Goal: Task Accomplishment & Management: Manage account settings

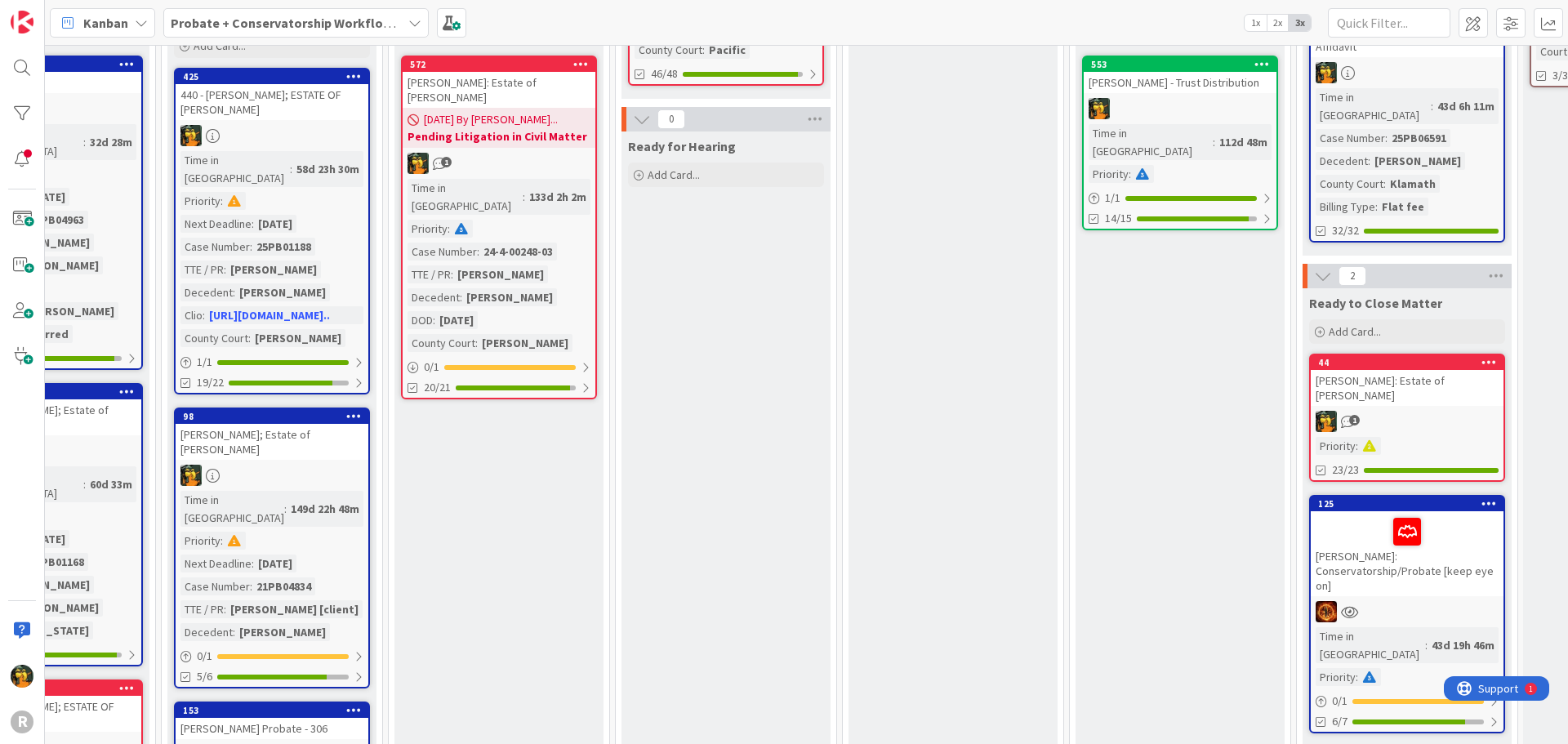
scroll to position [164, 1693]
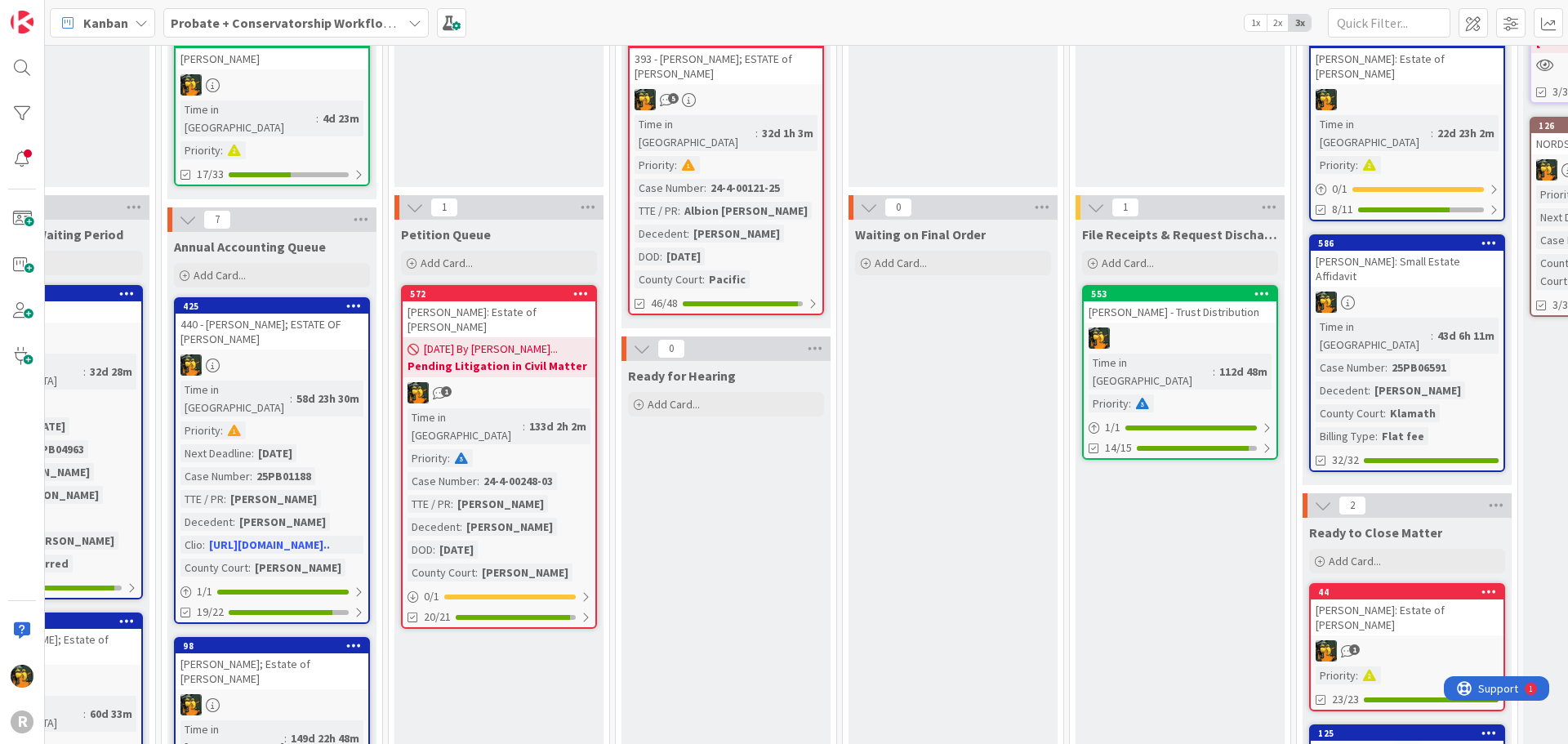
click at [117, 18] on span "Kanban" at bounding box center [106, 23] width 45 height 20
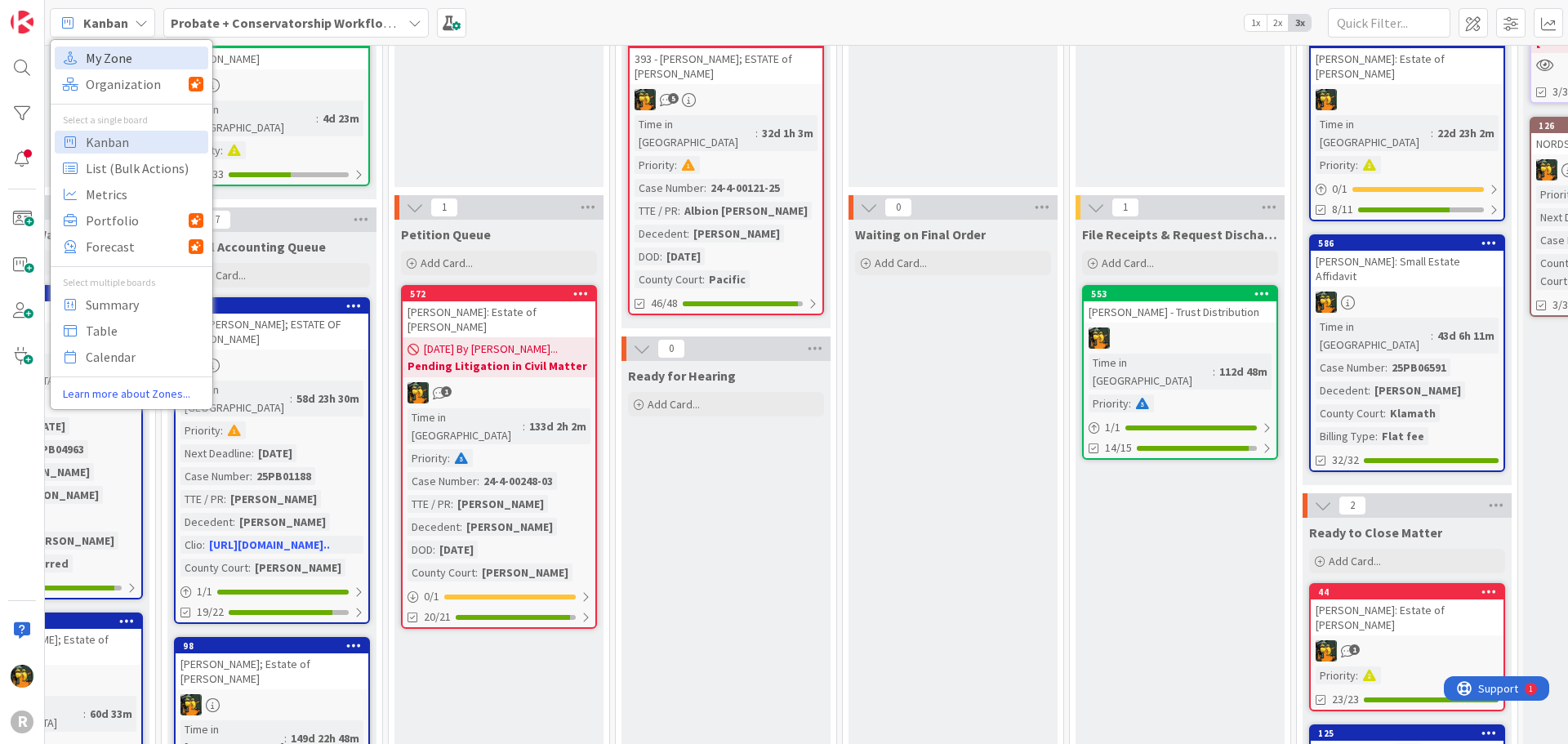
click at [107, 57] on span "My Zone" at bounding box center [145, 58] width 118 height 24
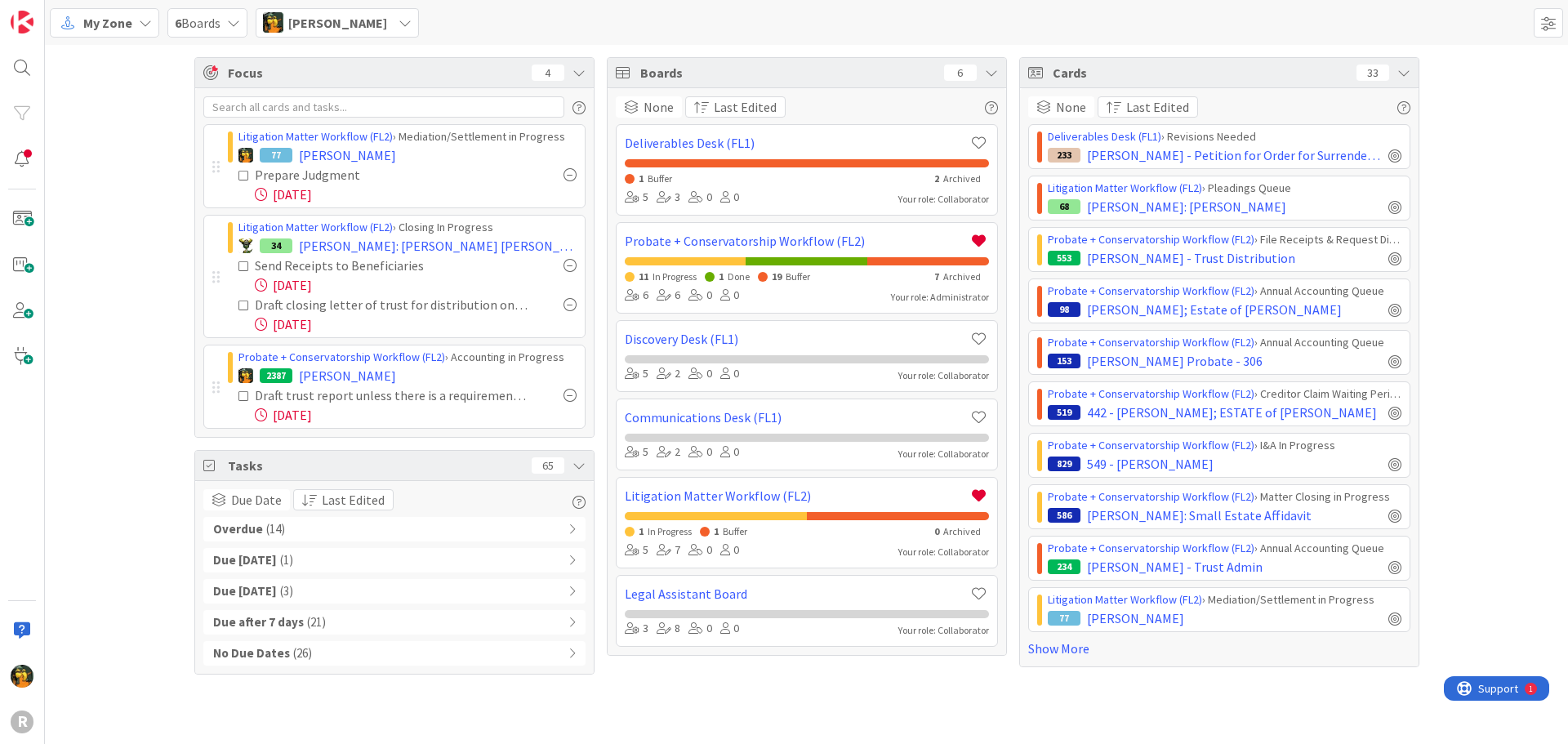
click at [299, 527] on div "Overdue ( 14 )" at bounding box center [394, 529] width 382 height 24
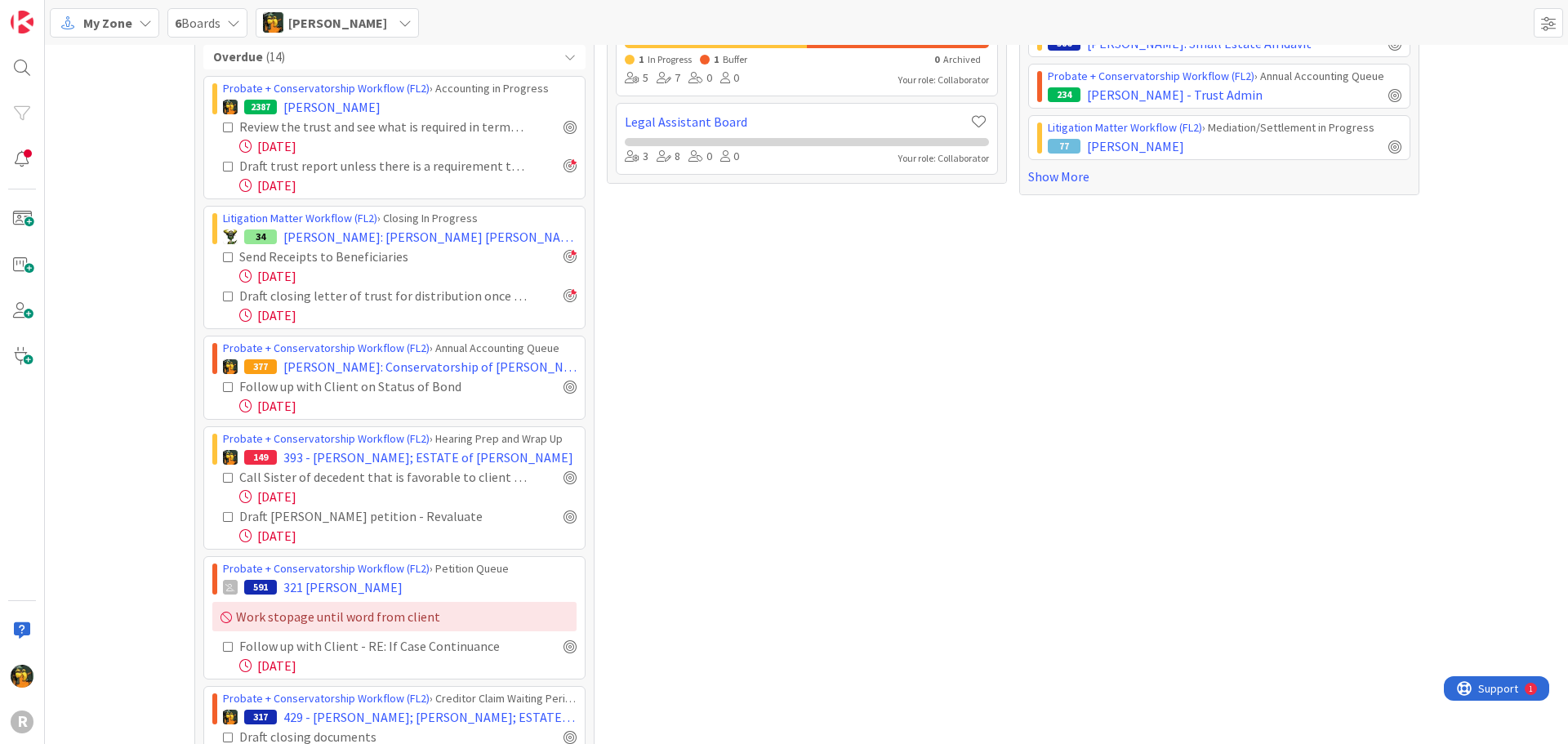
scroll to position [490, 0]
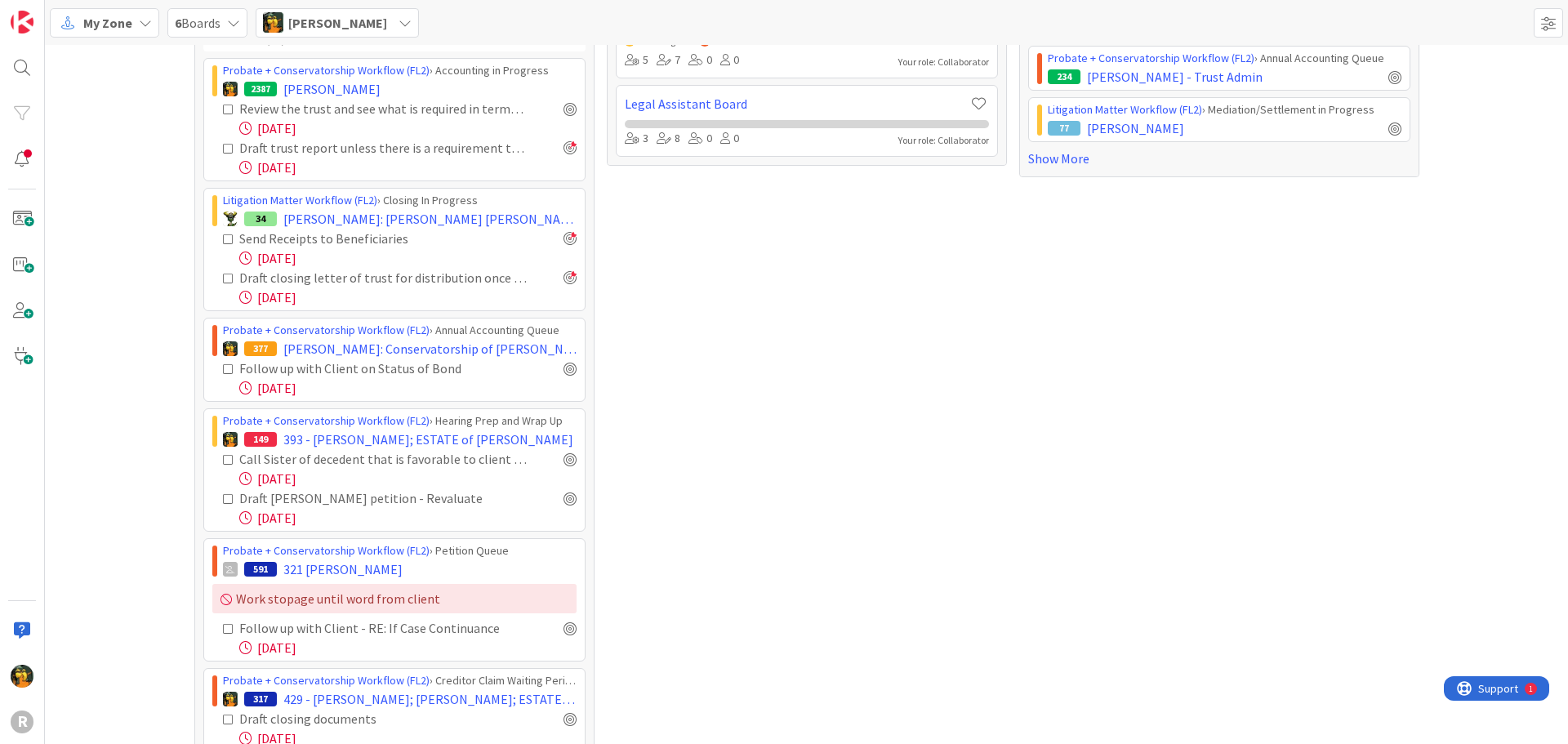
click at [224, 112] on icon at bounding box center [228, 109] width 11 height 11
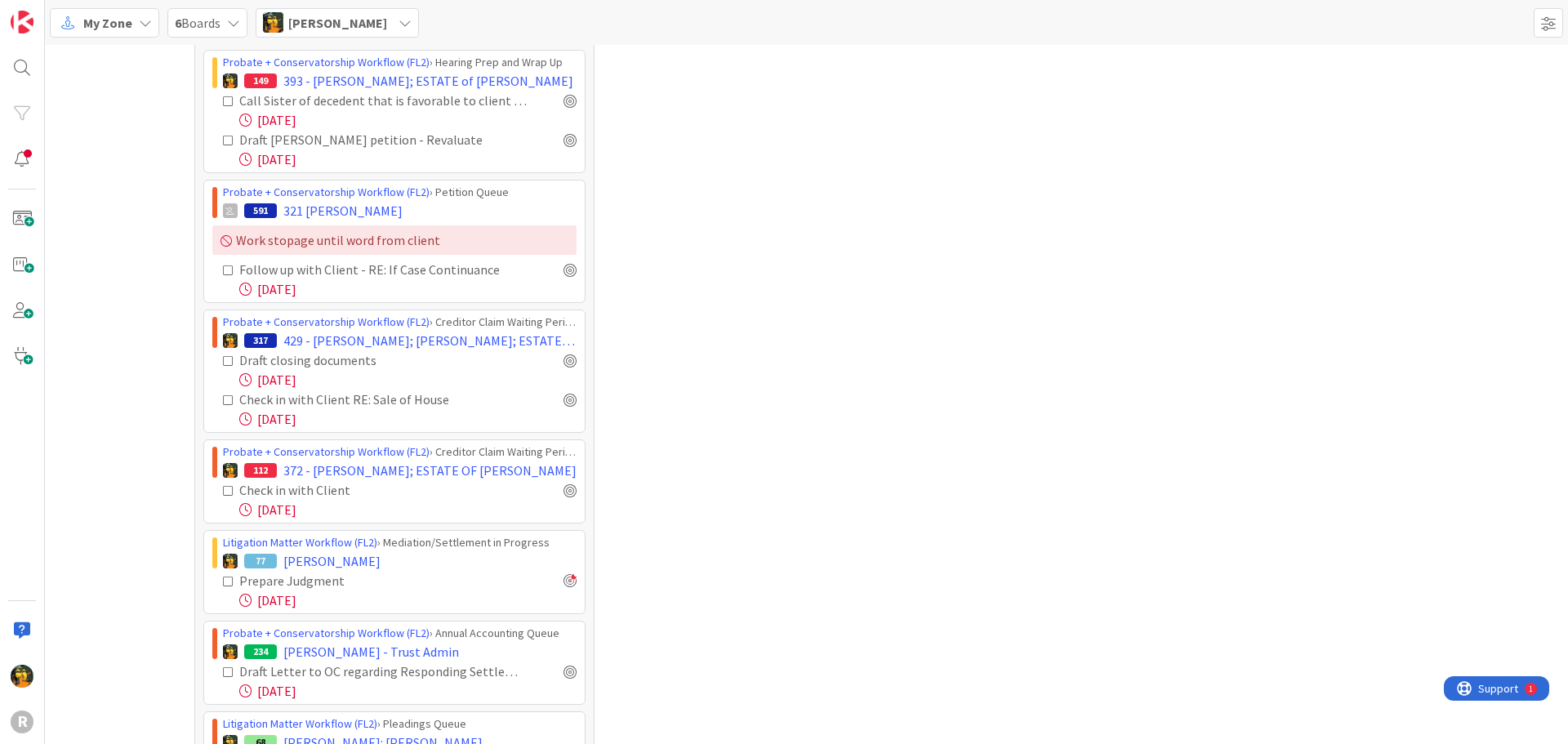
scroll to position [817, 0]
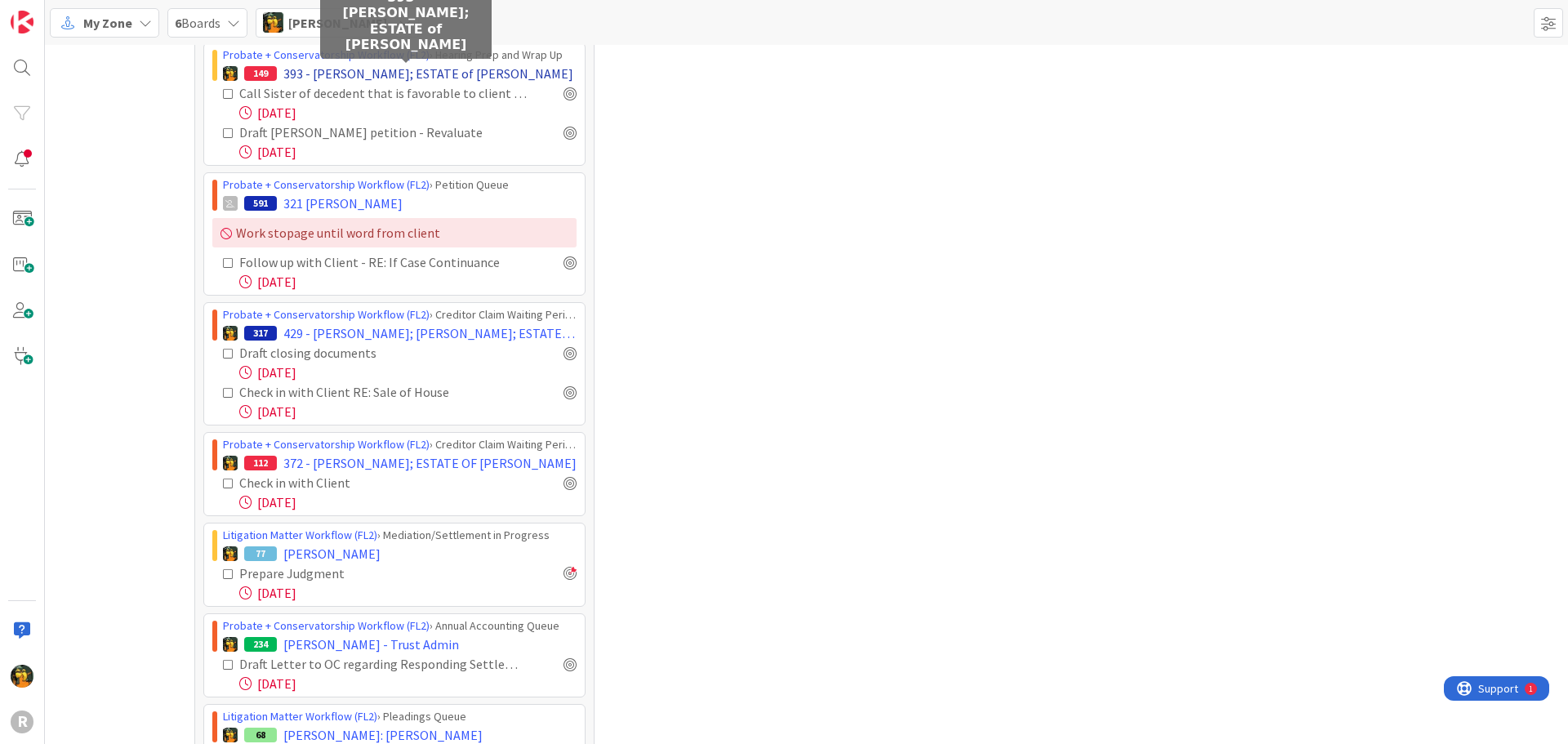
click at [379, 68] on span "393 - [PERSON_NAME]; ESTATE of [PERSON_NAME]" at bounding box center [428, 74] width 290 height 20
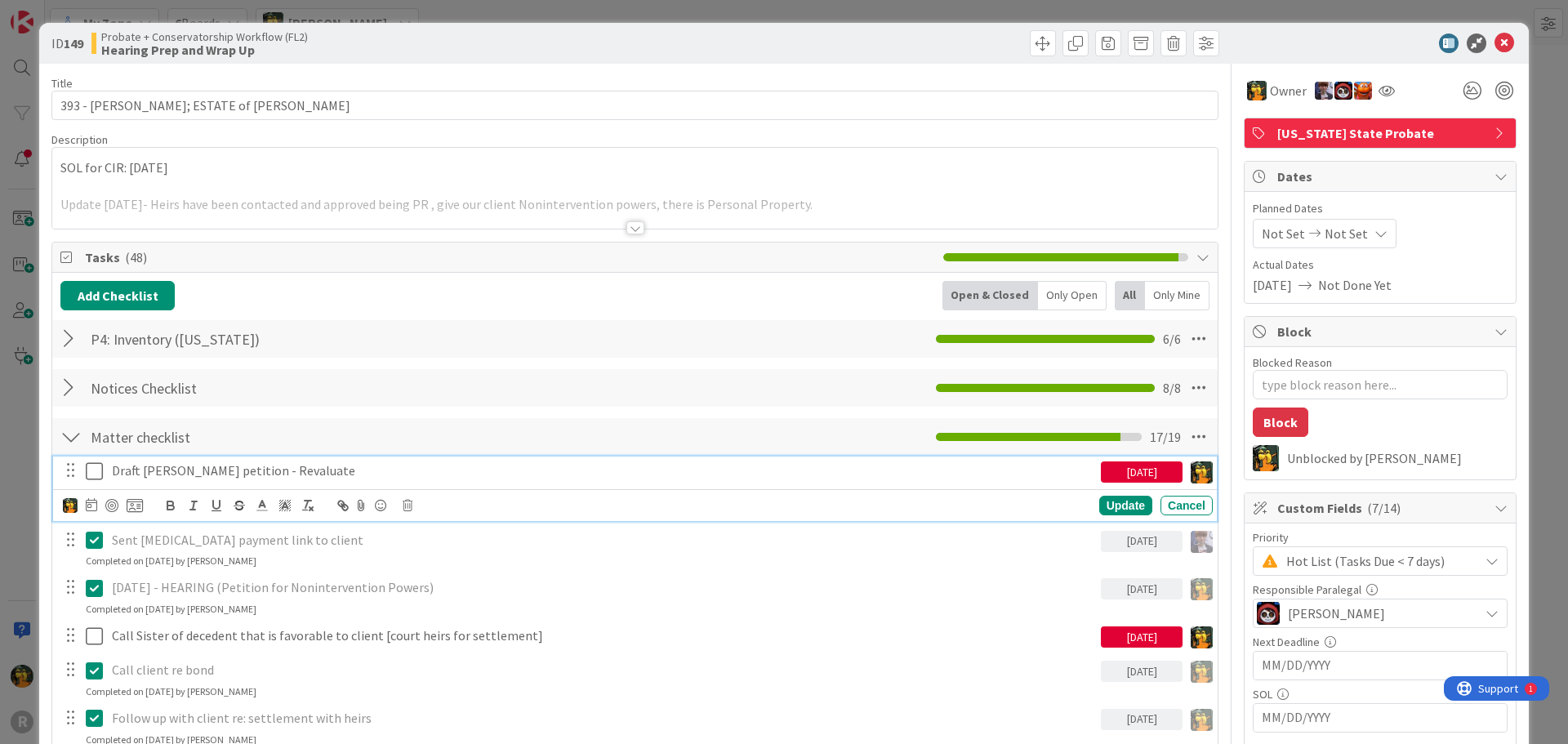
type textarea "x"
click at [275, 474] on p "Draft [PERSON_NAME] petition - Revaluate" at bounding box center [603, 471] width 982 height 19
click at [86, 508] on icon at bounding box center [91, 504] width 11 height 13
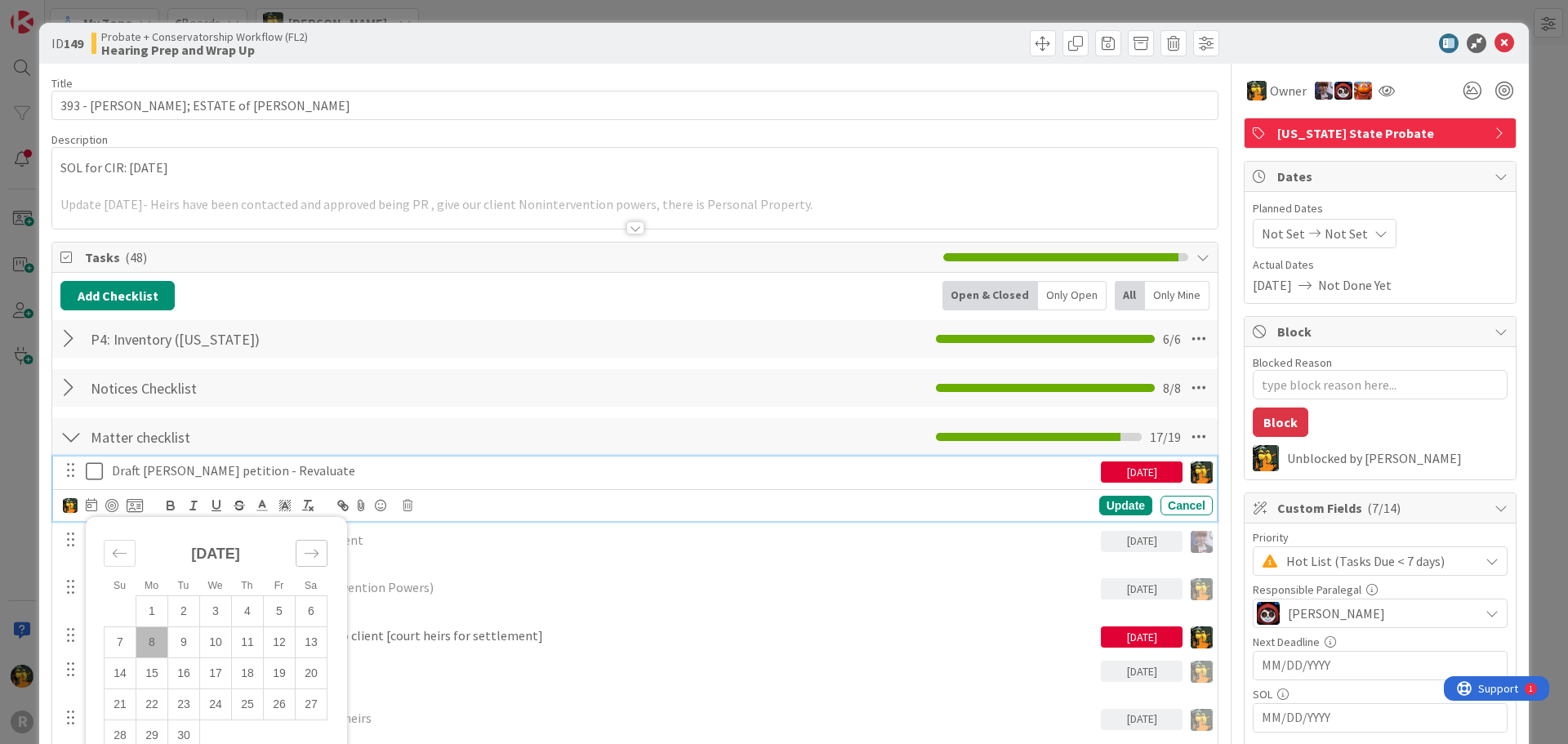
click at [308, 552] on icon "Move forward to switch to the next month." at bounding box center [312, 553] width 16 height 16
click at [181, 642] on td "7" at bounding box center [184, 642] width 32 height 31
type input "[DATE]"
type textarea "x"
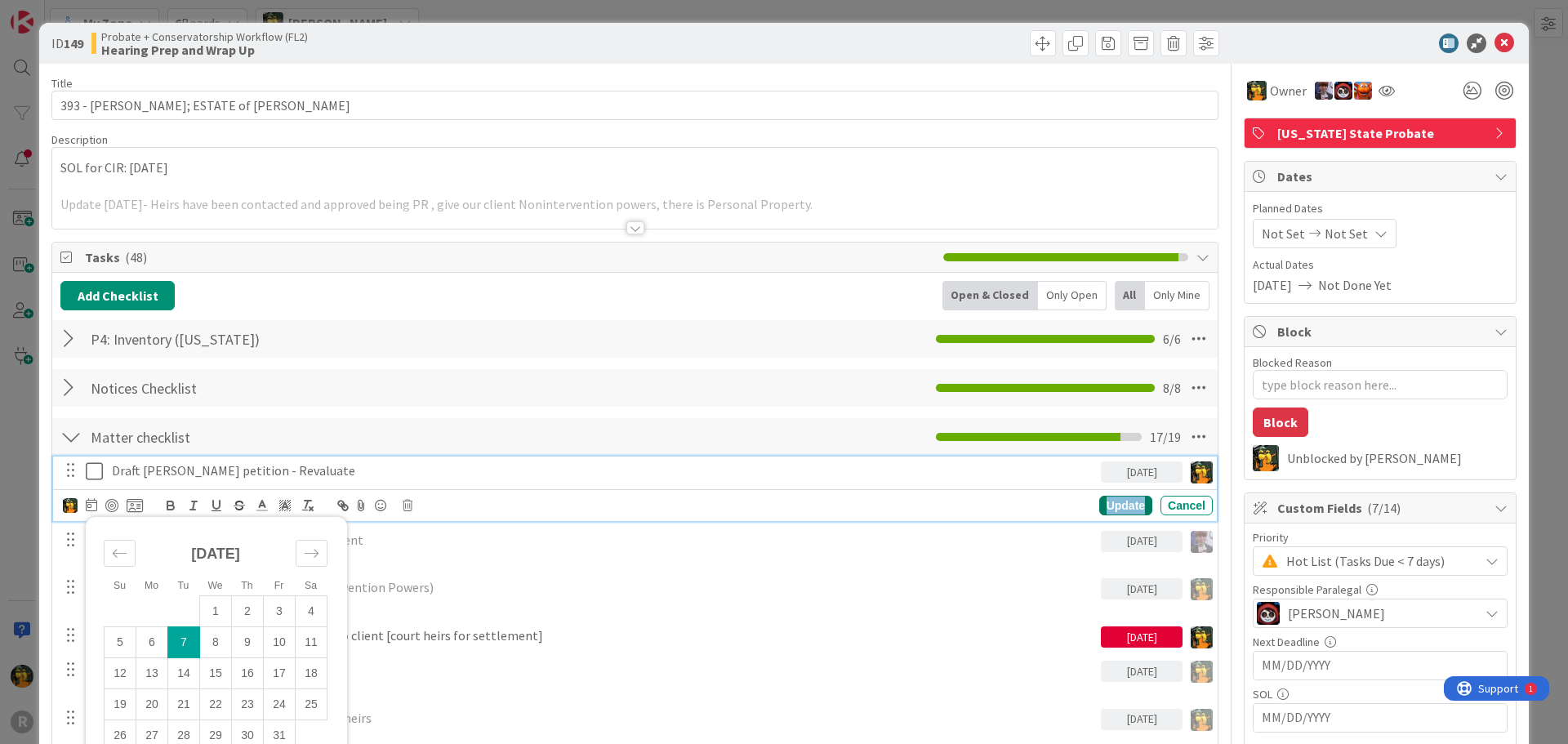
click at [1111, 499] on div "Update" at bounding box center [1125, 505] width 53 height 20
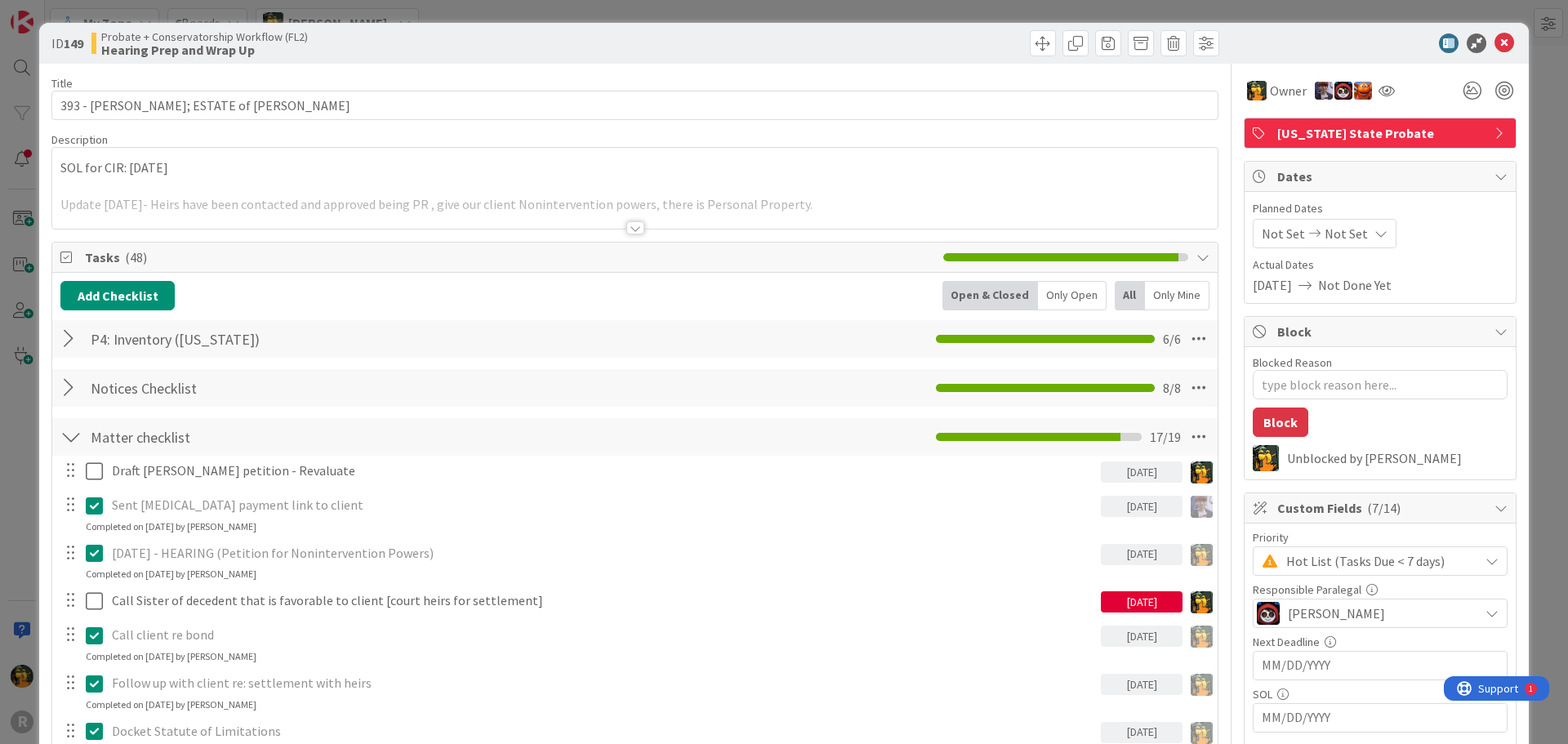
click at [1130, 597] on div "[DATE]" at bounding box center [1142, 601] width 81 height 22
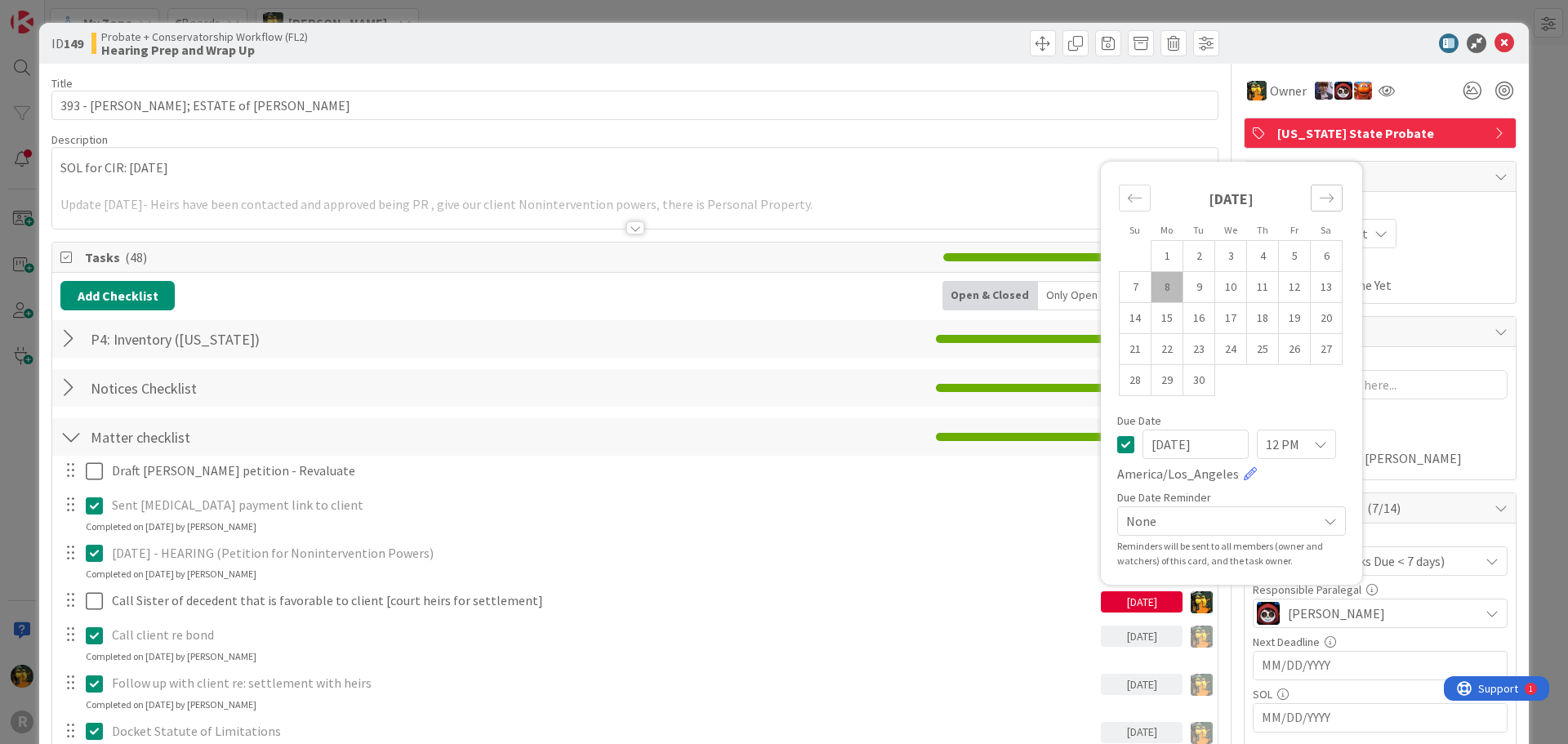
click at [1319, 194] on icon "Move forward to switch to the next month." at bounding box center [1326, 198] width 16 height 16
click at [1130, 196] on icon "Move backward to switch to the previous month." at bounding box center [1135, 198] width 16 height 16
click at [1153, 348] on td "22" at bounding box center [1167, 350] width 32 height 31
type input "[DATE]"
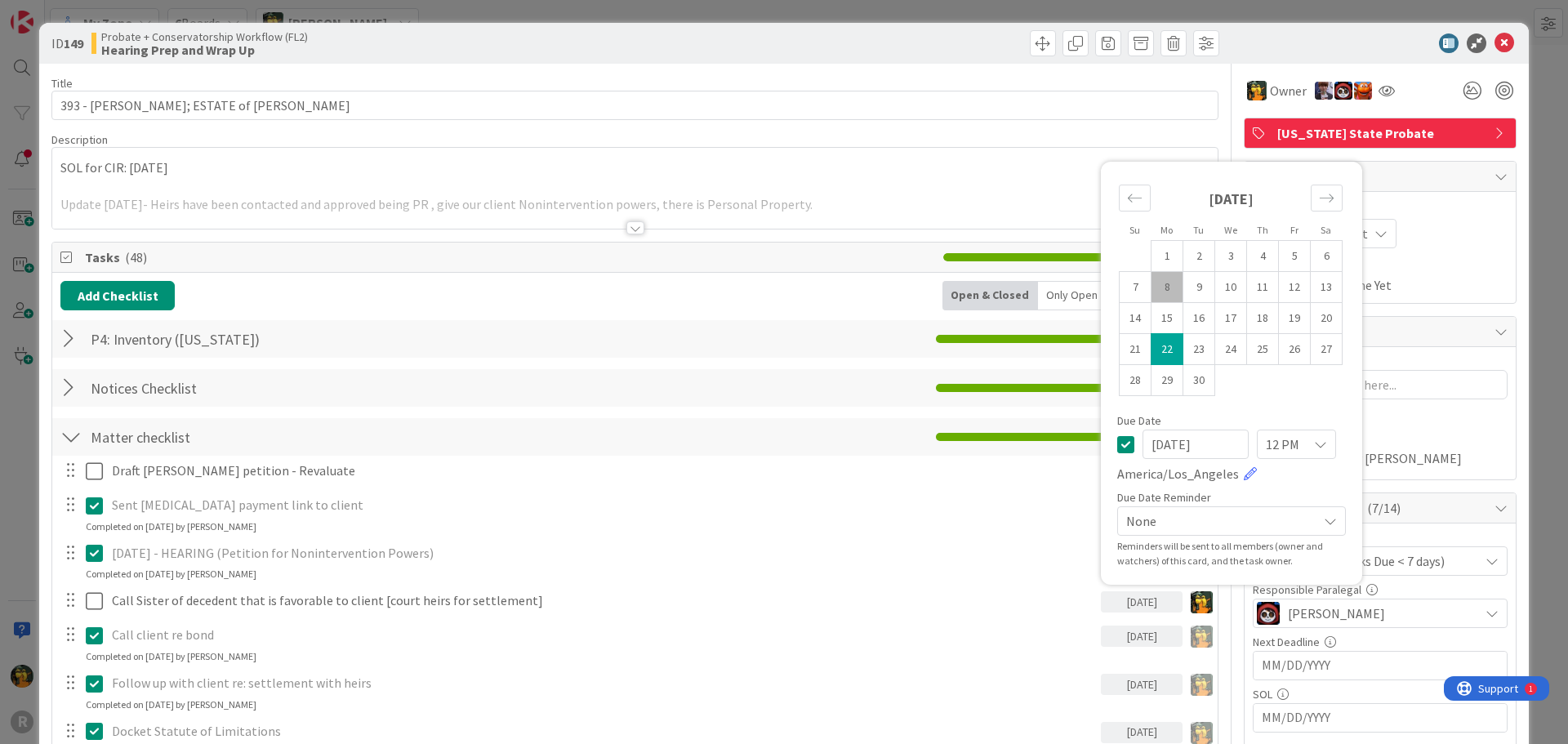
type textarea "x"
click at [846, 162] on p "SOL for CIR: [DATE]" at bounding box center [635, 168] width 1149 height 19
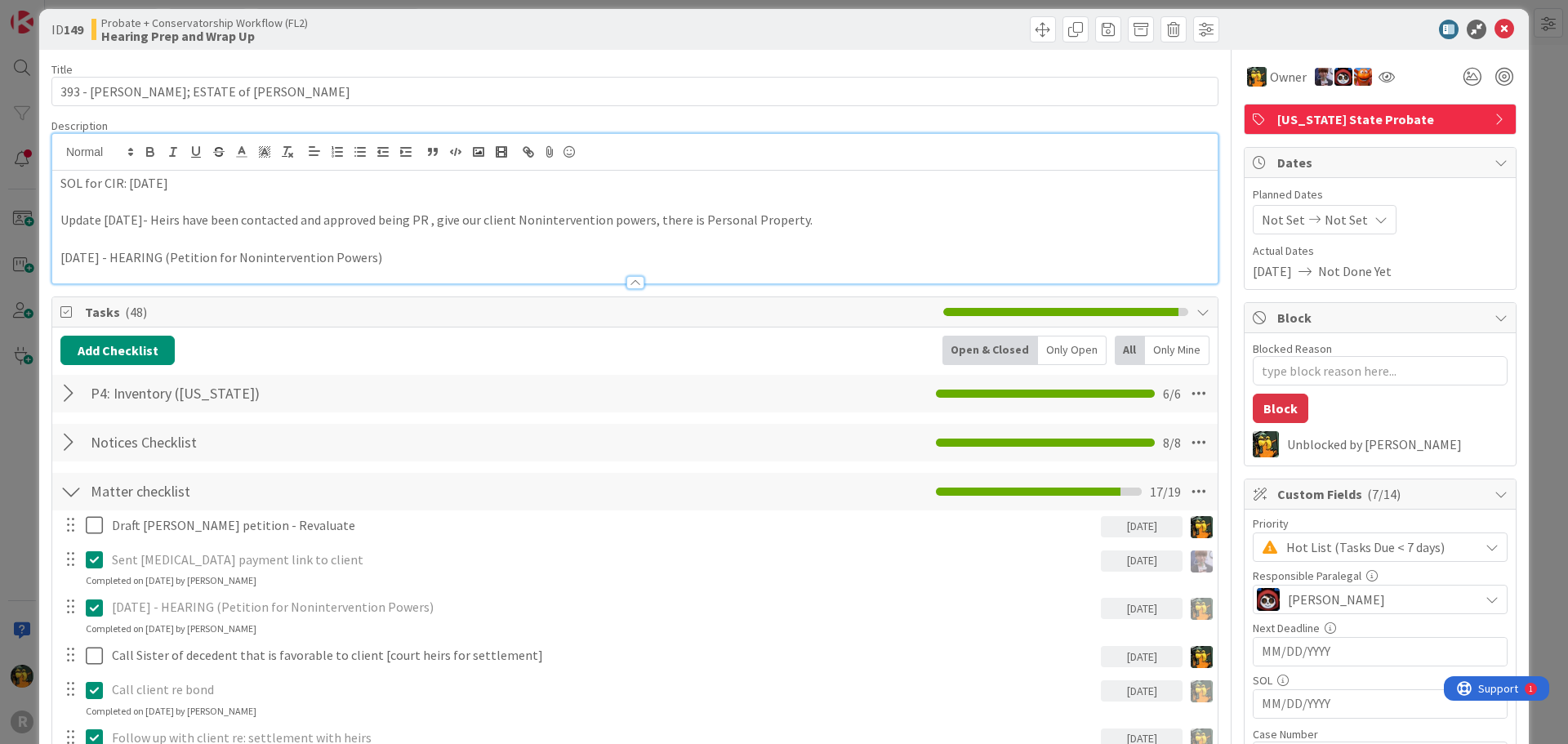
scroll to position [0, 0]
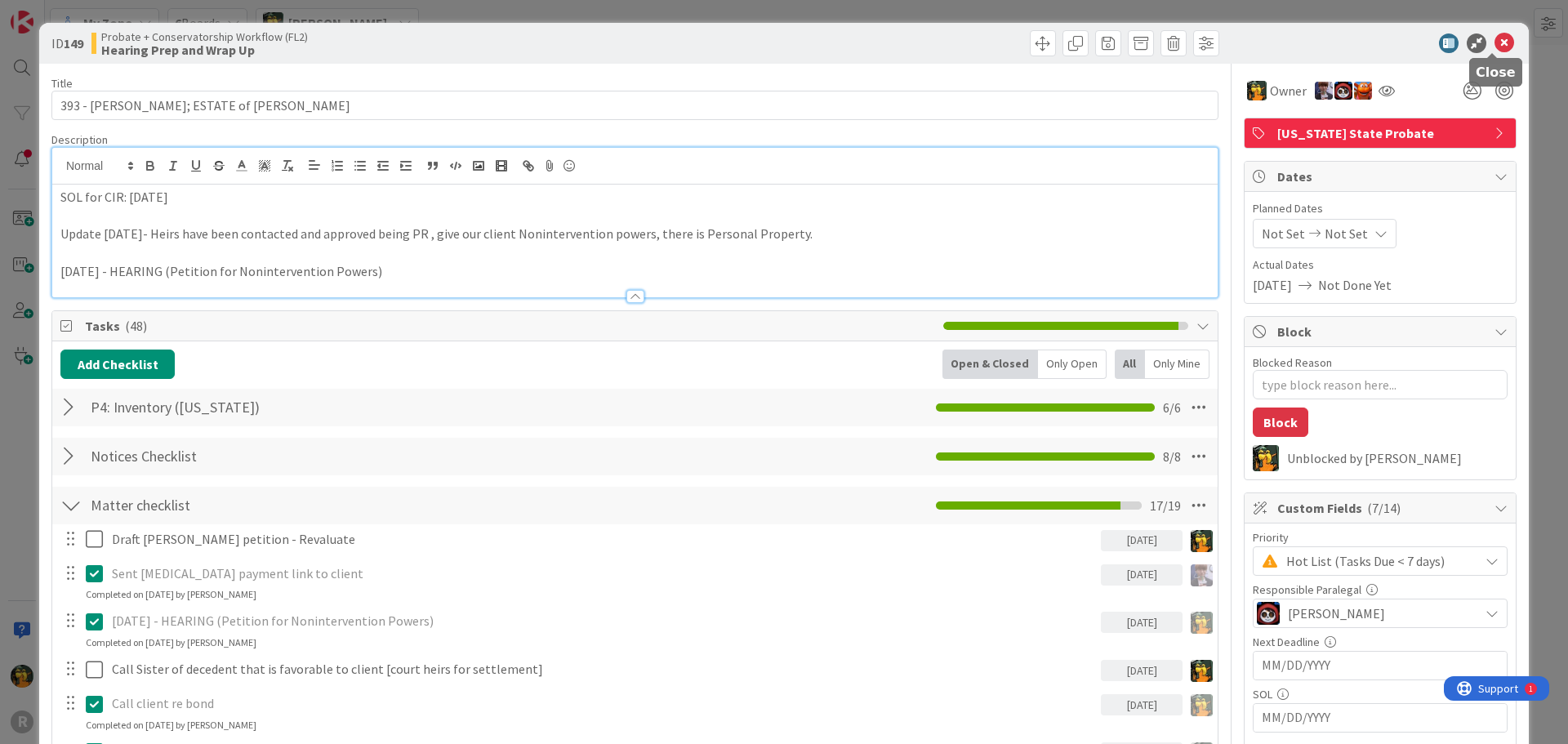
click at [1494, 38] on icon at bounding box center [1504, 43] width 20 height 20
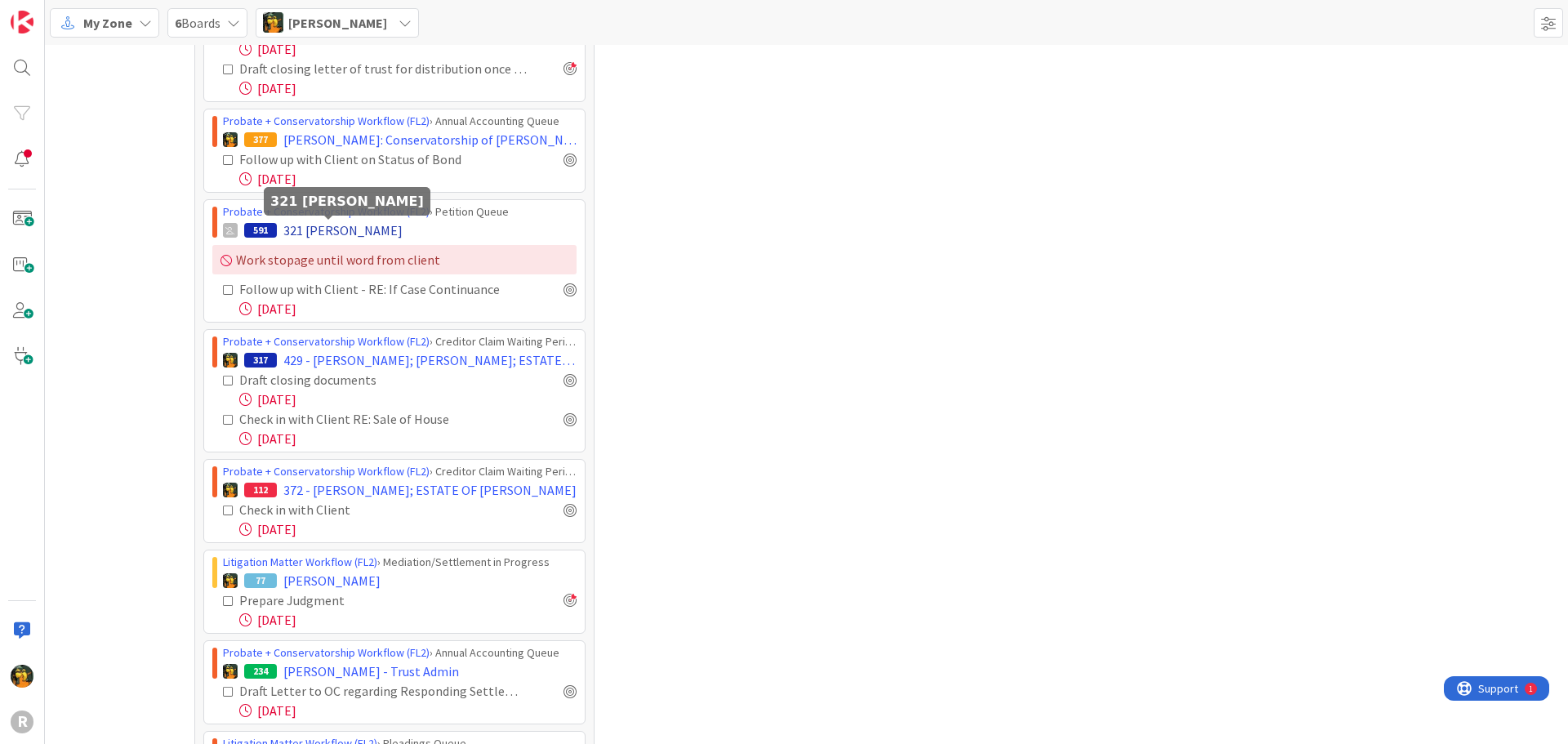
click at [329, 235] on span "321 [PERSON_NAME]" at bounding box center [343, 230] width 120 height 20
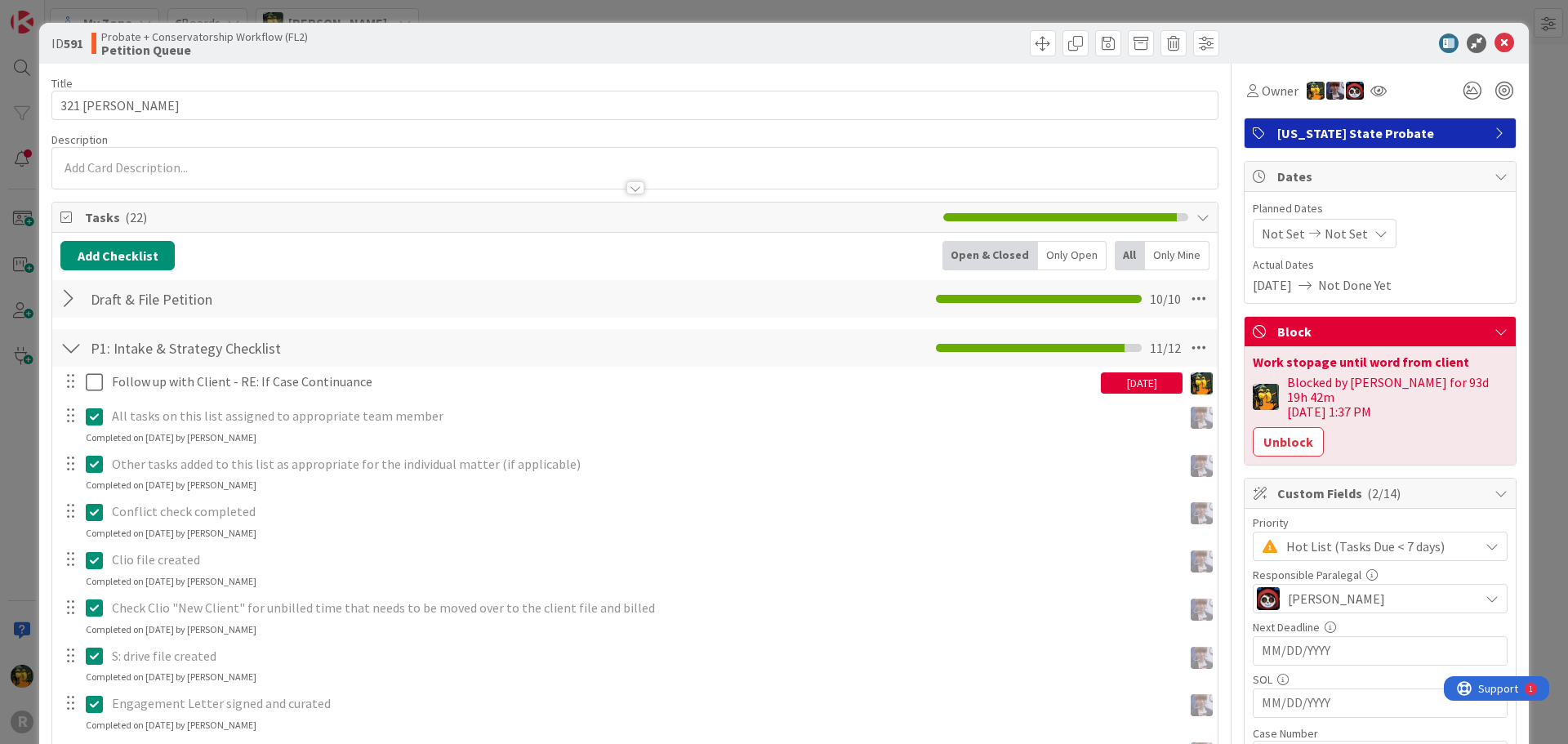
click at [1125, 385] on div "[DATE]" at bounding box center [1142, 383] width 81 height 22
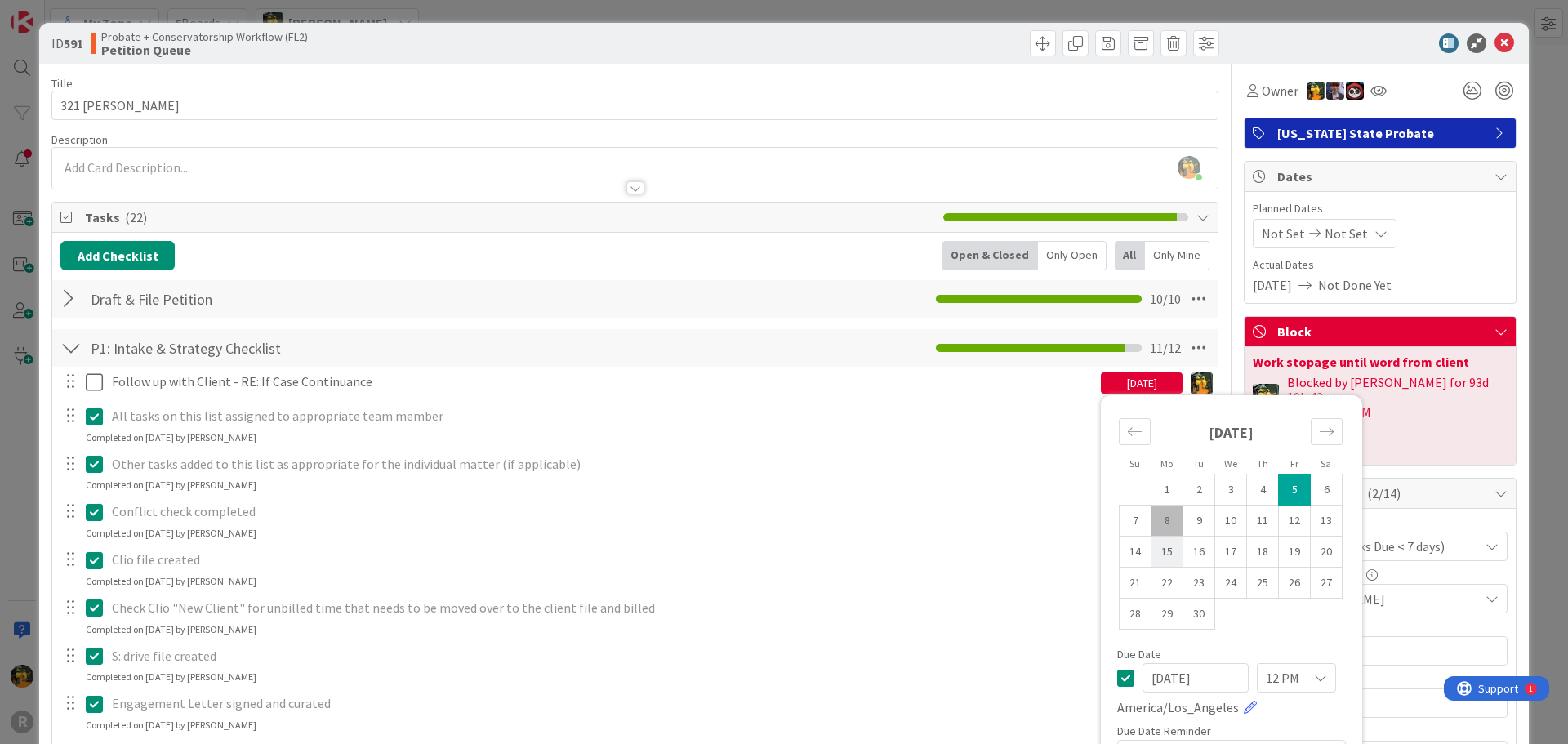
click at [1155, 554] on td "15" at bounding box center [1167, 552] width 32 height 31
type input "[DATE]"
click at [1500, 44] on icon at bounding box center [1504, 43] width 20 height 20
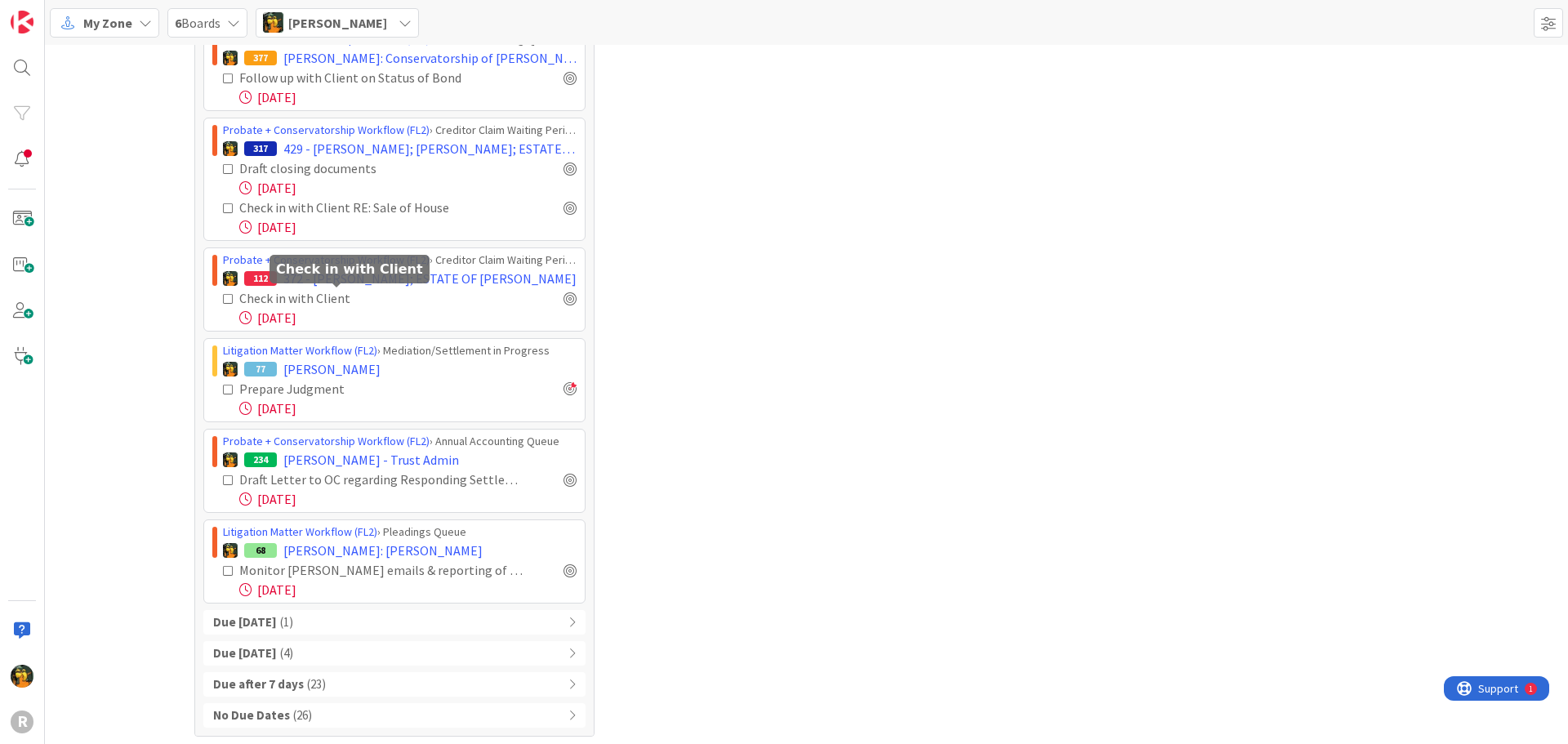
click at [293, 306] on div "Check in with Client" at bounding box center [344, 298] width 211 height 20
click at [293, 299] on div "Check in with Client" at bounding box center [344, 298] width 211 height 20
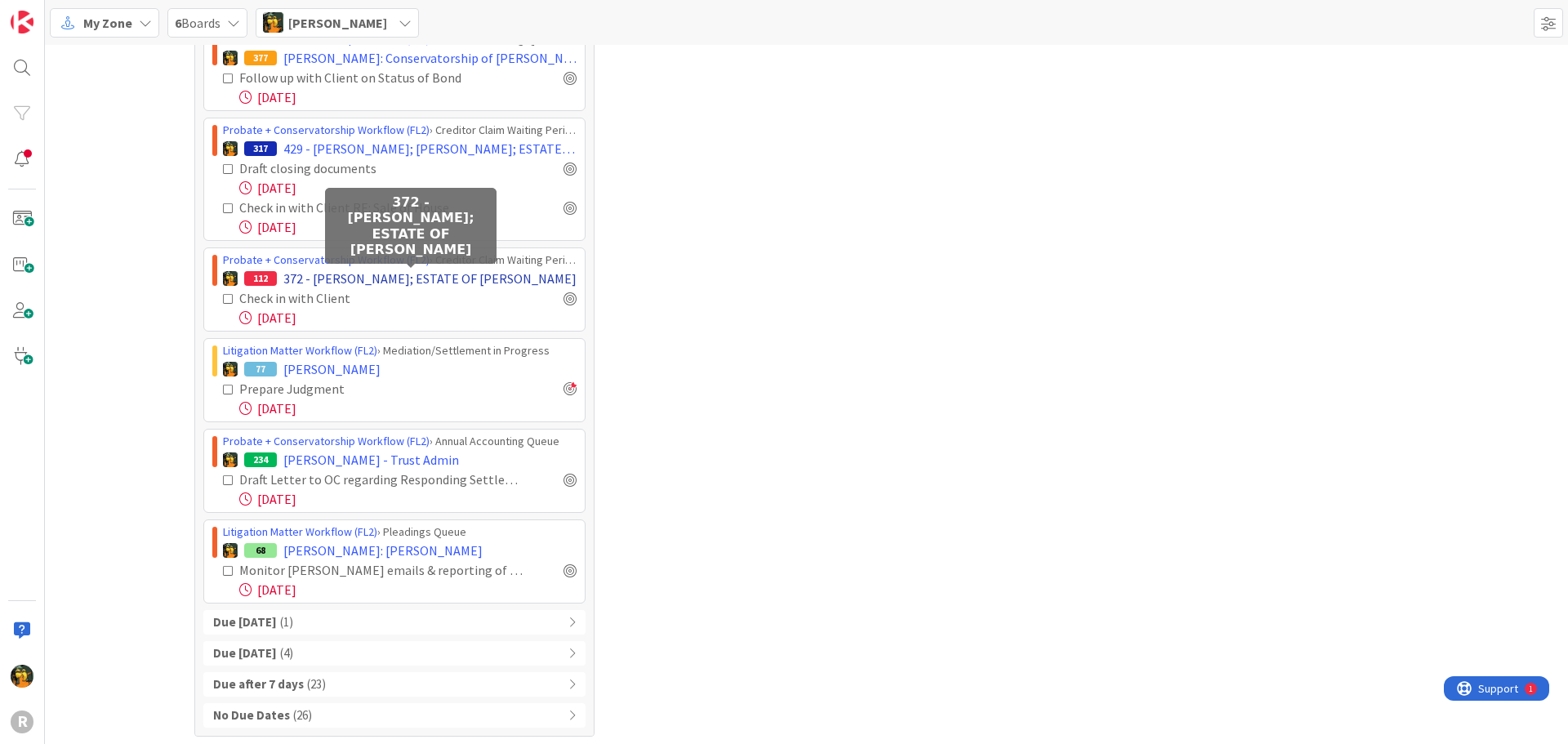
click at [378, 275] on span "372 - [PERSON_NAME]; ESTATE OF [PERSON_NAME]" at bounding box center [430, 278] width 293 height 20
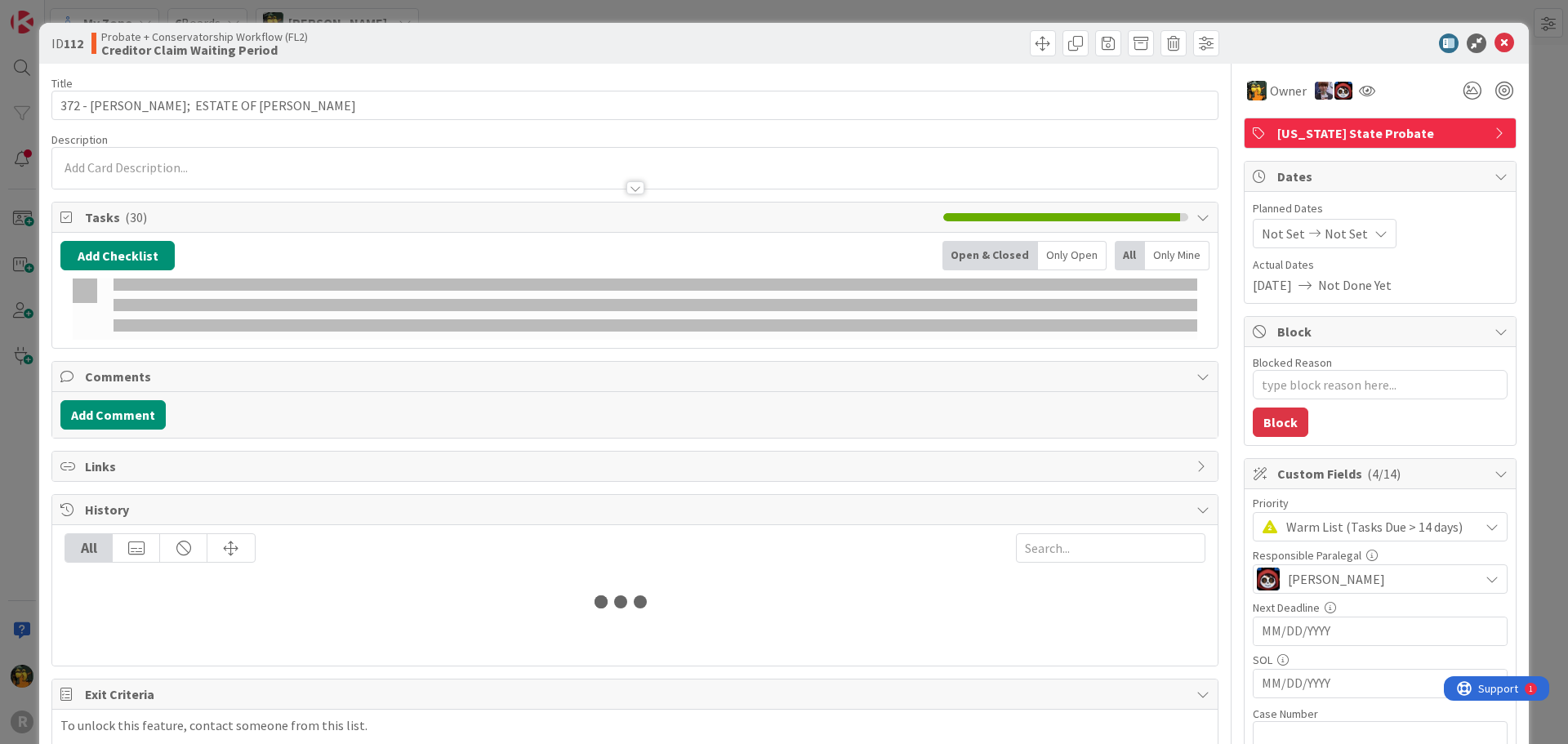
type textarea "x"
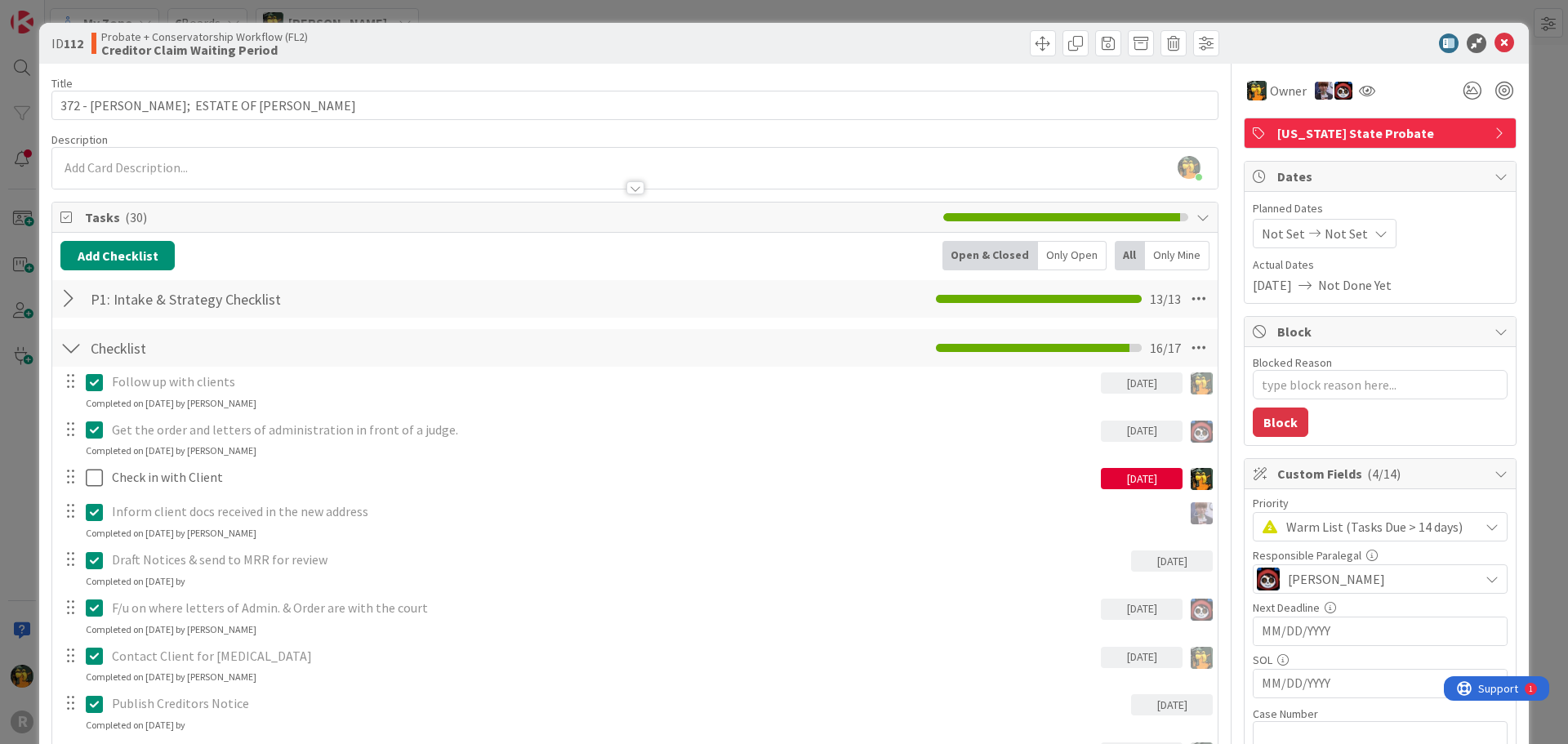
click at [1119, 476] on div "[DATE]" at bounding box center [1142, 478] width 81 height 22
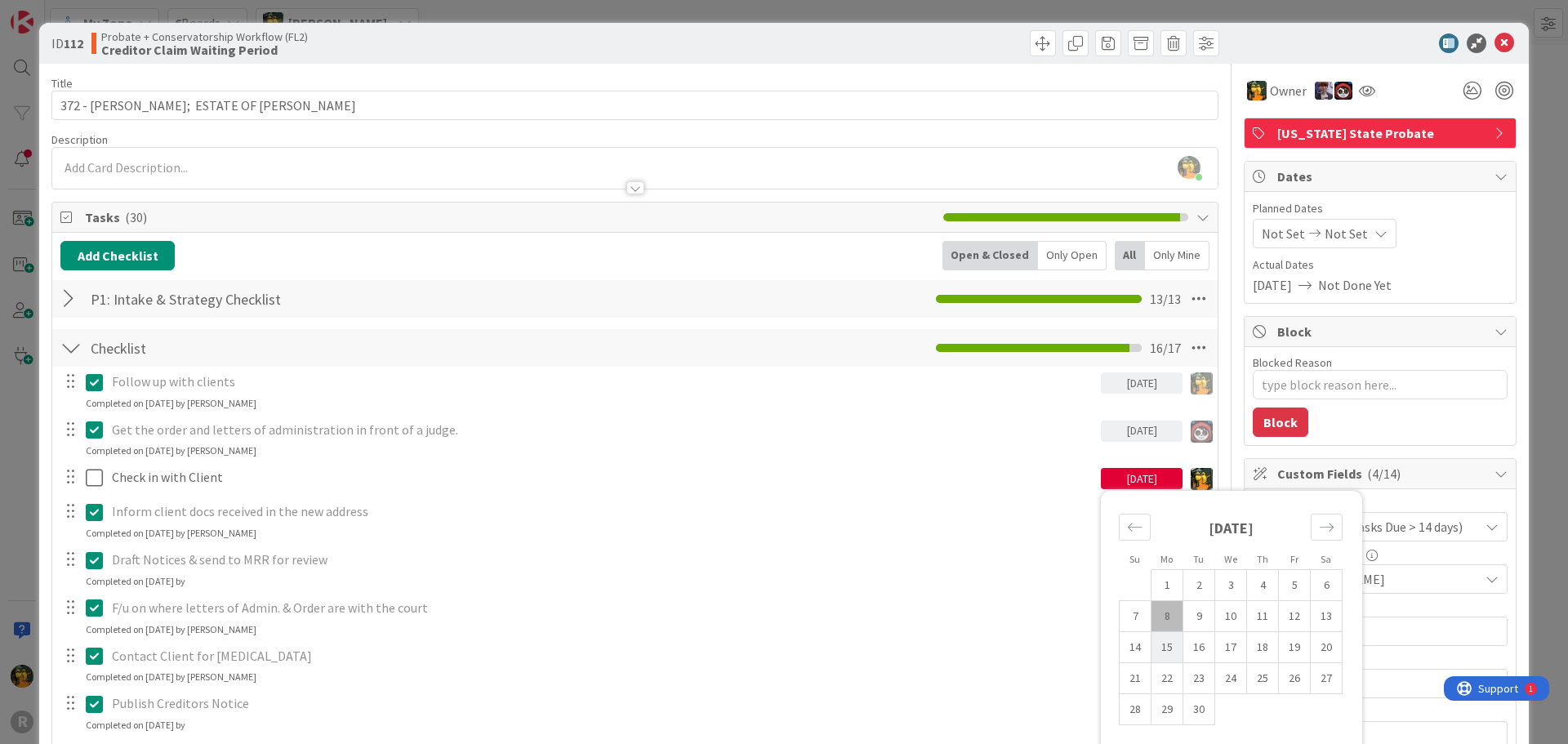
click at [1158, 652] on td "15" at bounding box center [1167, 648] width 32 height 31
type input "[DATE]"
click at [1494, 40] on icon at bounding box center [1504, 43] width 20 height 20
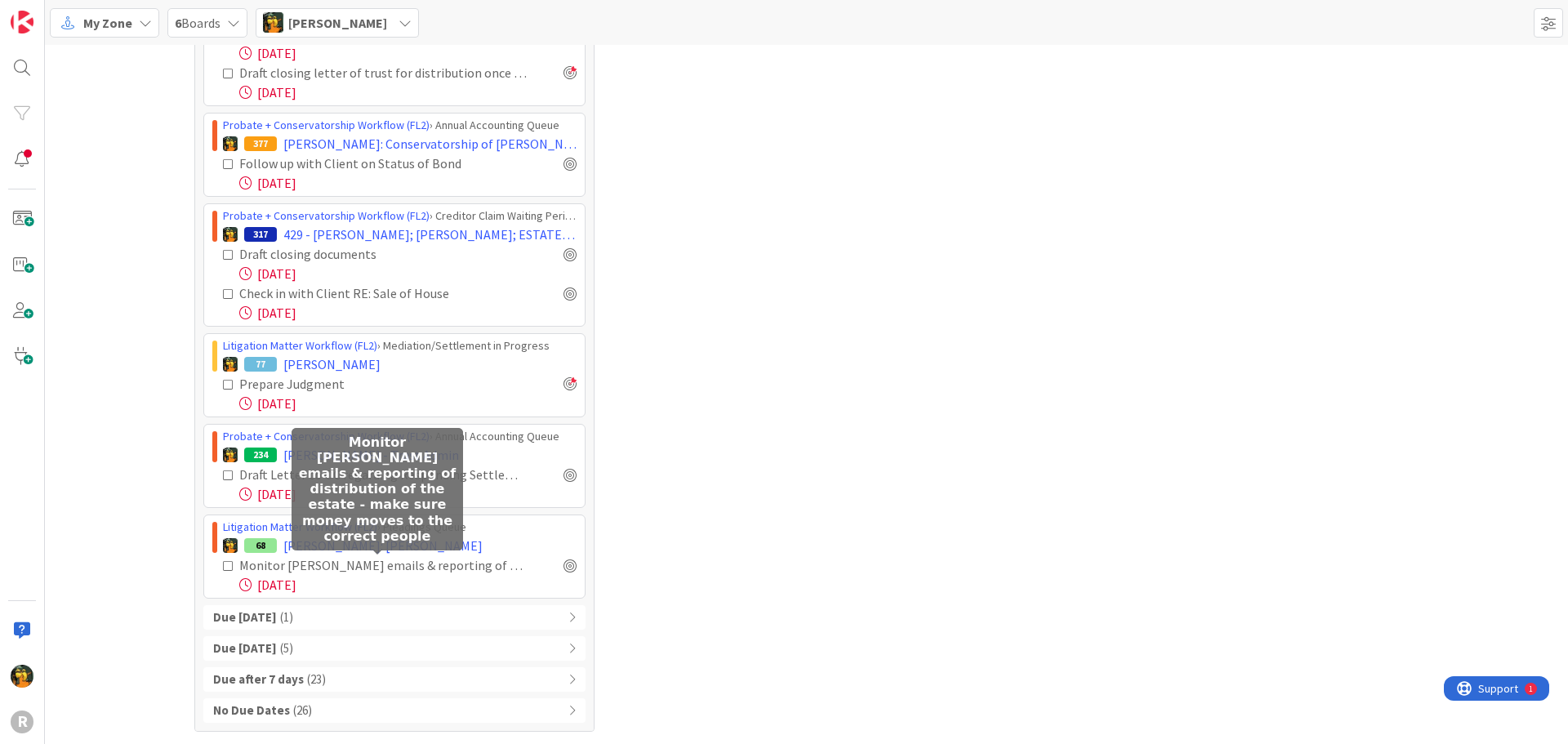
click at [303, 562] on div "Monitor [PERSON_NAME] emails & reporting of distribution of the estate - make s…" at bounding box center [383, 565] width 288 height 20
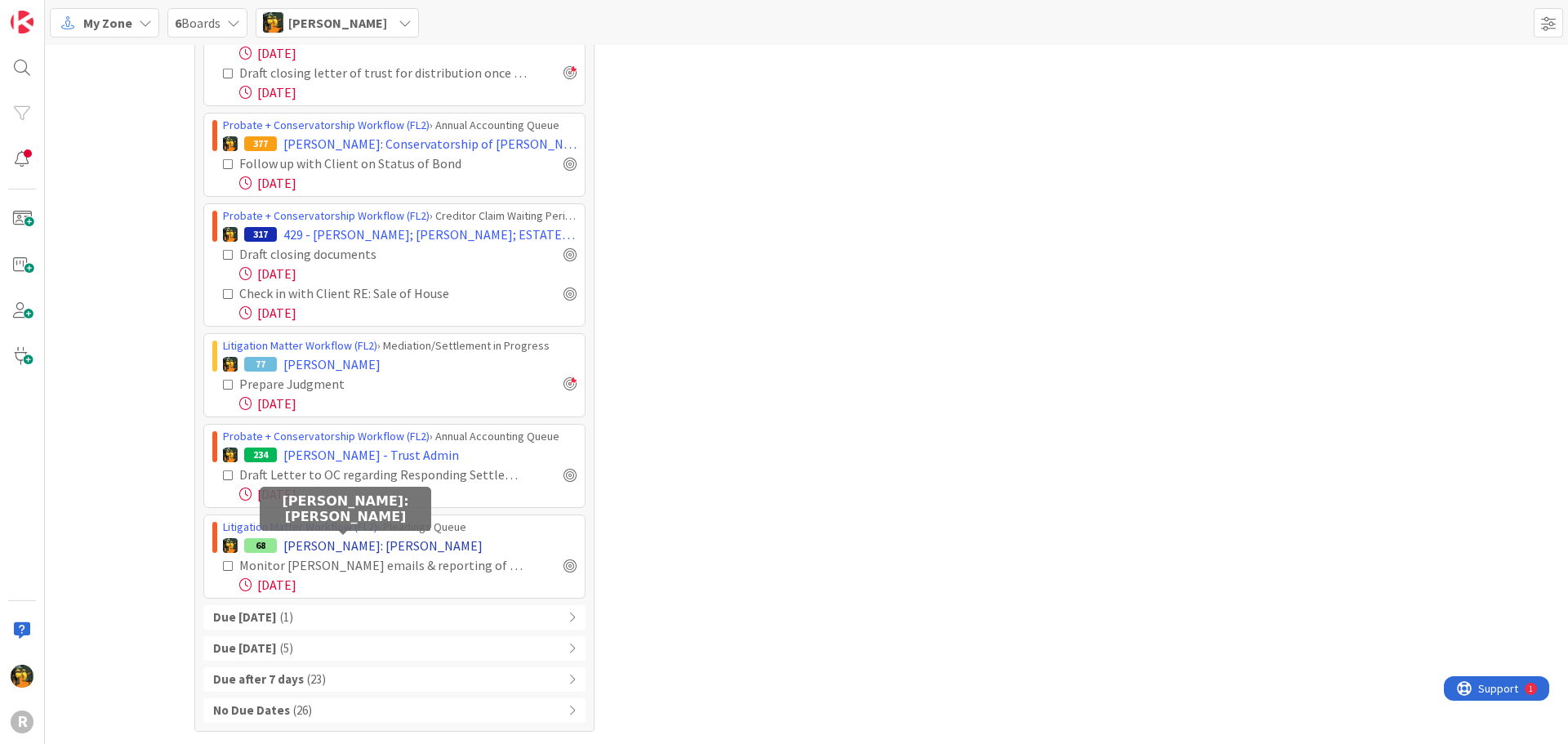
click at [308, 540] on span "[PERSON_NAME]: [PERSON_NAME]" at bounding box center [383, 545] width 199 height 20
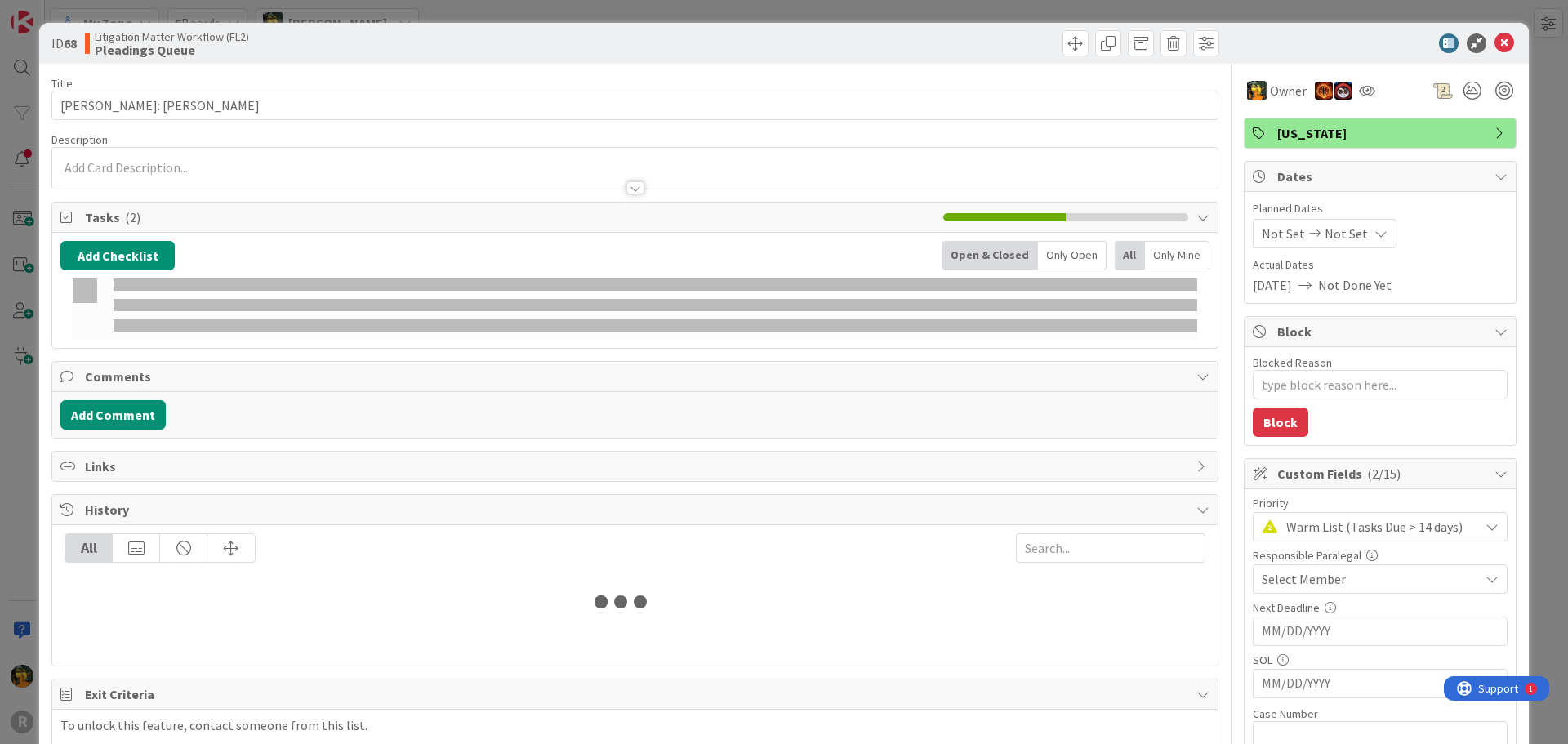
type textarea "x"
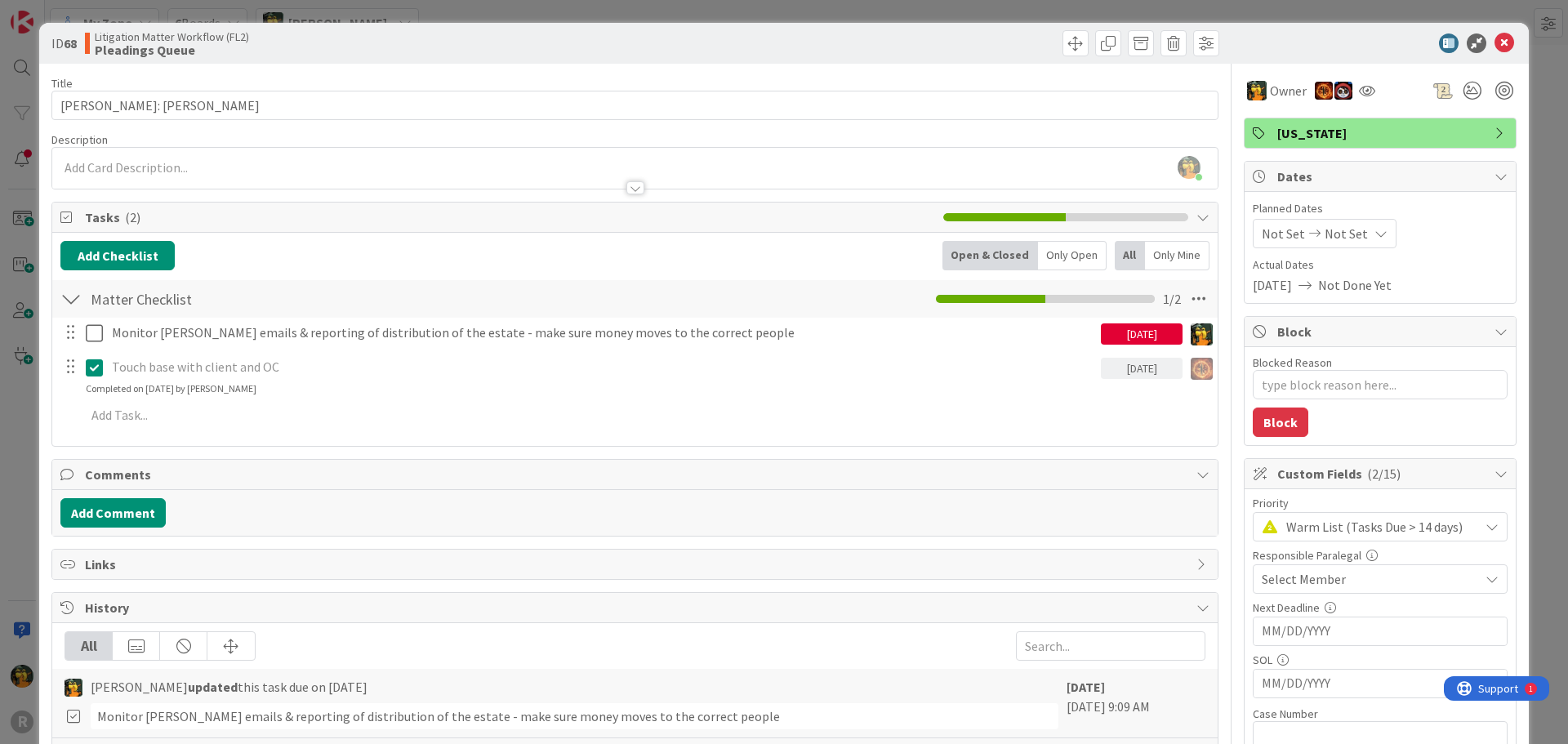
click at [1149, 334] on div "[DATE]" at bounding box center [1142, 333] width 81 height 22
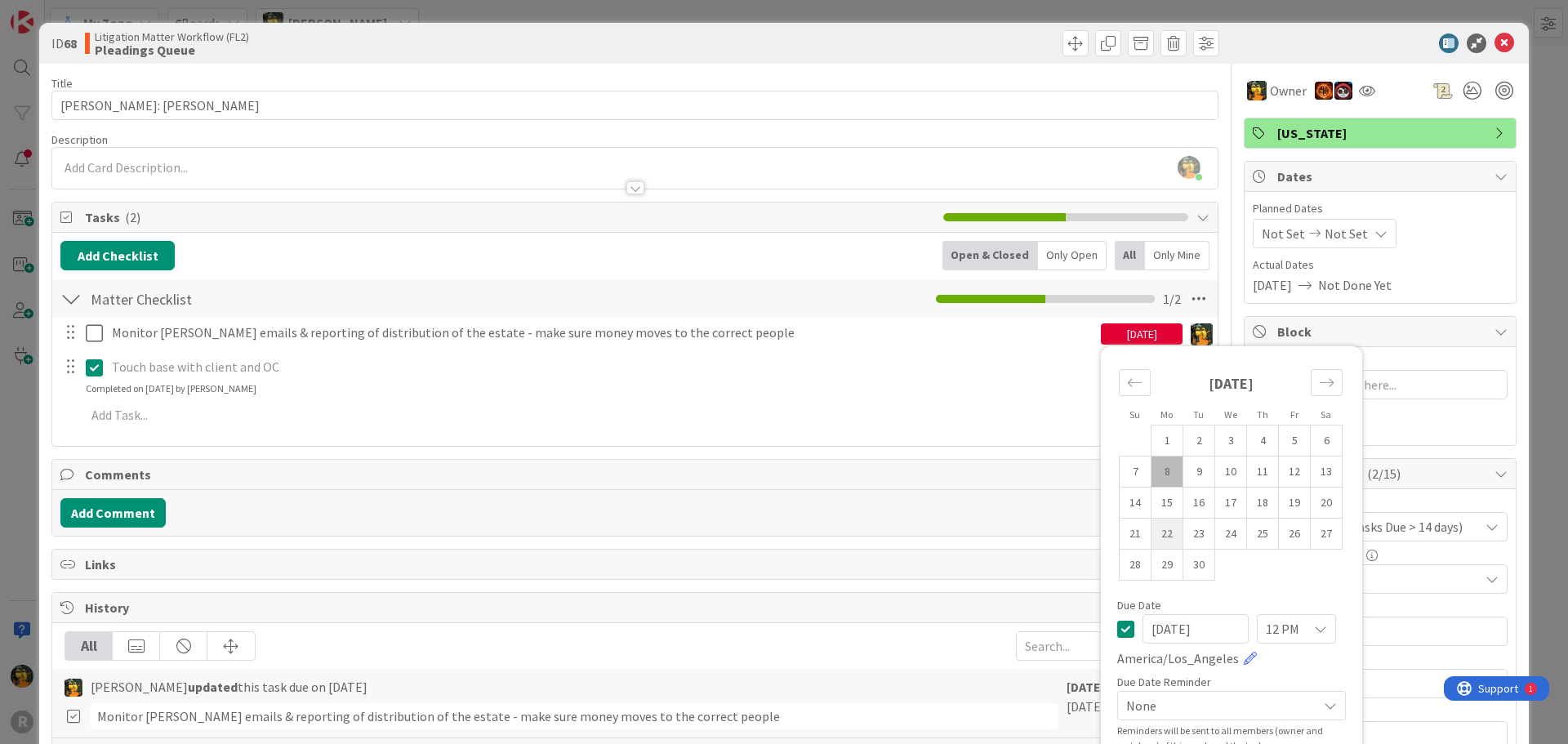
click at [1159, 527] on td "22" at bounding box center [1167, 534] width 32 height 31
type input "[DATE]"
click at [1495, 29] on div "ID 68 Litigation Matter Workflow (FL2) Pleadings Queue" at bounding box center [783, 42] width 1489 height 41
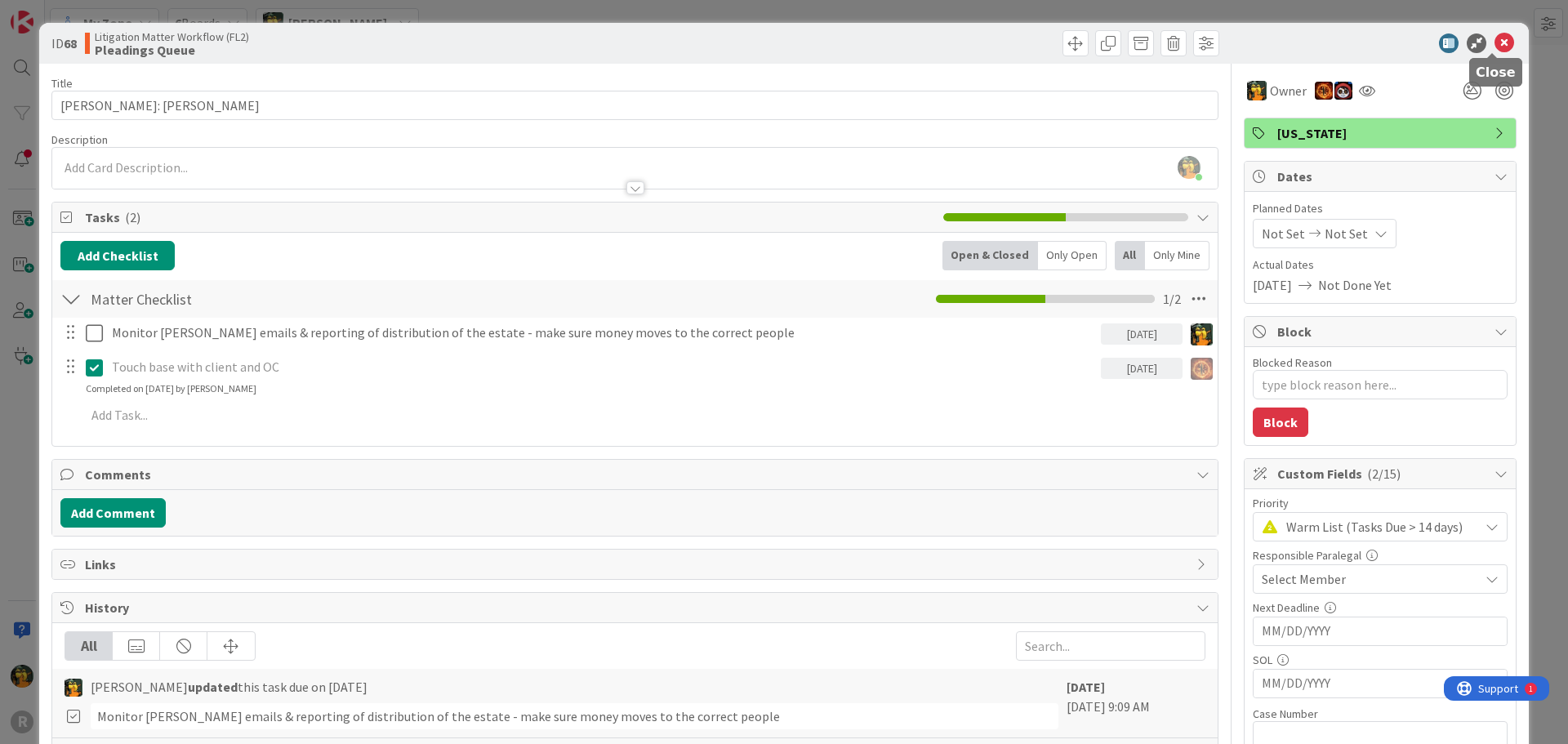
click at [1495, 37] on icon at bounding box center [1504, 43] width 20 height 20
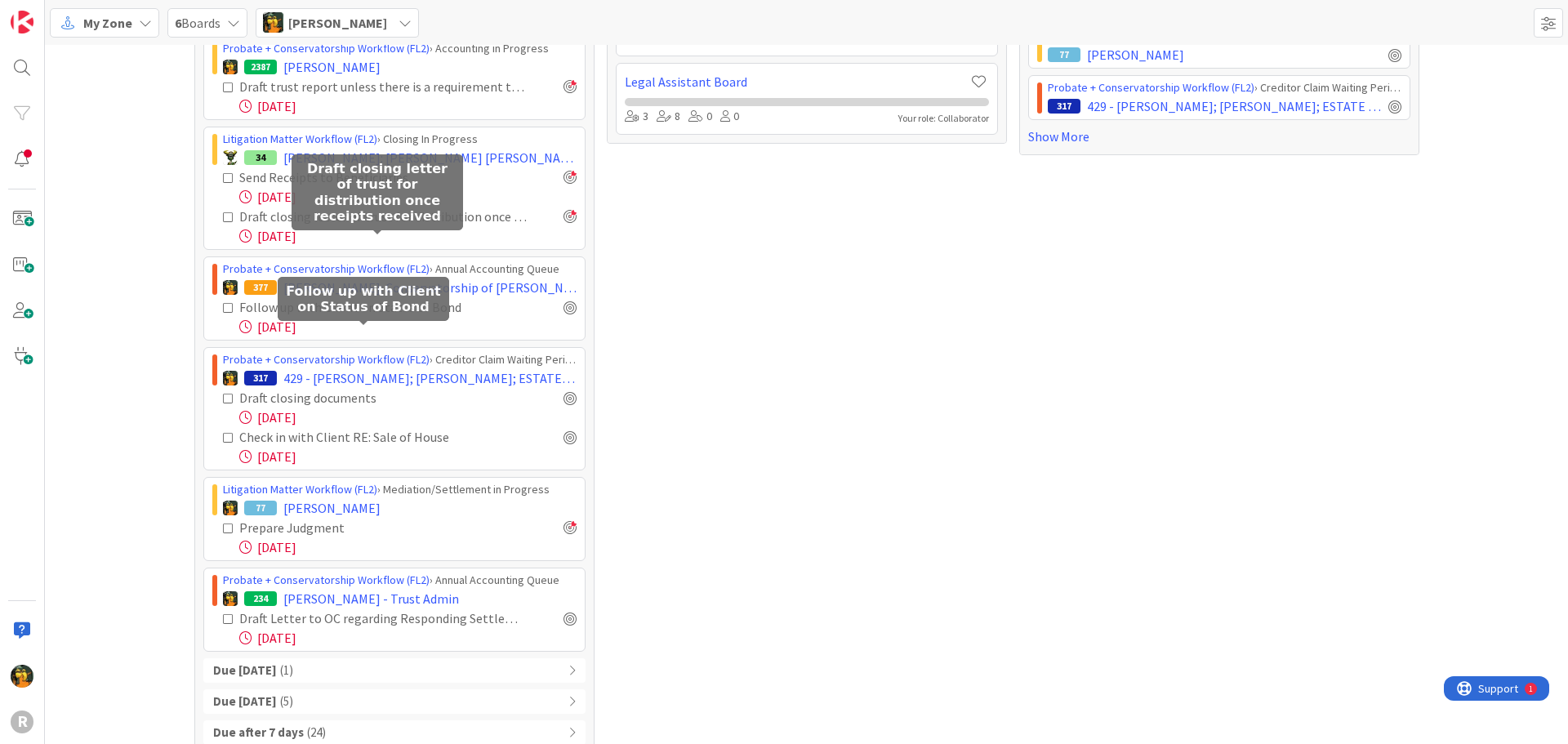
scroll to position [483, 0]
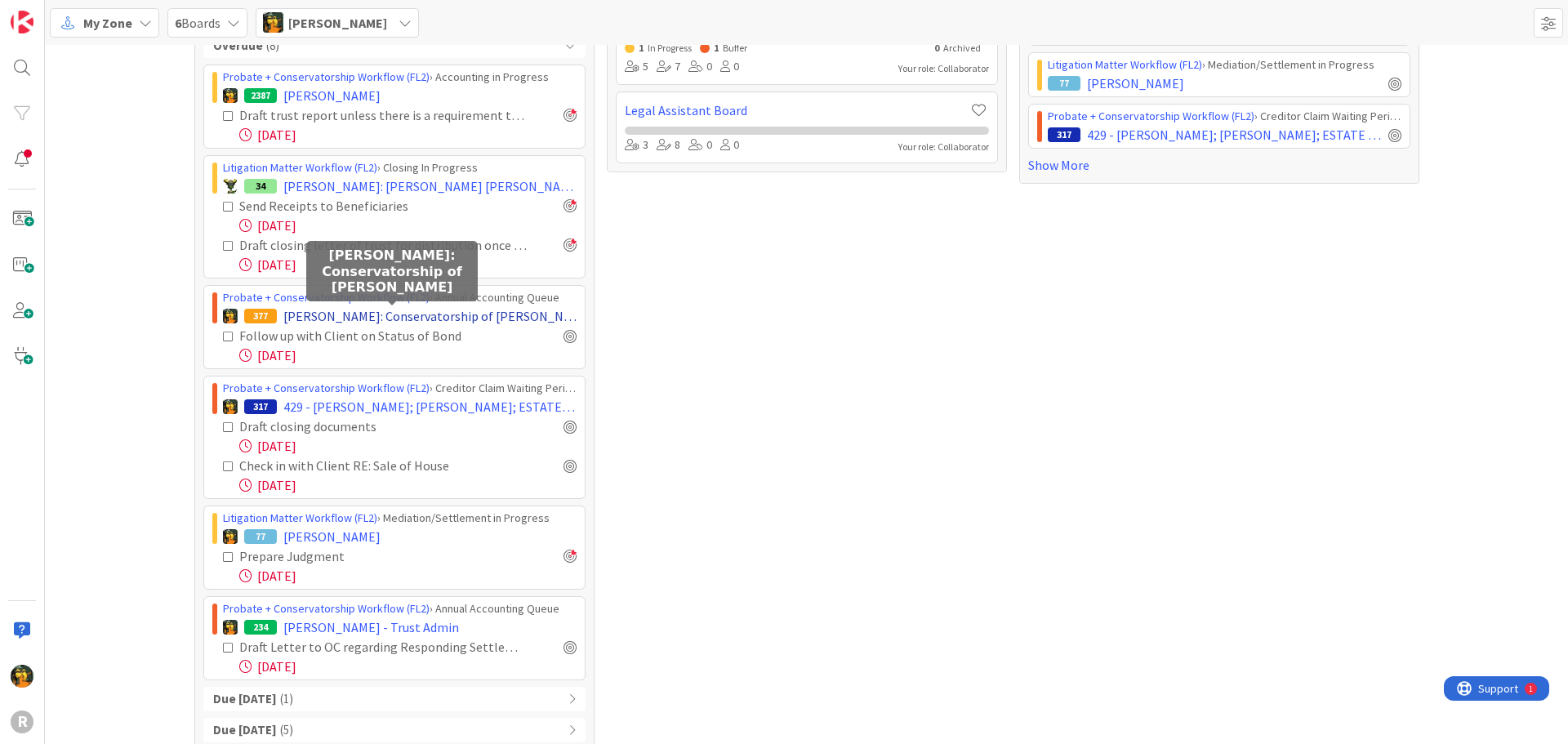
click at [344, 306] on span "[PERSON_NAME]: Conservatorship of [PERSON_NAME]" at bounding box center [430, 315] width 293 height 20
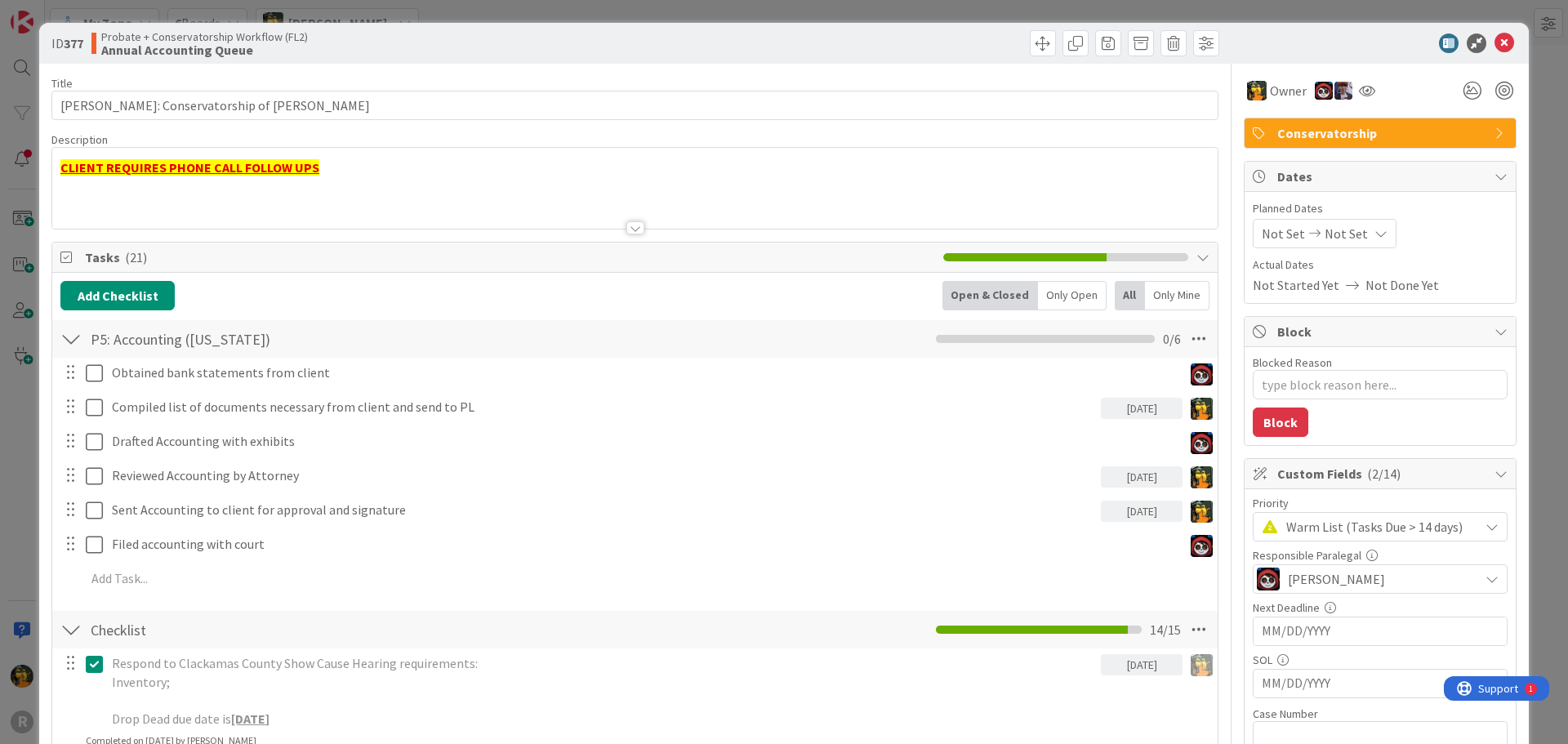
type textarea "x"
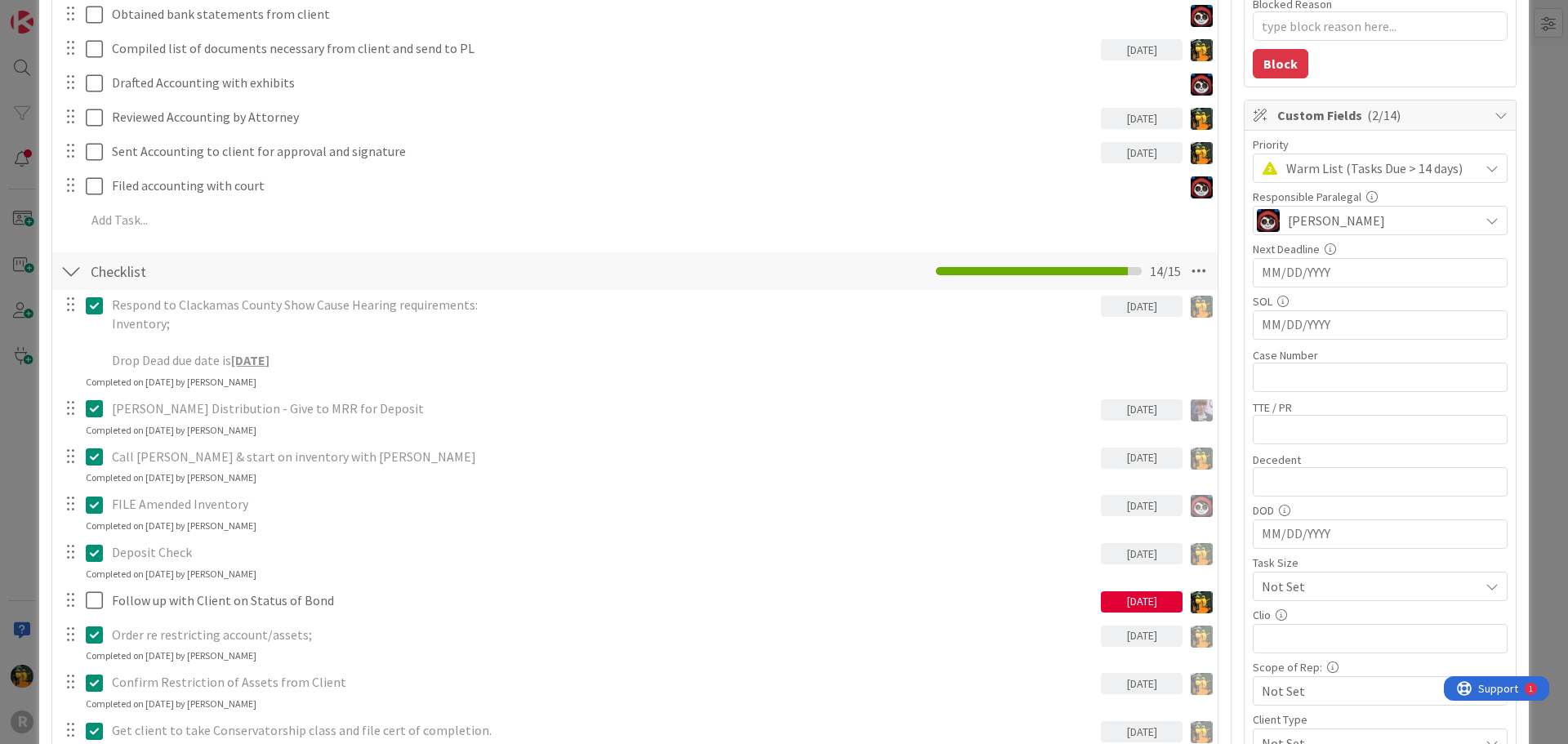
scroll to position [572, 0]
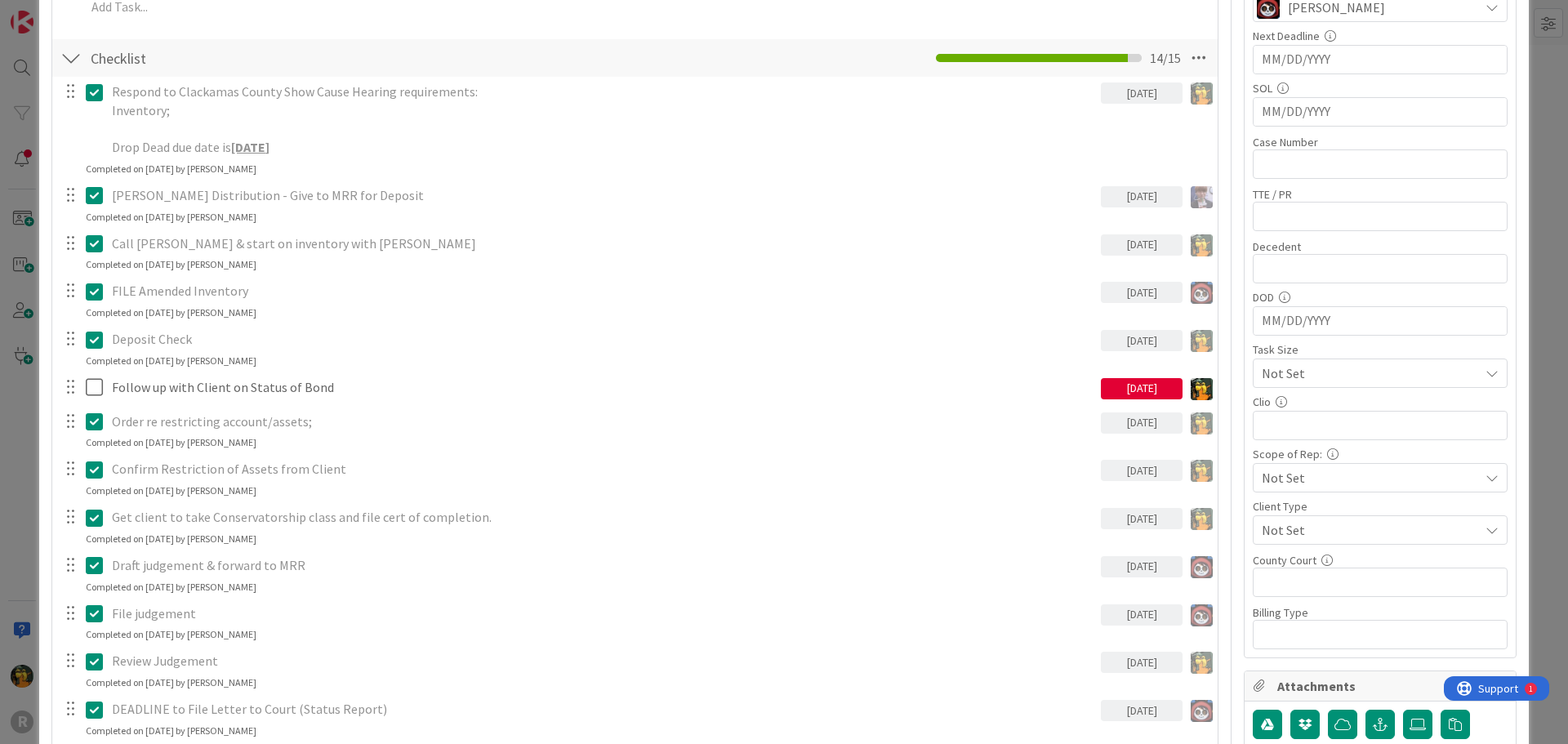
click at [1127, 384] on div "[DATE]" at bounding box center [1142, 388] width 81 height 22
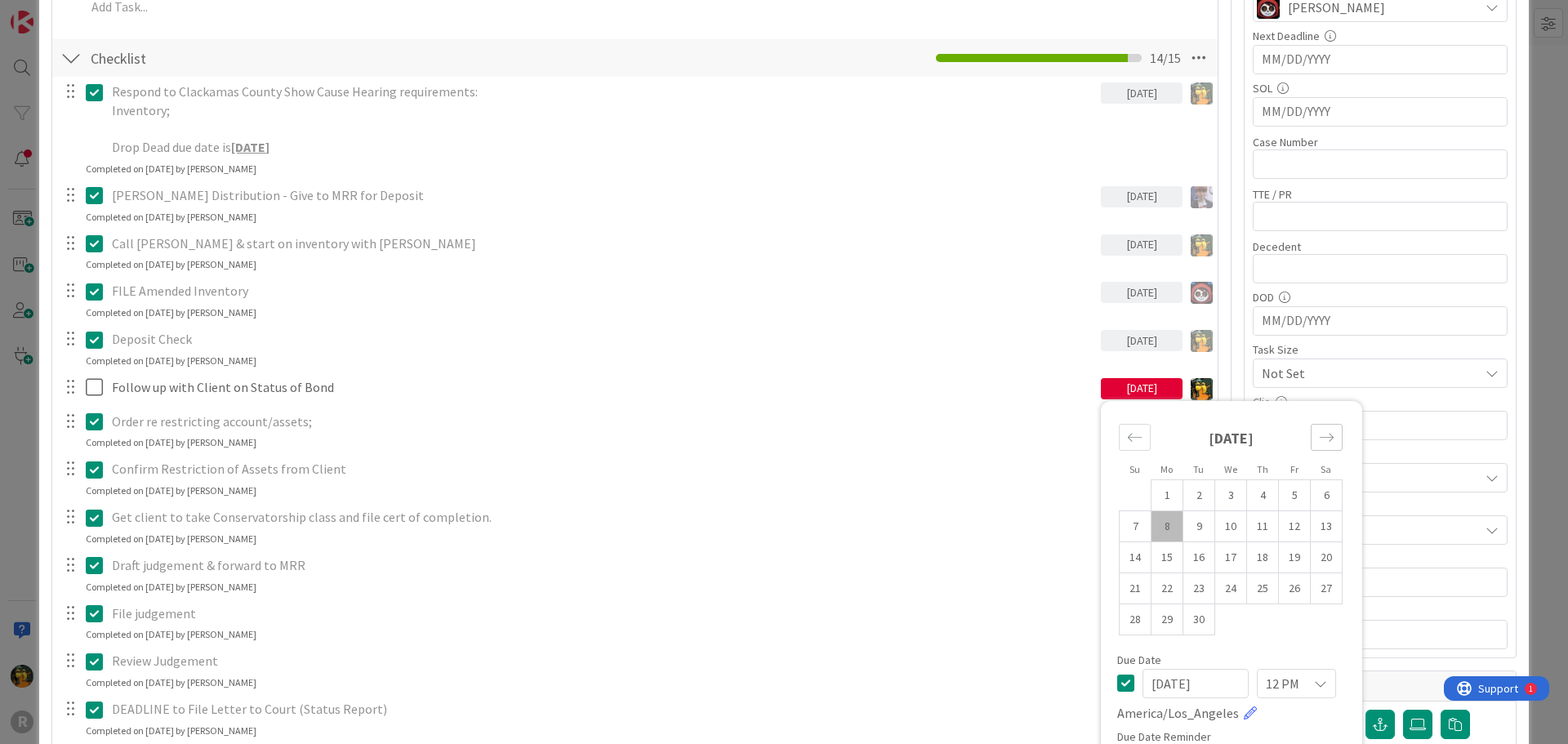
click at [1325, 433] on div "Move forward to switch to the next month." at bounding box center [1326, 437] width 32 height 27
click at [1155, 590] on td "20" at bounding box center [1167, 588] width 32 height 31
type input "[DATE]"
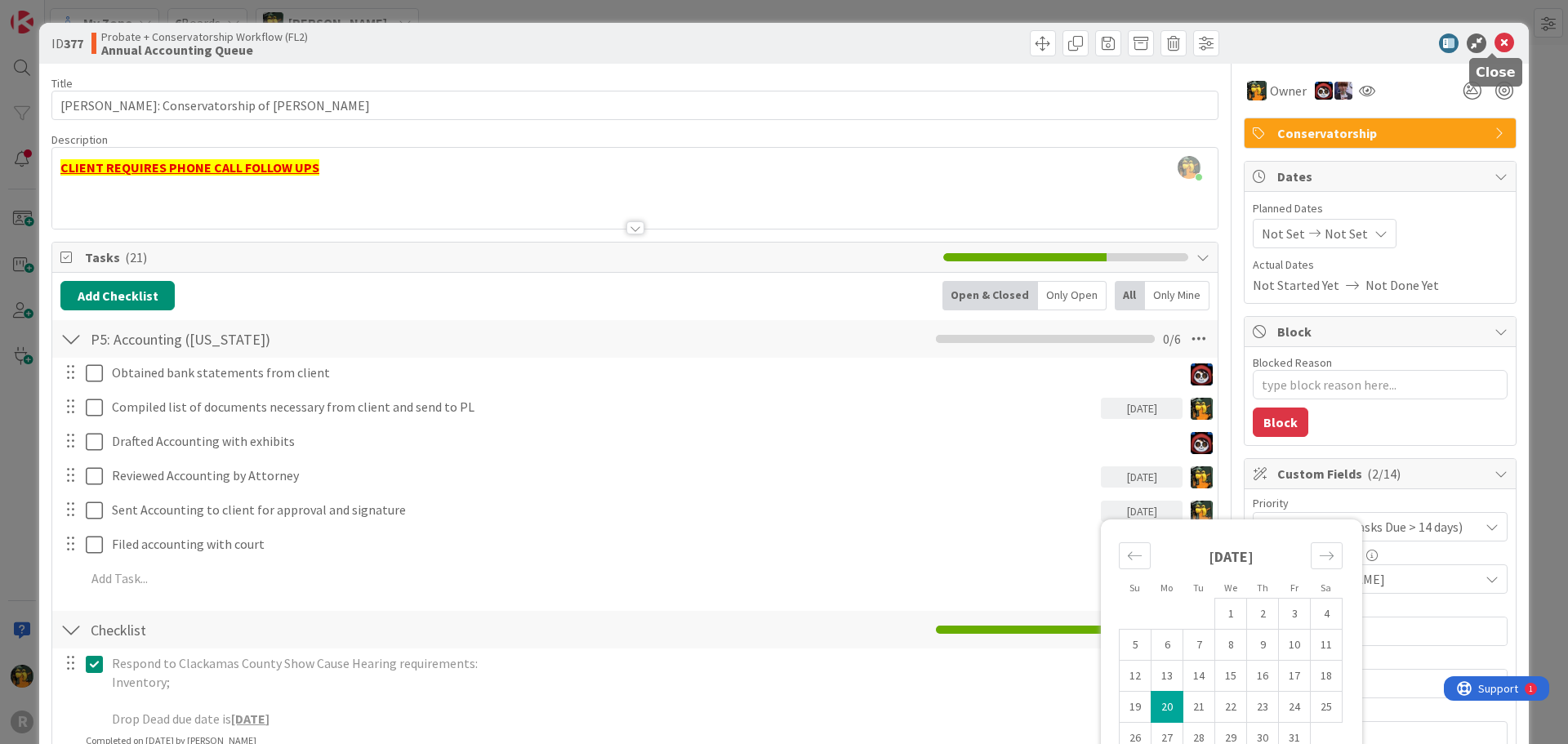
click at [1499, 41] on icon at bounding box center [1504, 43] width 20 height 20
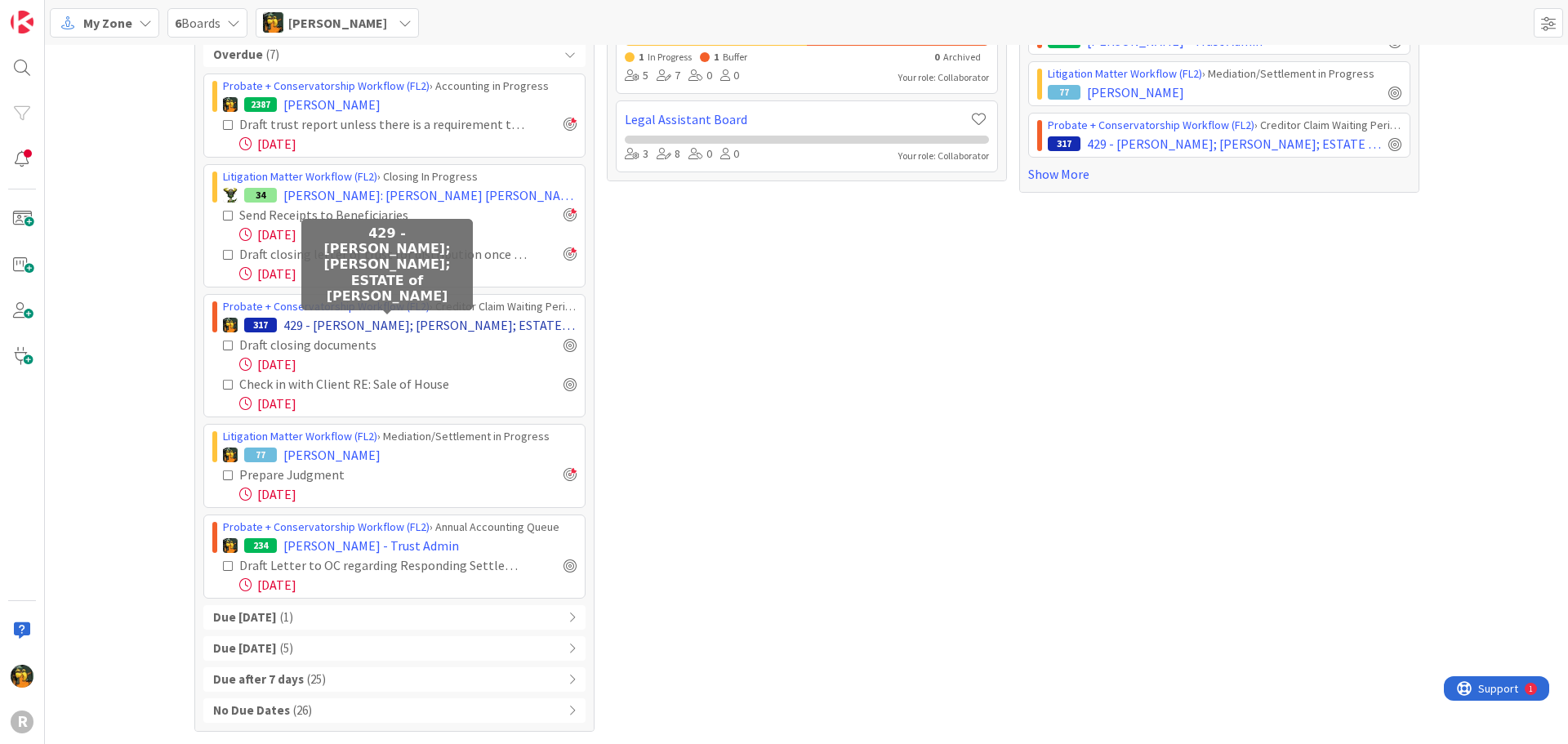
click at [366, 321] on span "429 - [PERSON_NAME]; [PERSON_NAME]; ESTATE of [PERSON_NAME]" at bounding box center [430, 325] width 293 height 20
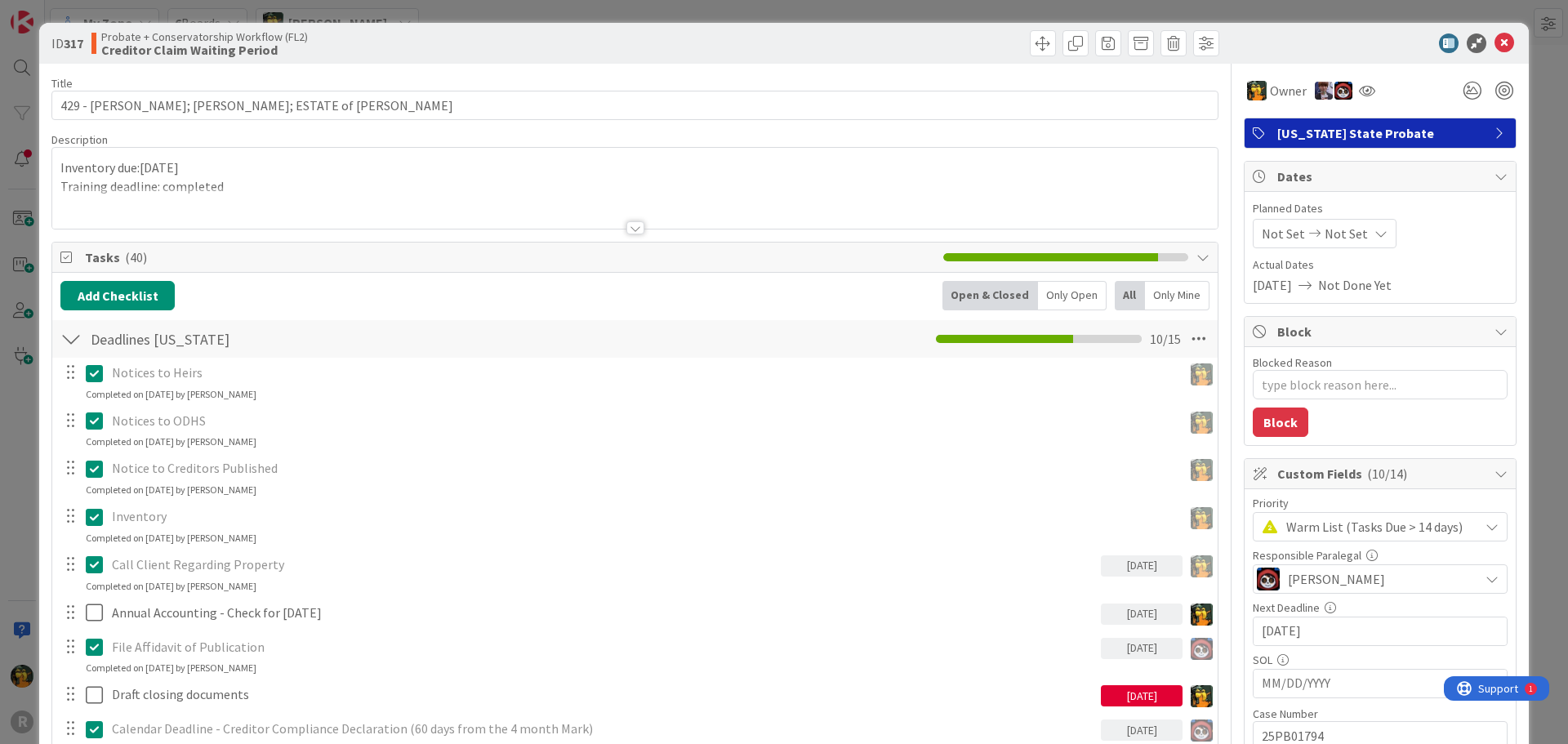
type textarea "x"
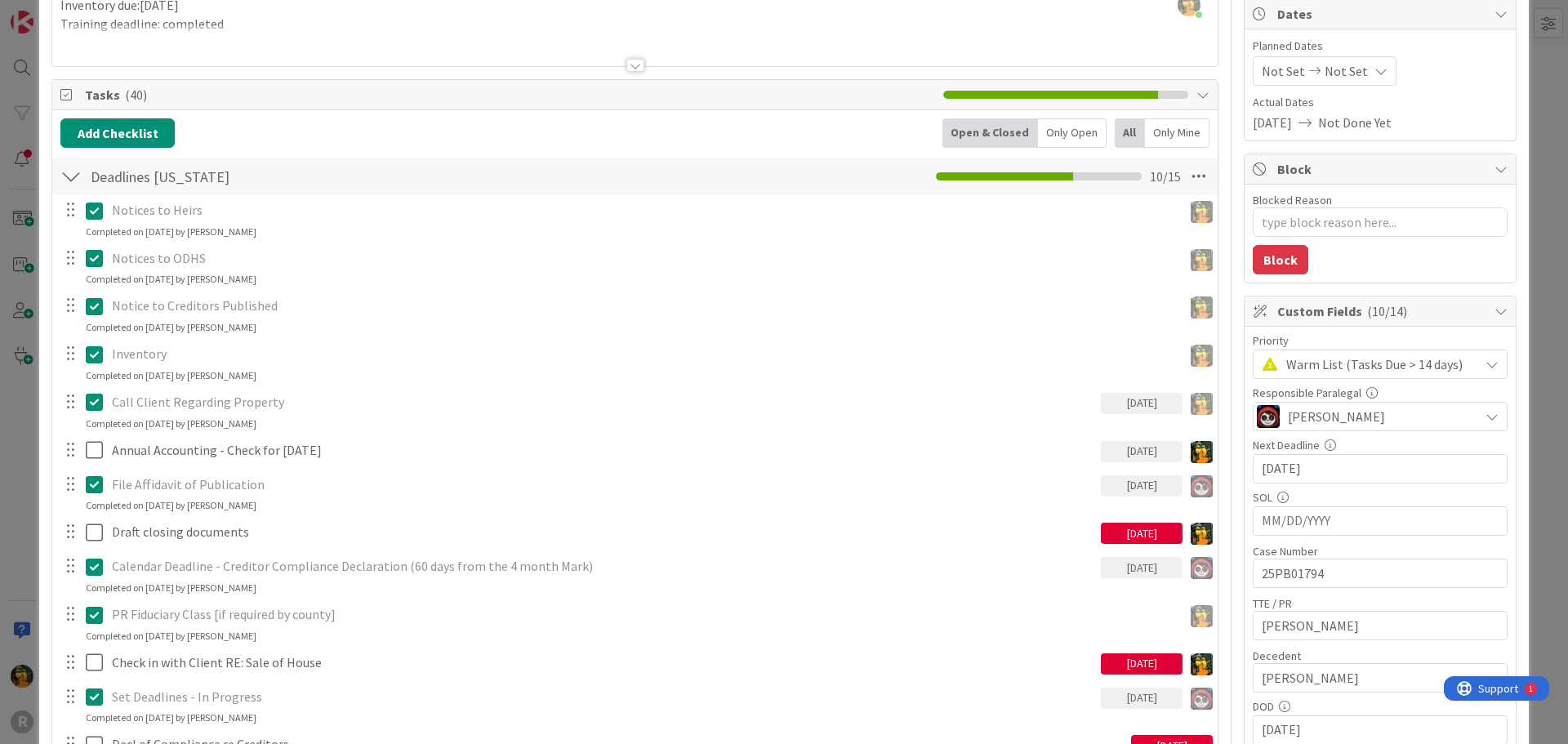
scroll to position [164, 0]
click at [1144, 533] on div "[DATE]" at bounding box center [1142, 532] width 81 height 22
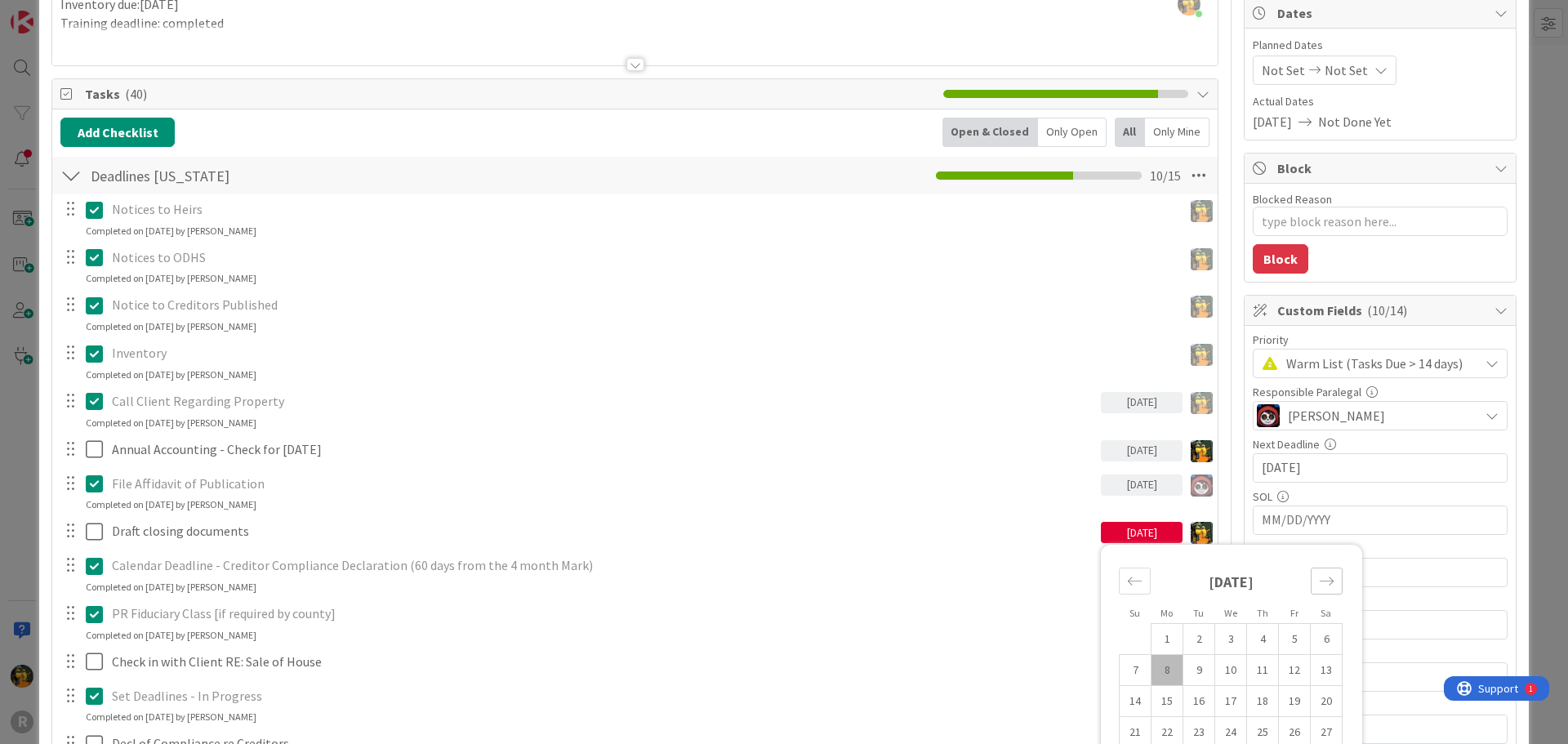
click at [1319, 576] on icon "Move forward to switch to the next month." at bounding box center [1326, 581] width 16 height 16
click at [1155, 698] on td "13" at bounding box center [1167, 702] width 32 height 31
type input "[DATE]"
type textarea "x"
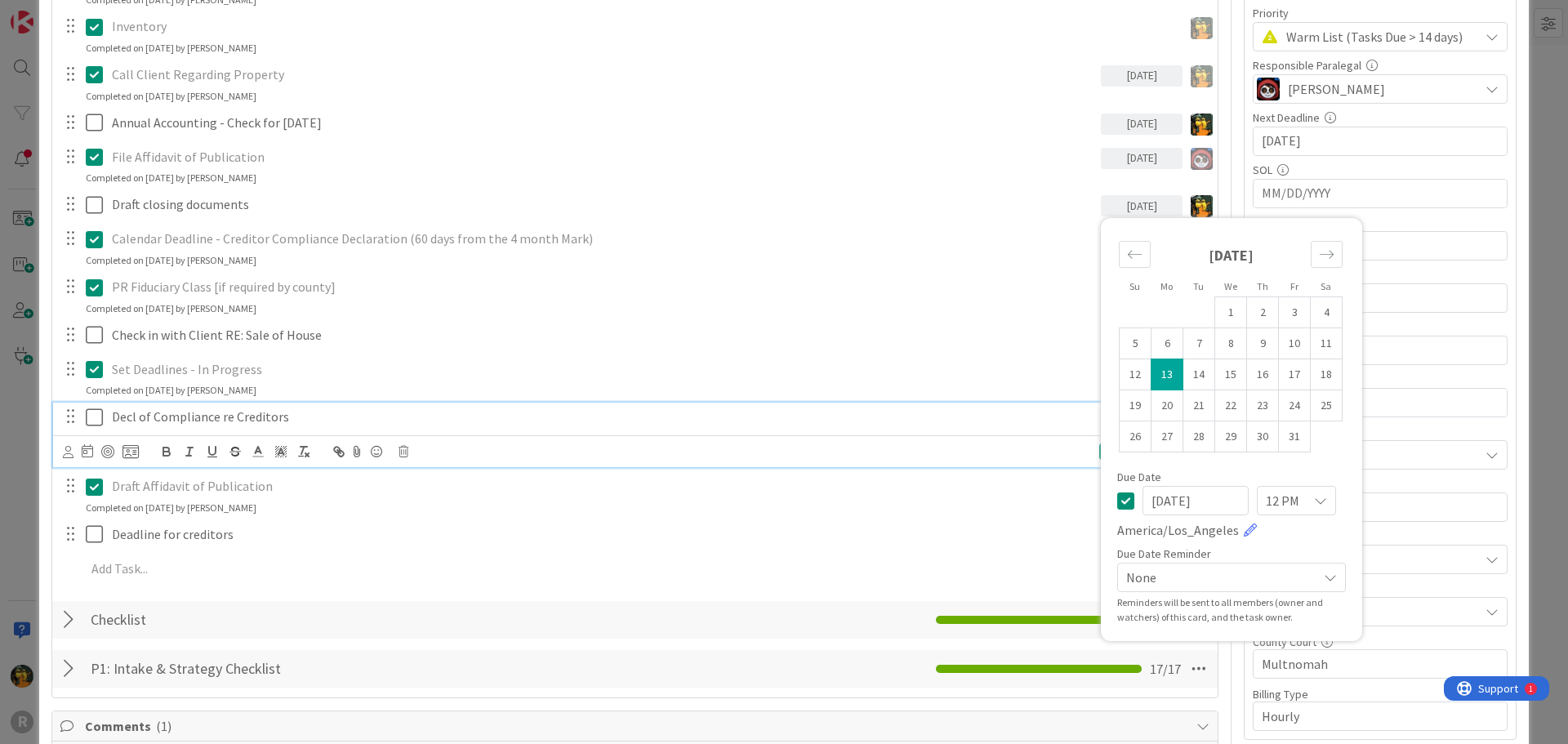
click at [761, 420] on p "Decl of Compliance re Creditors" at bounding box center [618, 417] width 1013 height 19
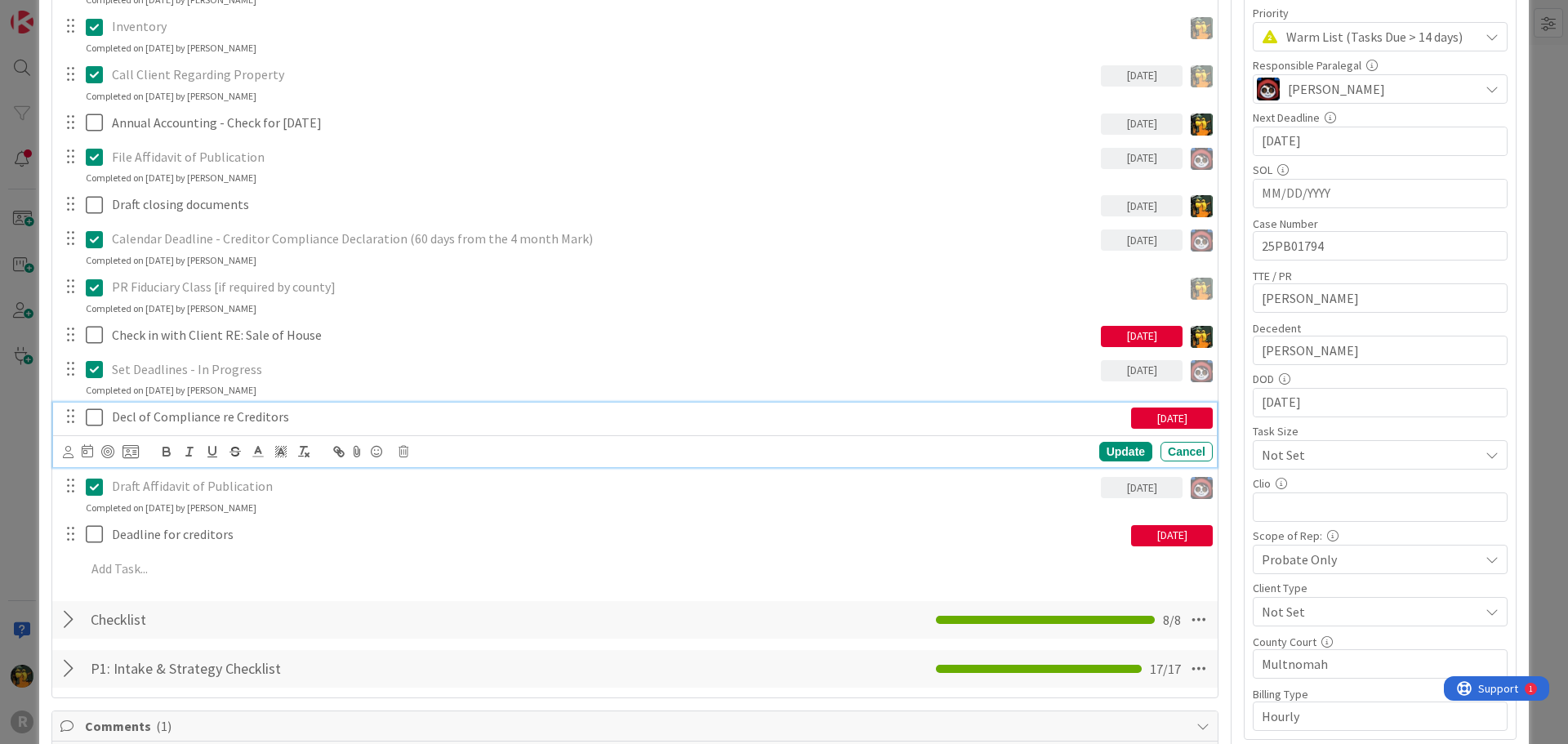
click at [1131, 333] on div "[DATE]" at bounding box center [1142, 336] width 81 height 22
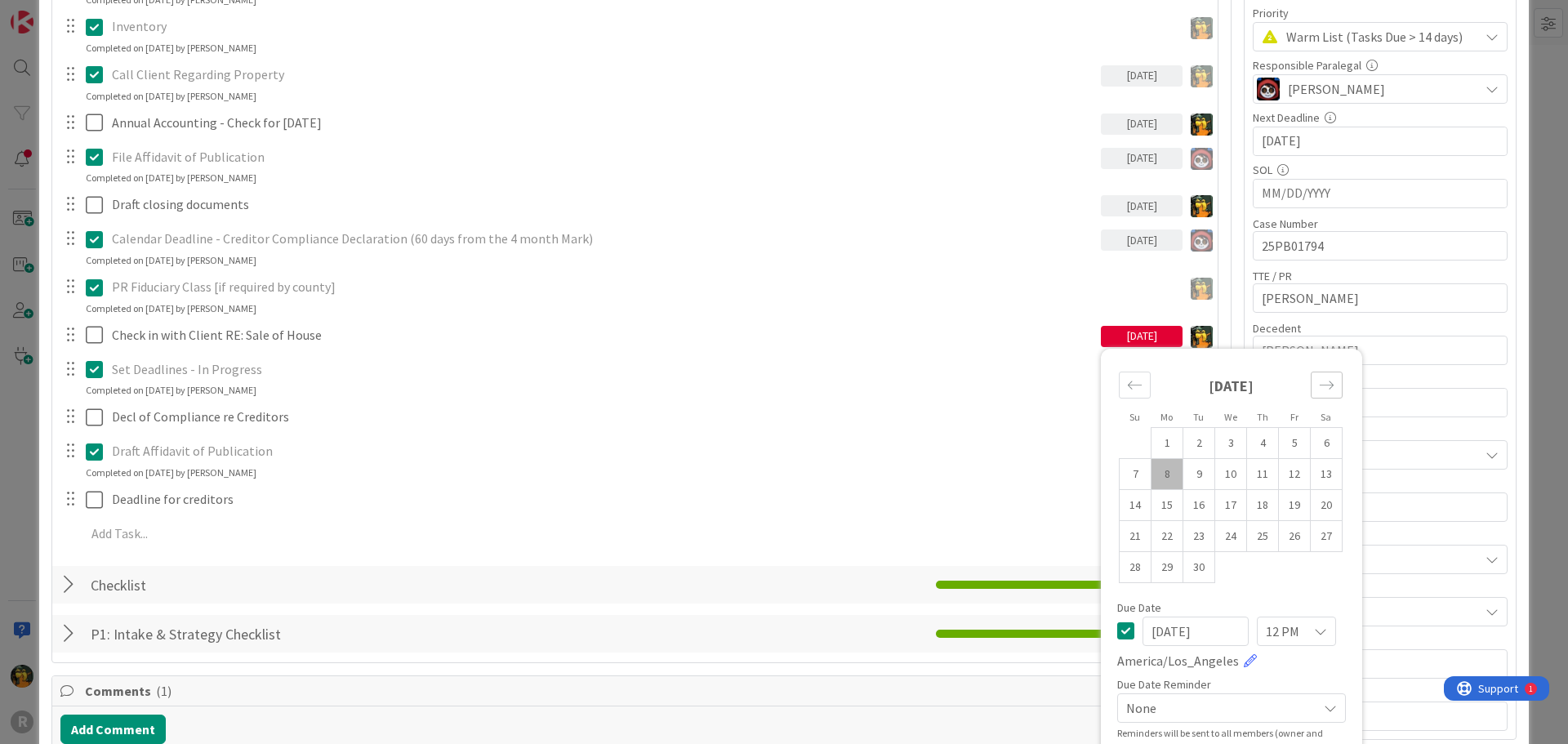
click at [1319, 384] on icon "Move forward to switch to the next month." at bounding box center [1326, 385] width 16 height 16
click at [1151, 541] on td "20" at bounding box center [1167, 535] width 32 height 31
type input "[DATE]"
type textarea "x"
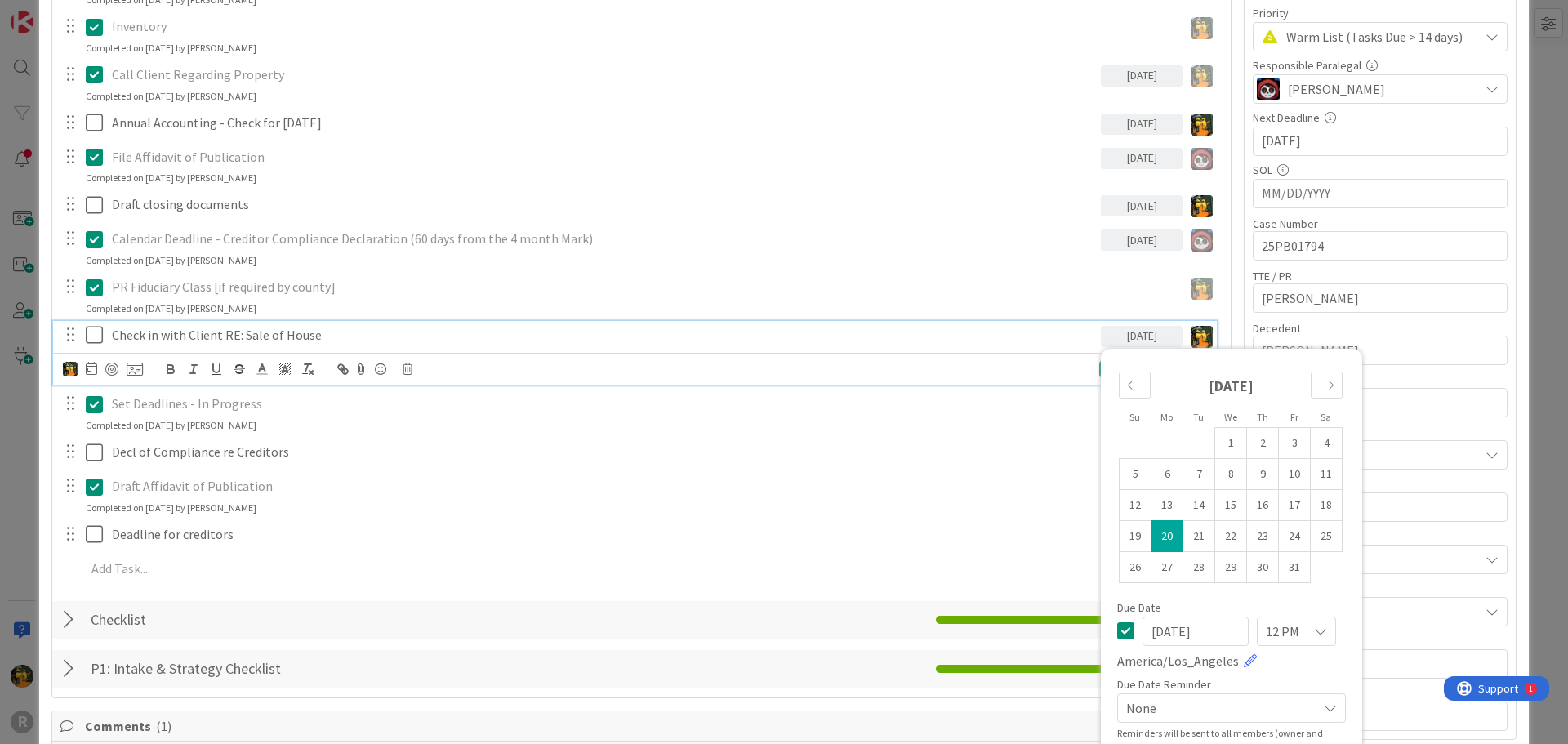
click at [833, 328] on p "Check in with Client RE: Sale of House" at bounding box center [603, 335] width 982 height 19
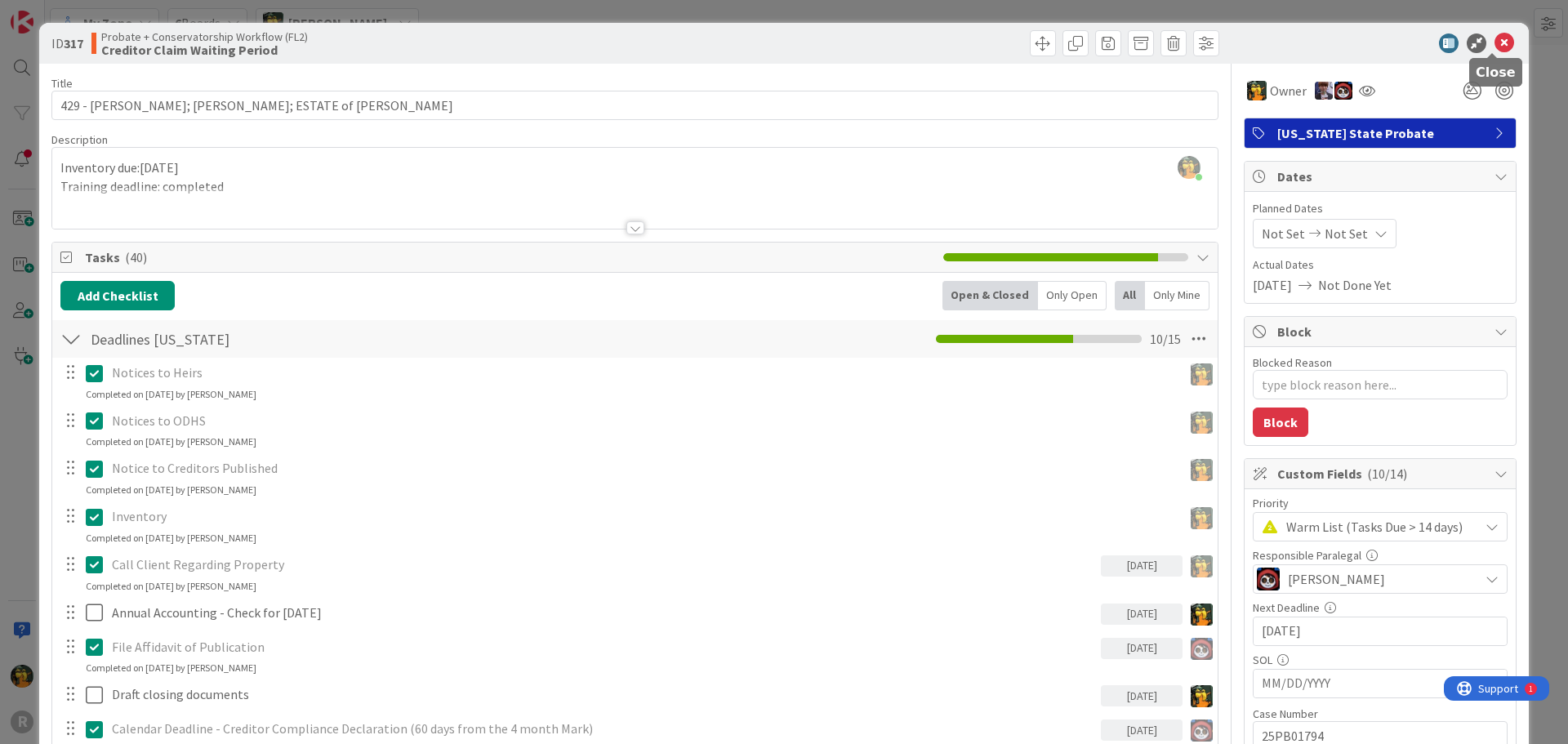
click at [1495, 37] on icon at bounding box center [1504, 43] width 20 height 20
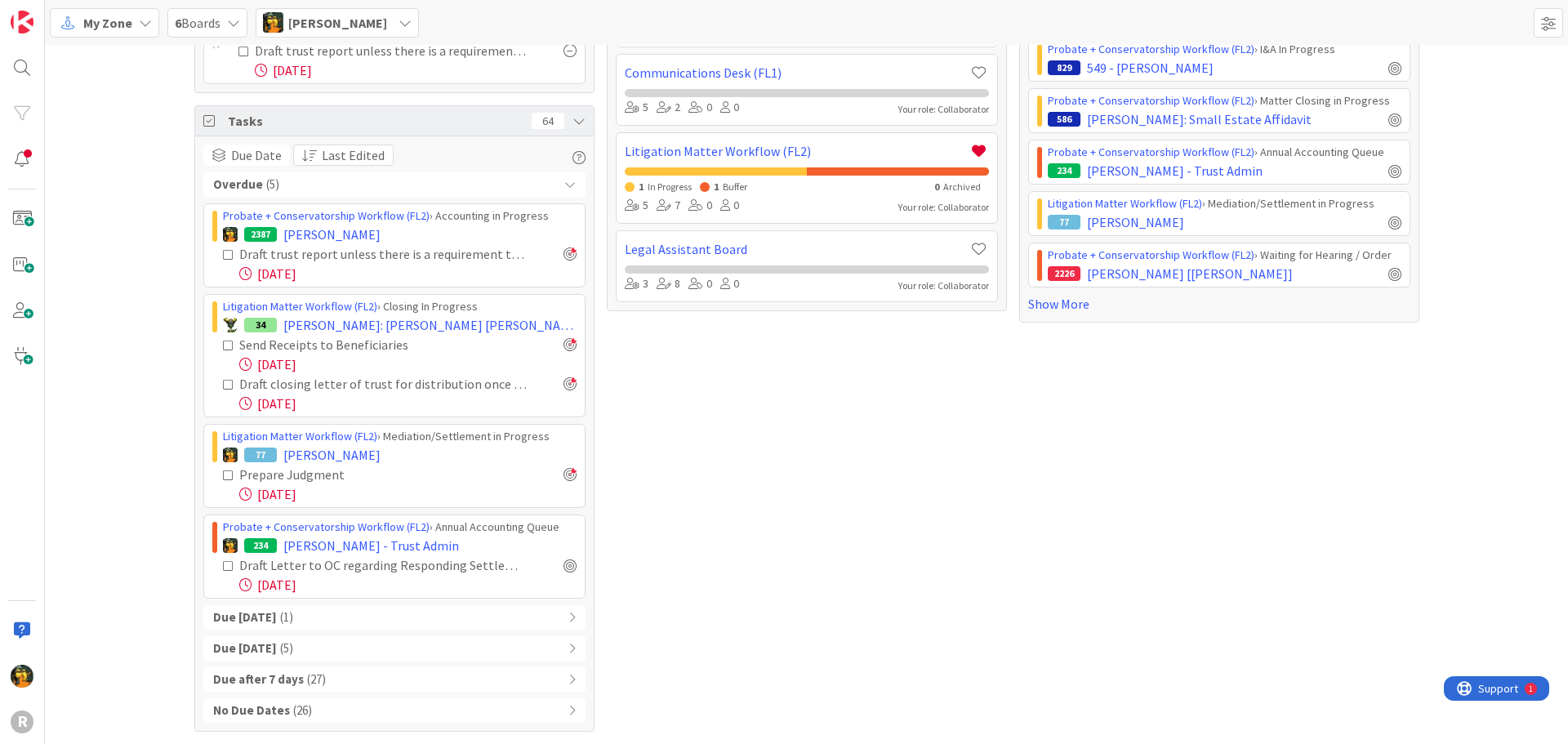
click at [318, 709] on div "No Due Dates ( 26 )" at bounding box center [394, 710] width 382 height 24
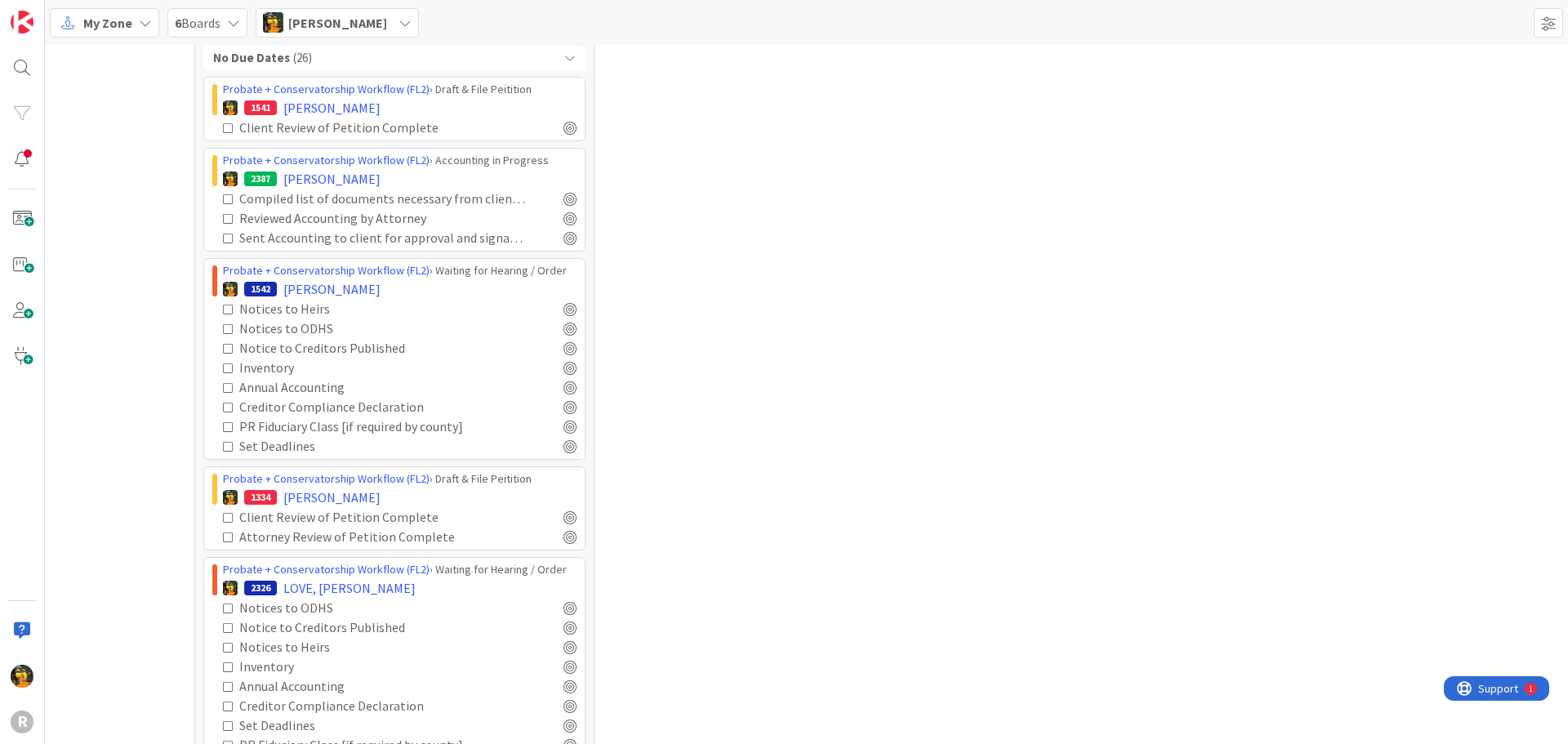
scroll to position [969, 0]
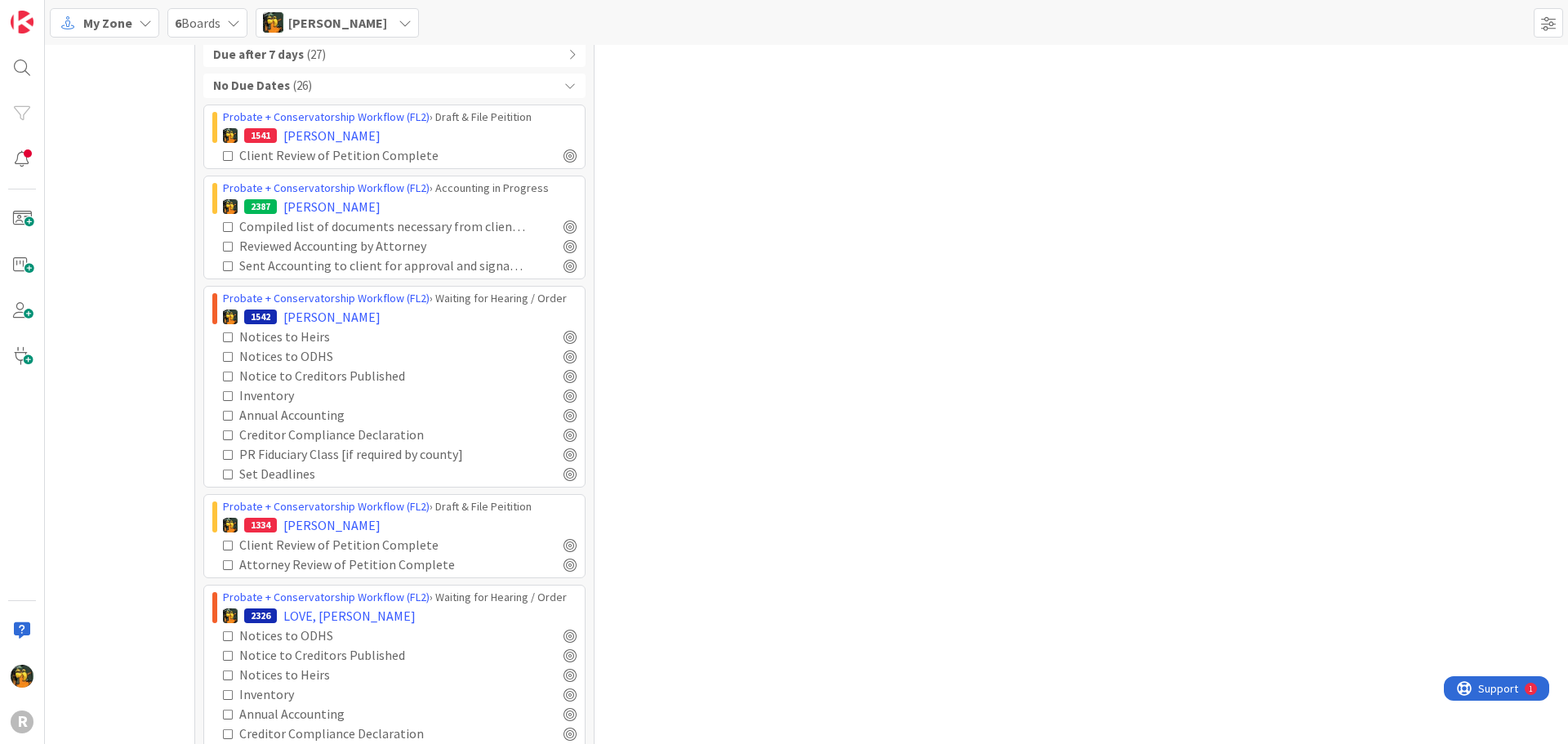
click at [223, 336] on icon at bounding box center [228, 337] width 11 height 11
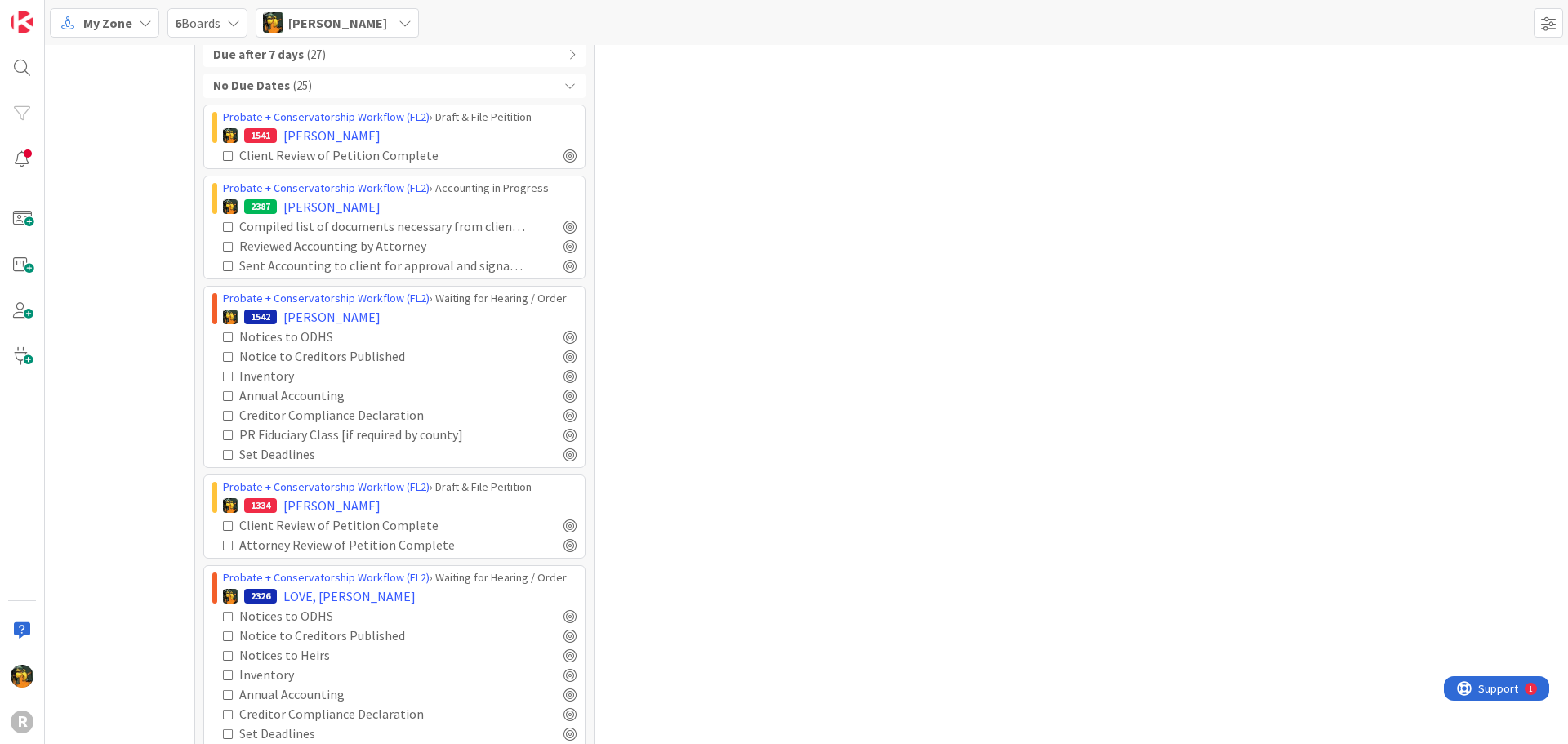
click at [223, 336] on icon at bounding box center [228, 337] width 11 height 11
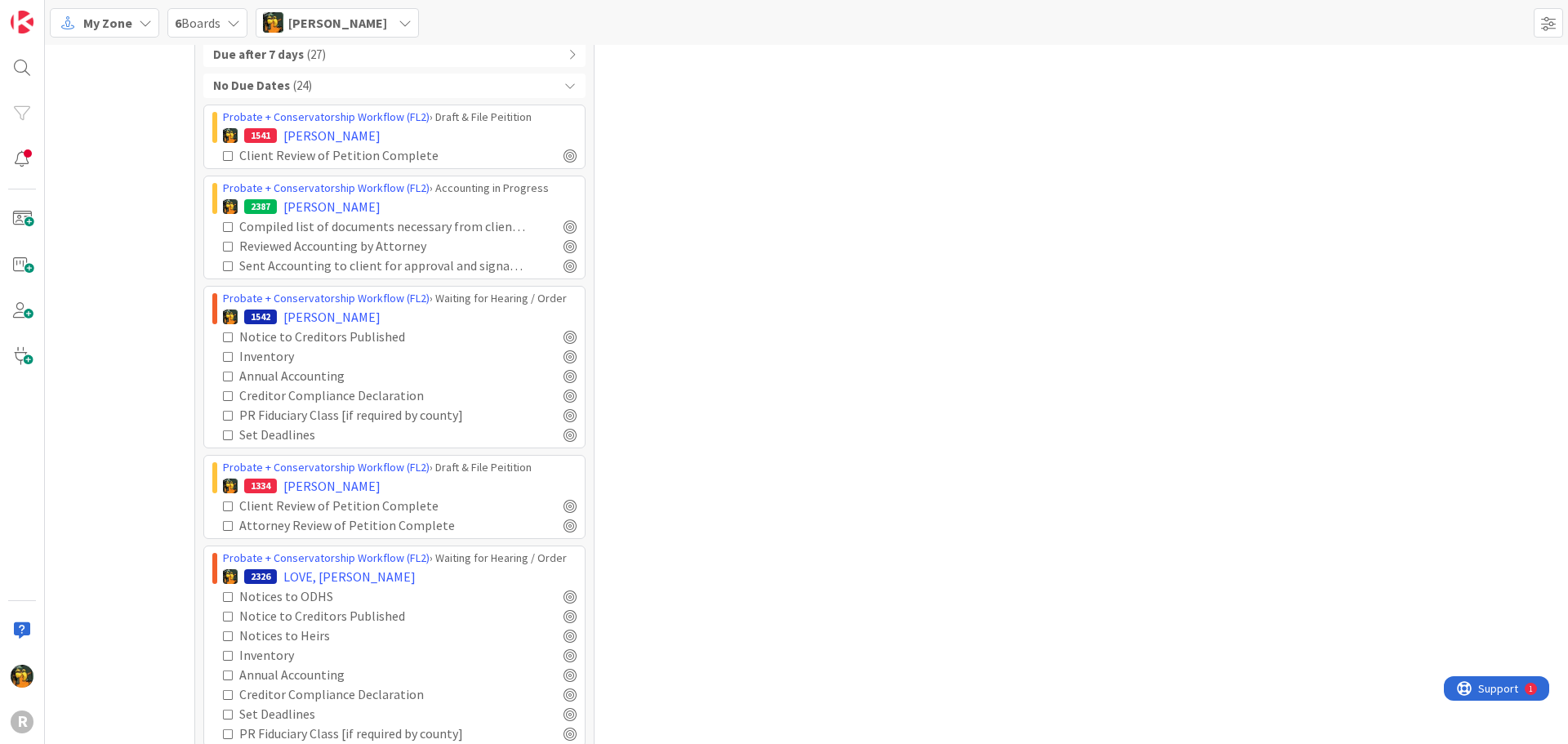
click at [223, 336] on icon at bounding box center [228, 337] width 11 height 11
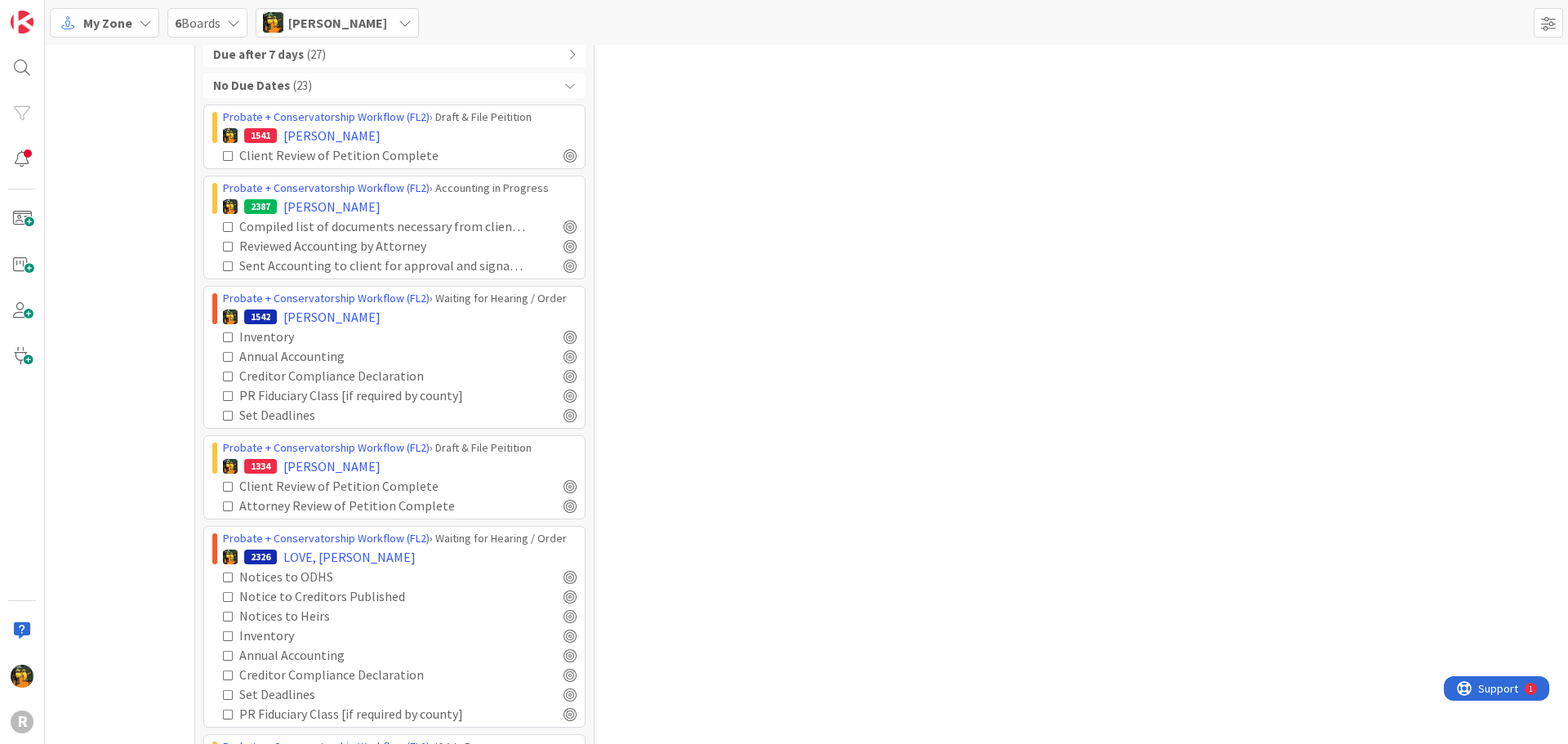
click at [223, 336] on icon at bounding box center [228, 337] width 11 height 11
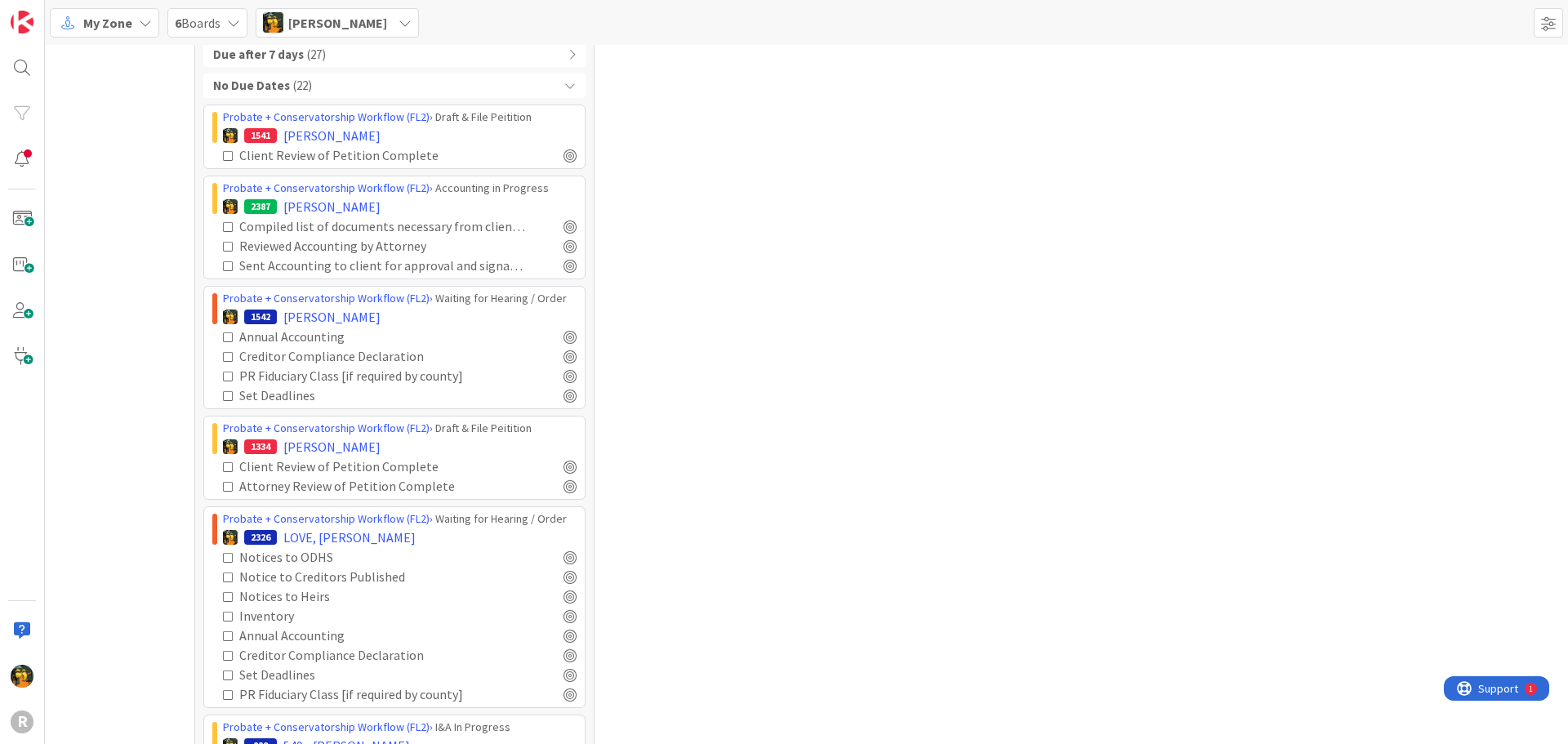
click at [223, 336] on icon at bounding box center [228, 337] width 11 height 11
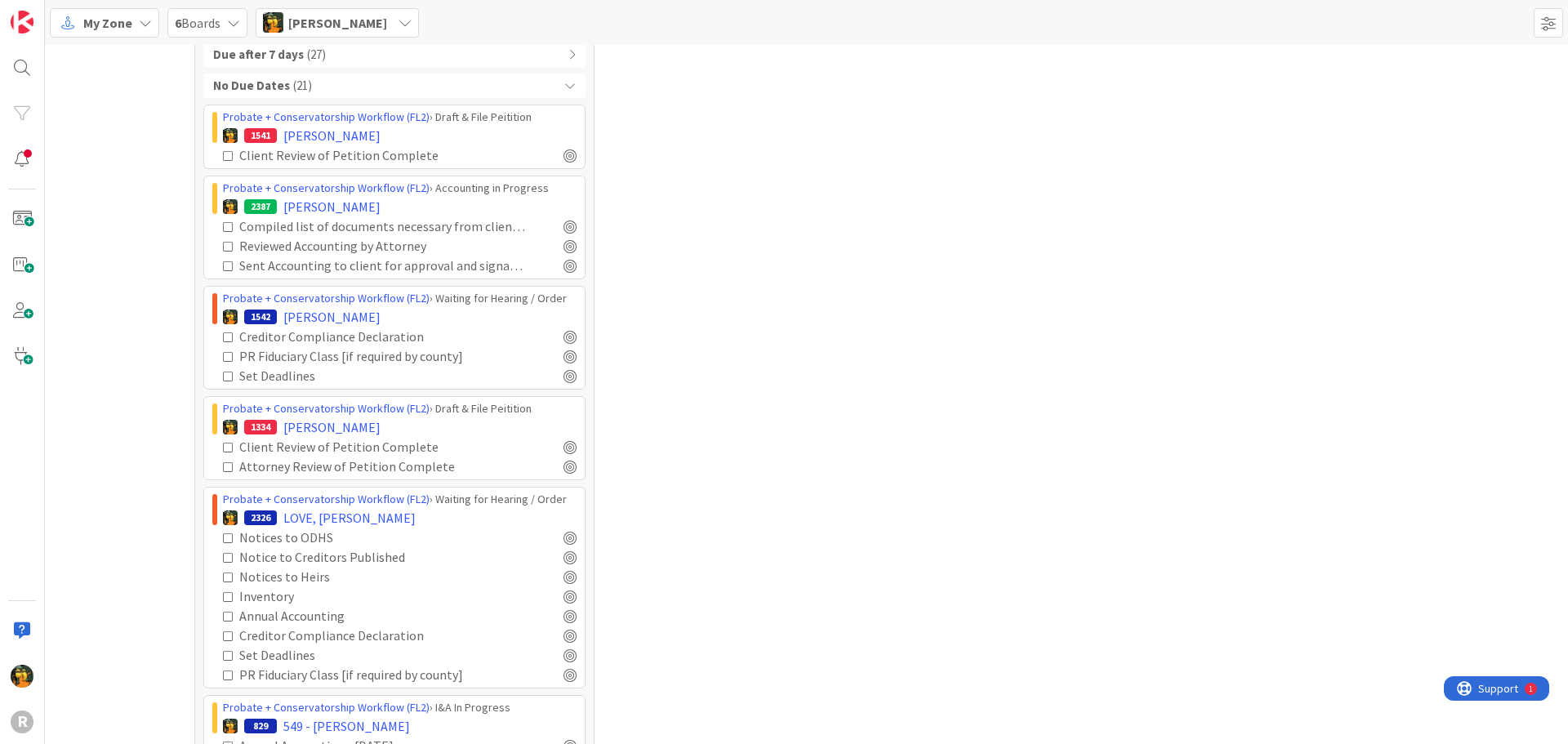
click at [223, 336] on icon at bounding box center [228, 337] width 11 height 11
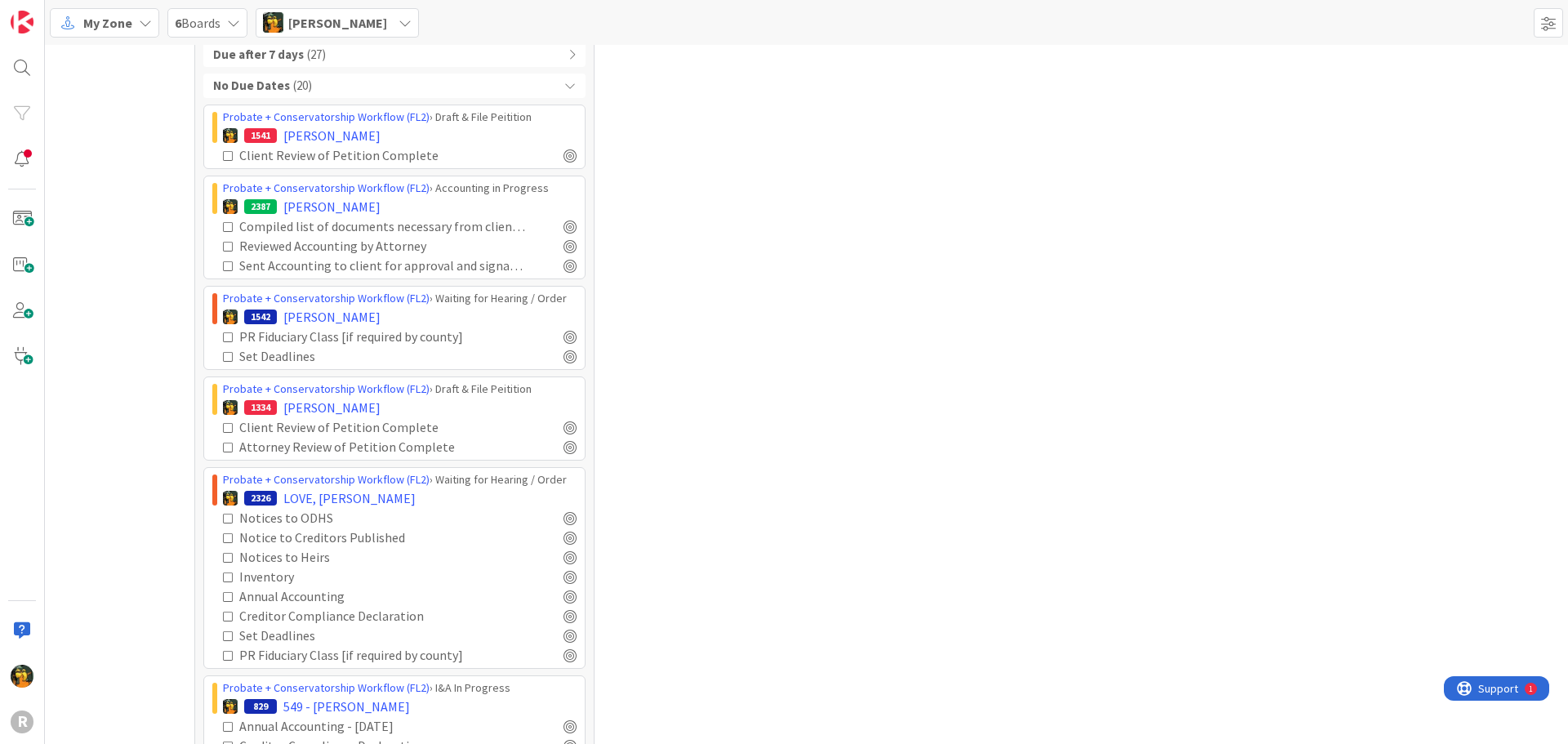
click at [223, 336] on icon at bounding box center [228, 337] width 11 height 11
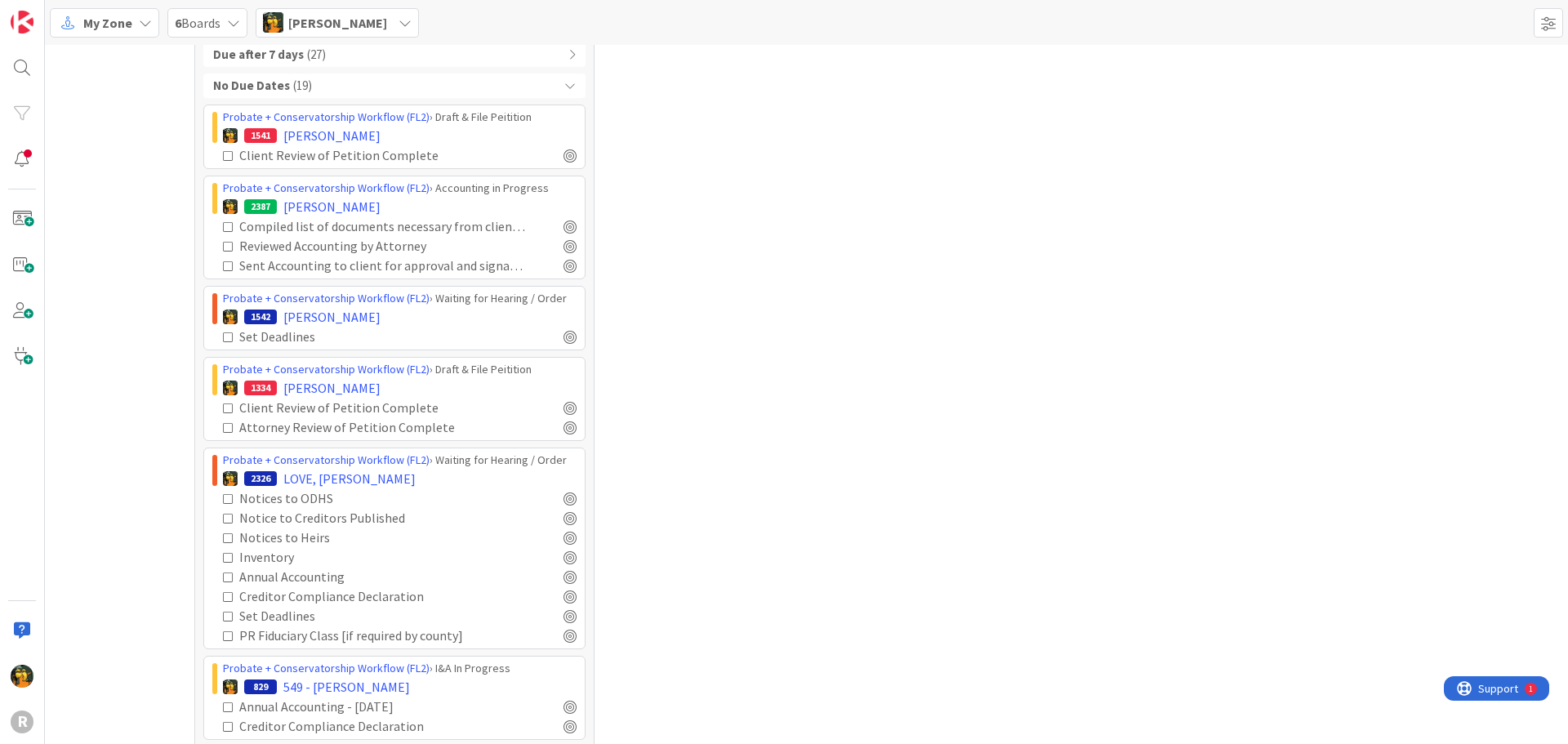
click at [223, 336] on icon at bounding box center [228, 337] width 11 height 11
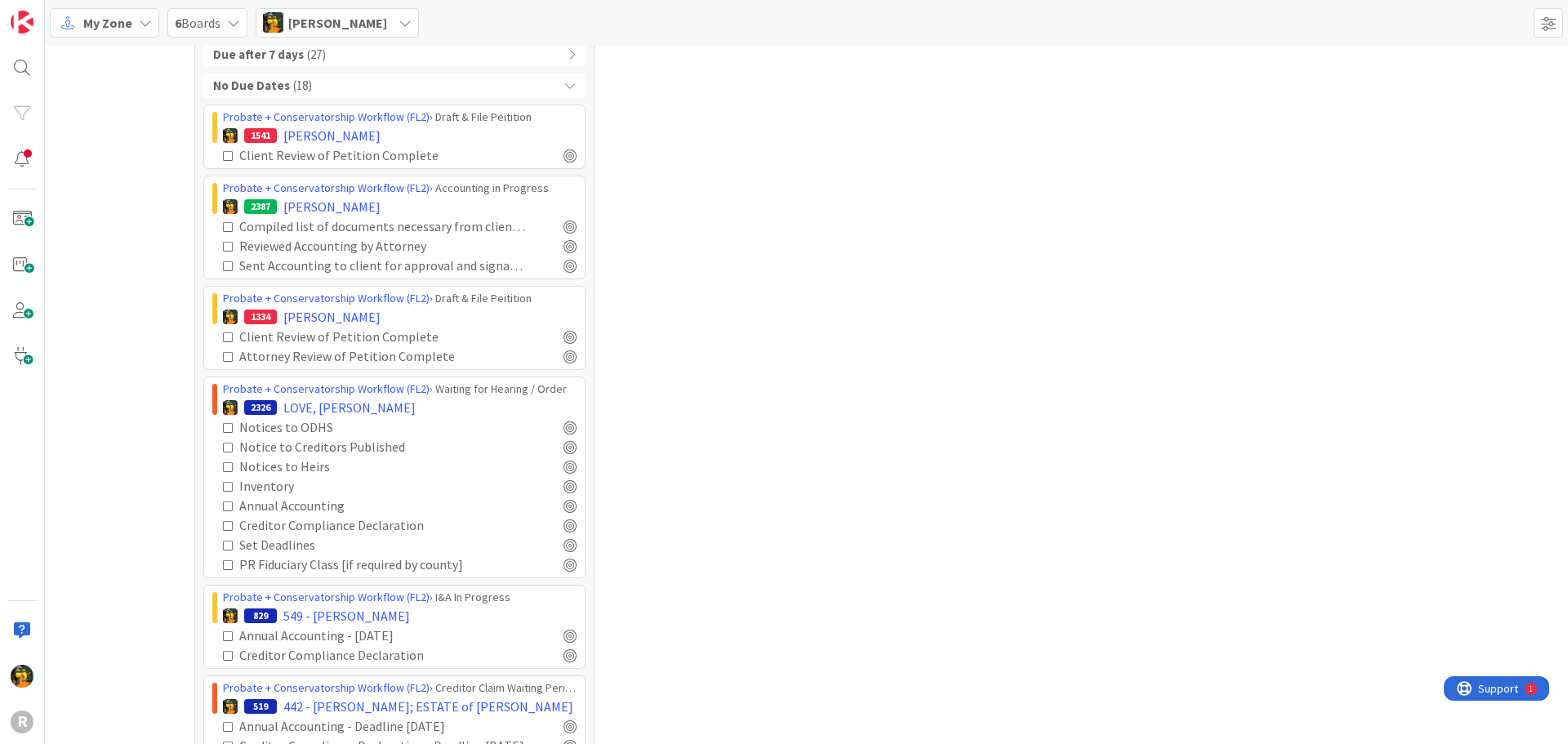
scroll to position [1006, 0]
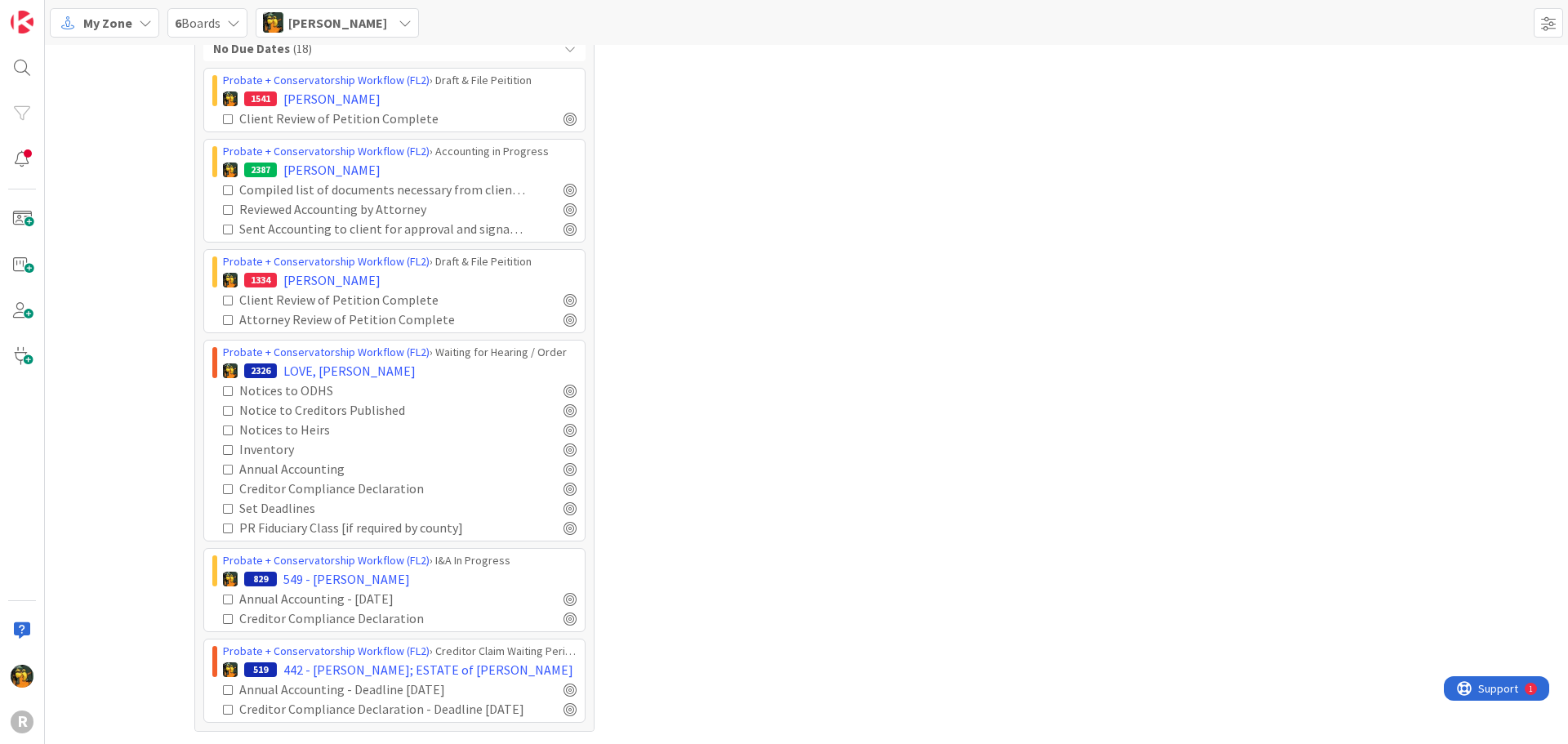
click at [223, 294] on icon at bounding box center [228, 300] width 11 height 11
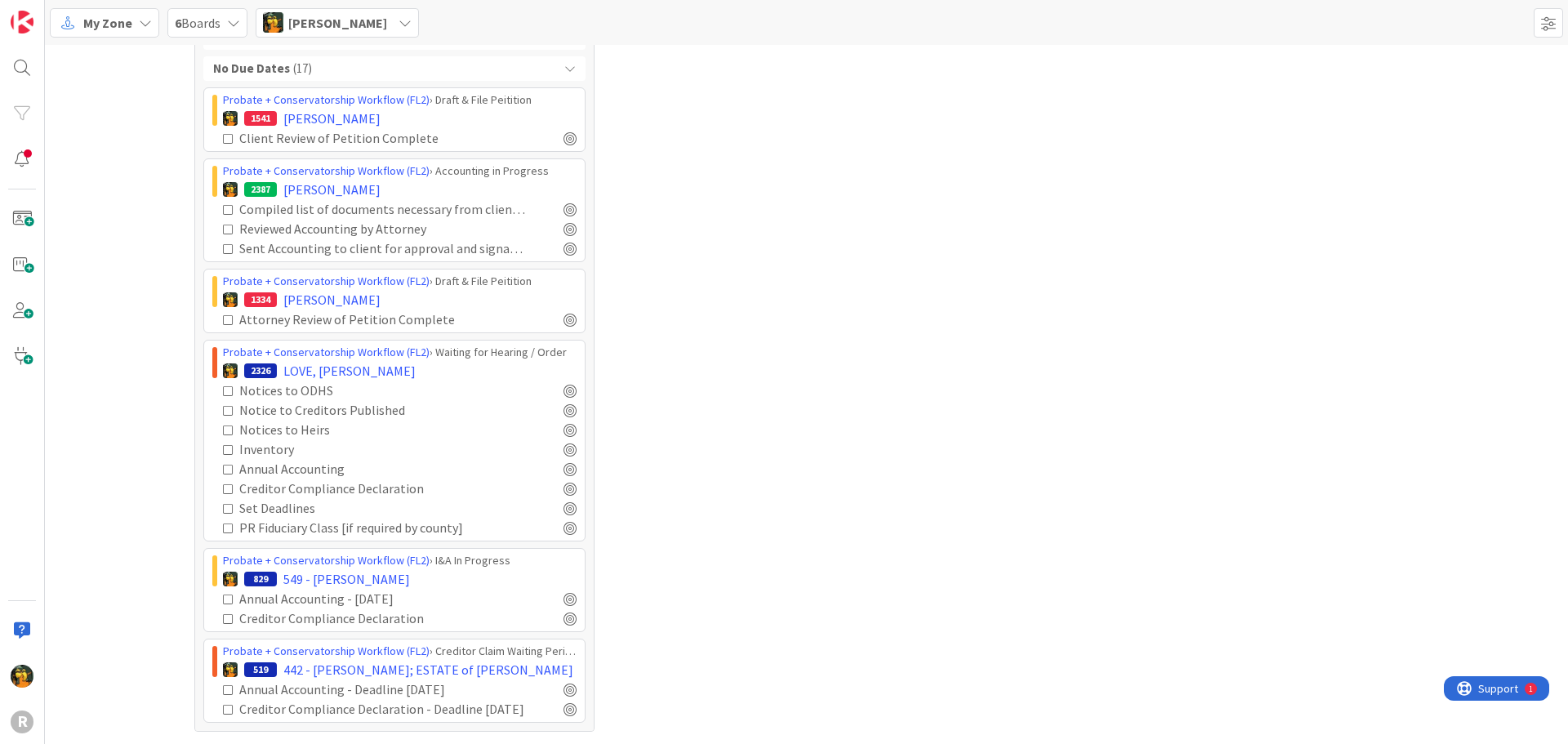
click at [223, 320] on icon at bounding box center [228, 320] width 11 height 11
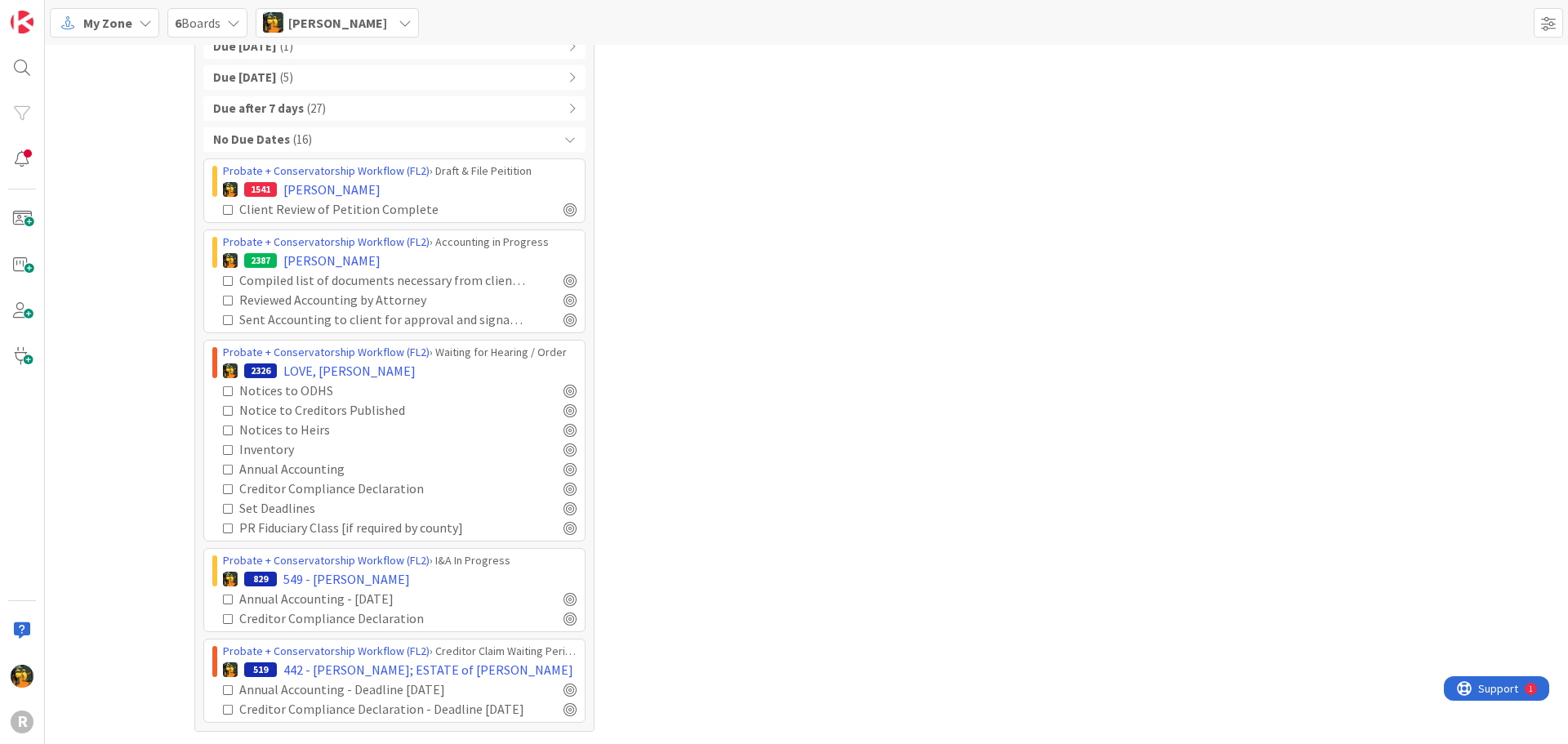
scroll to position [833, 0]
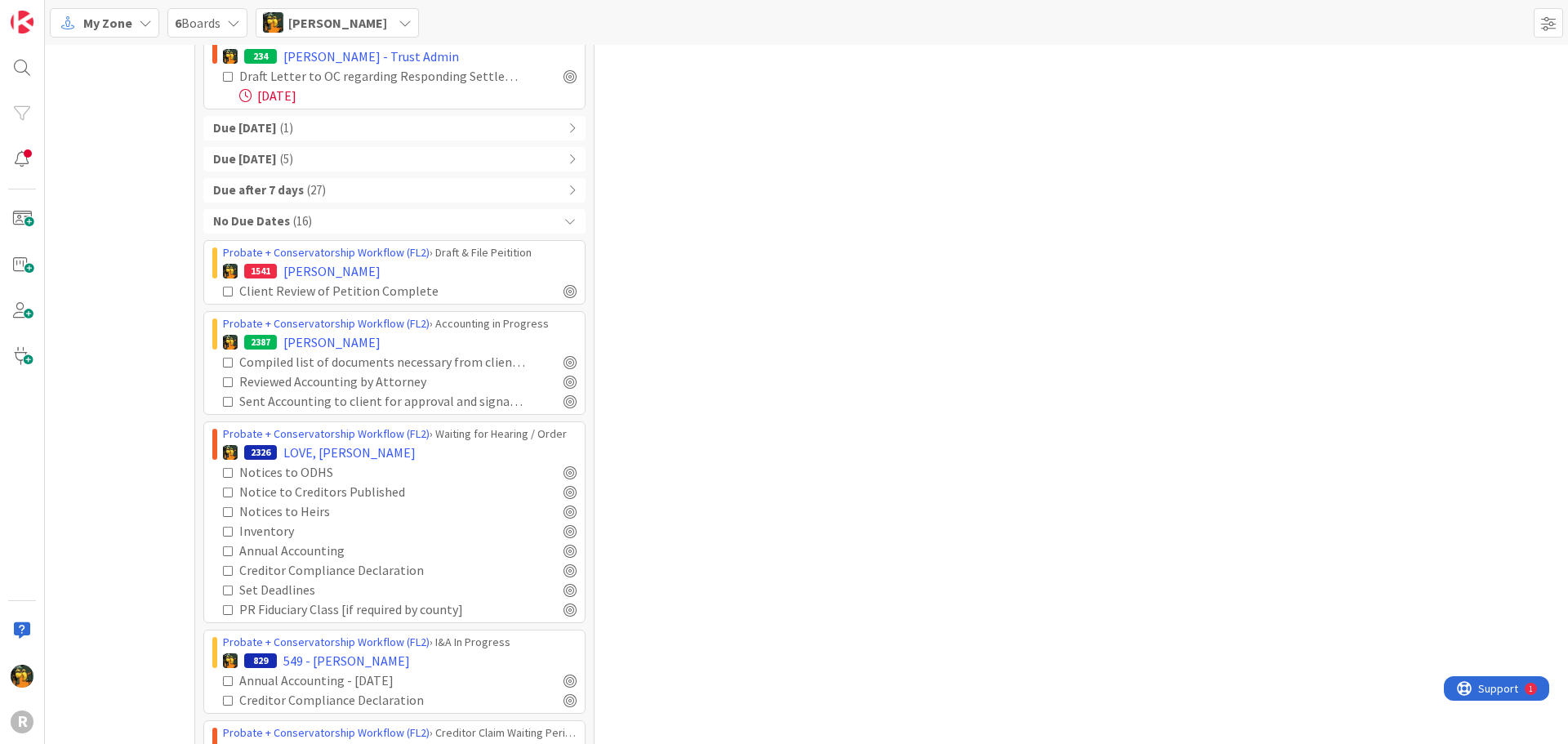
click at [223, 290] on icon at bounding box center [228, 291] width 11 height 11
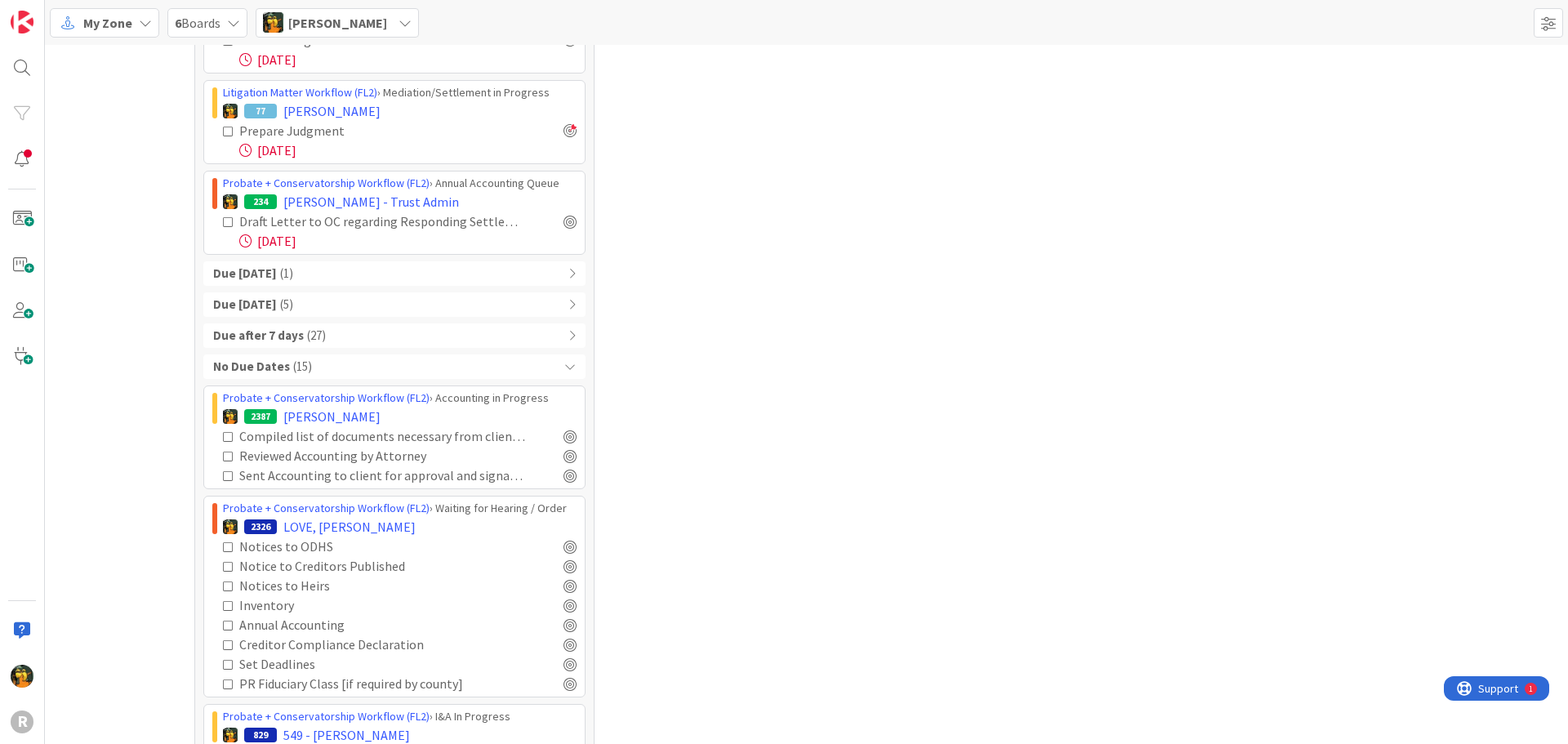
scroll to position [670, 0]
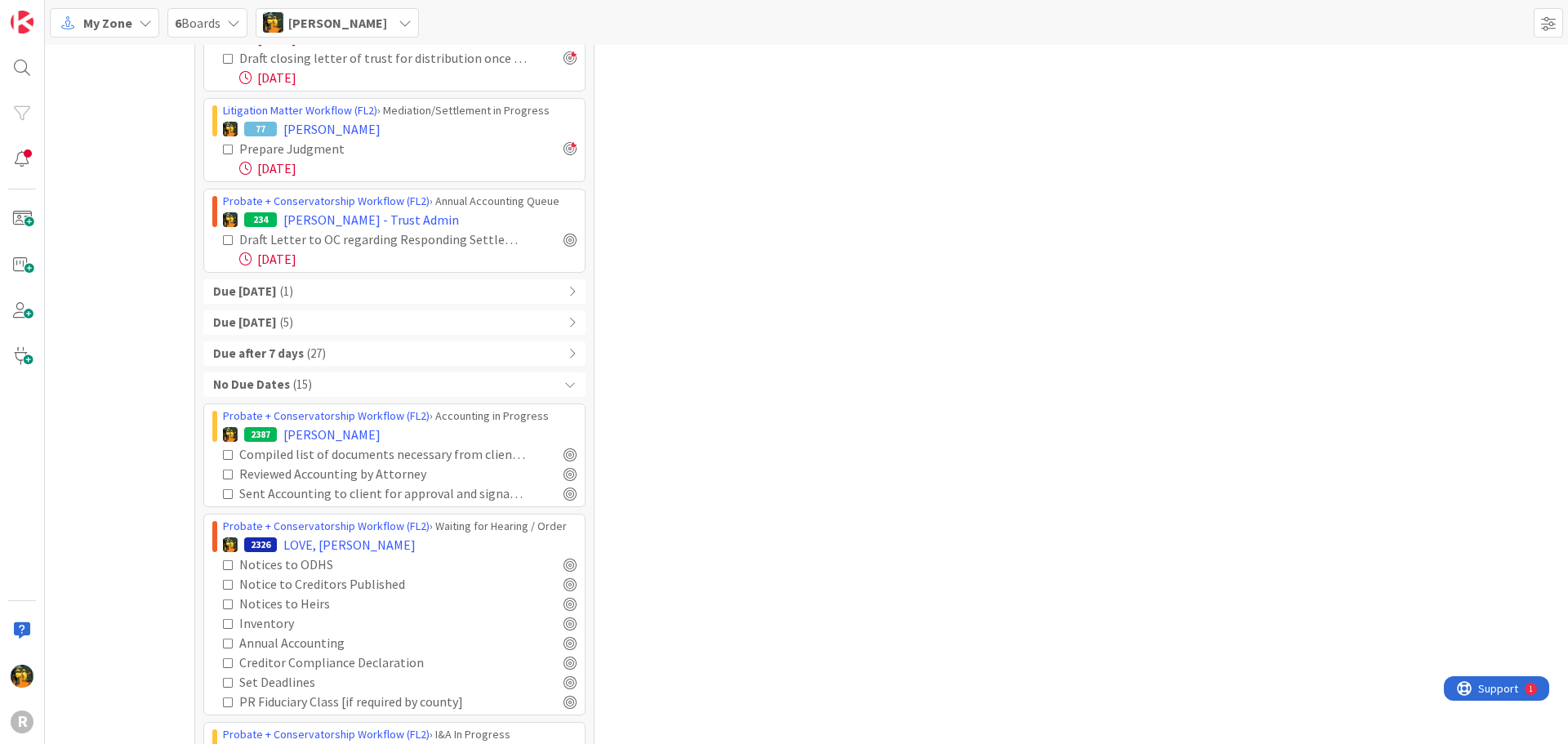
click at [275, 360] on b "Due after 7 days" at bounding box center [258, 354] width 91 height 19
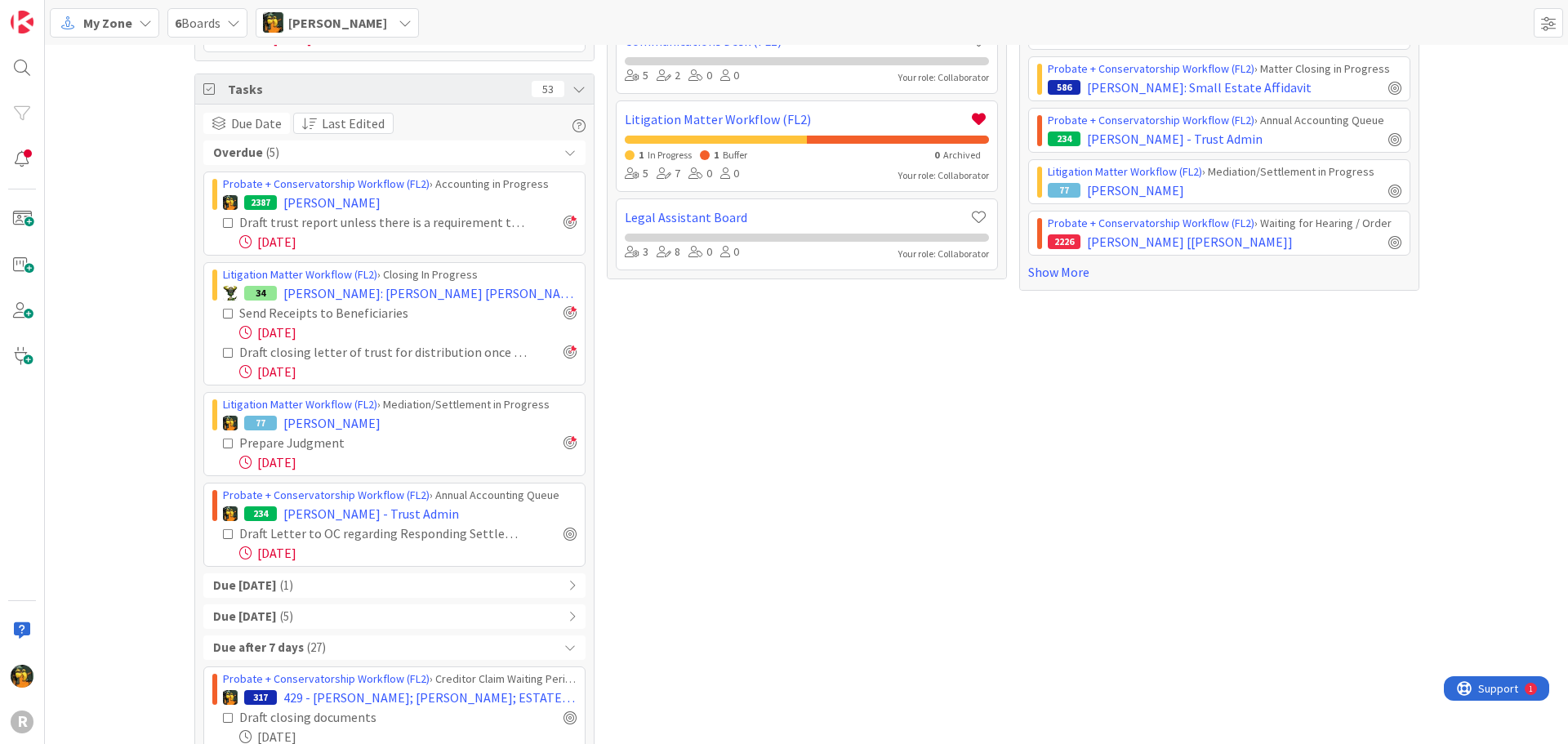
scroll to position [581, 0]
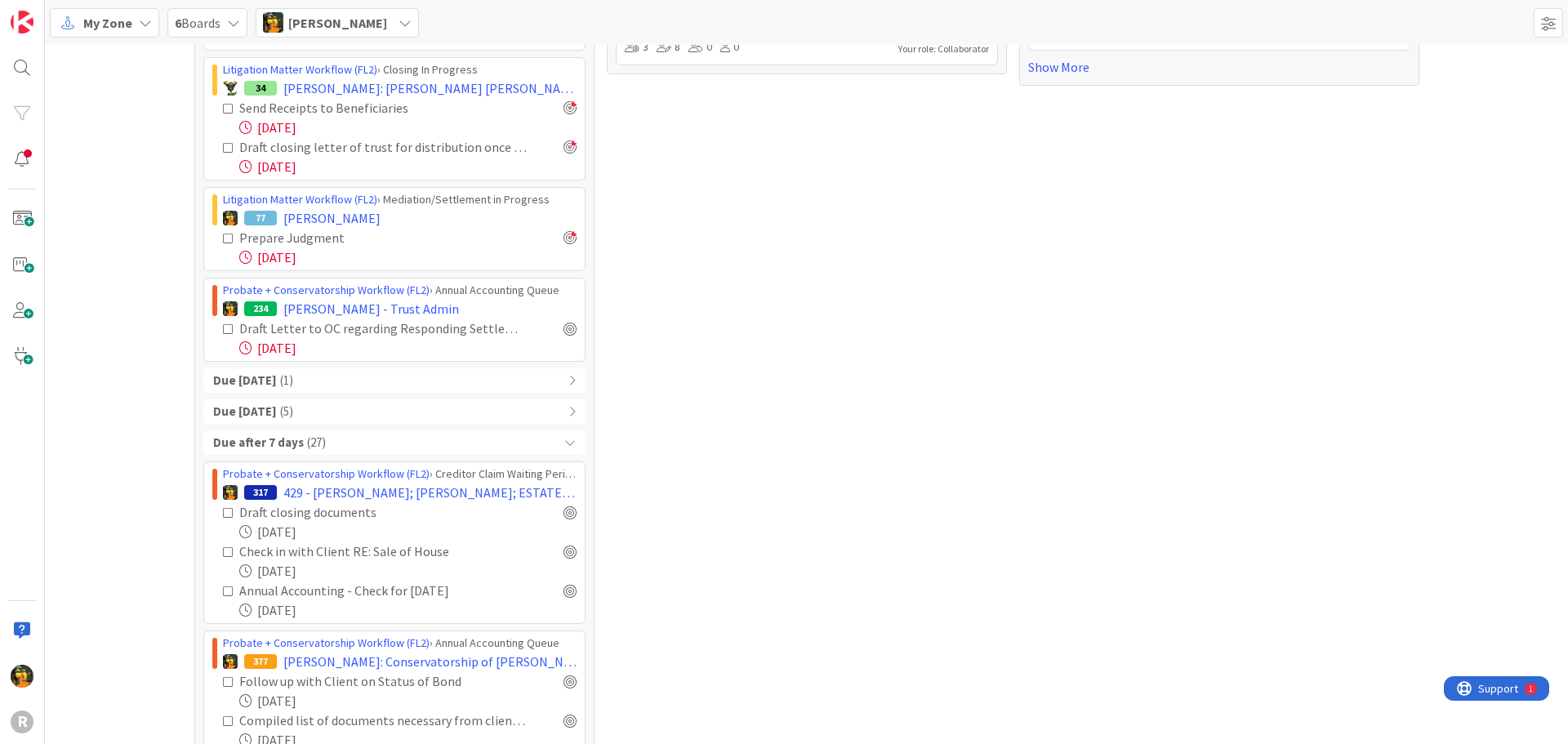
click at [419, 445] on div "Due after 7 days ( 27 )" at bounding box center [394, 443] width 382 height 24
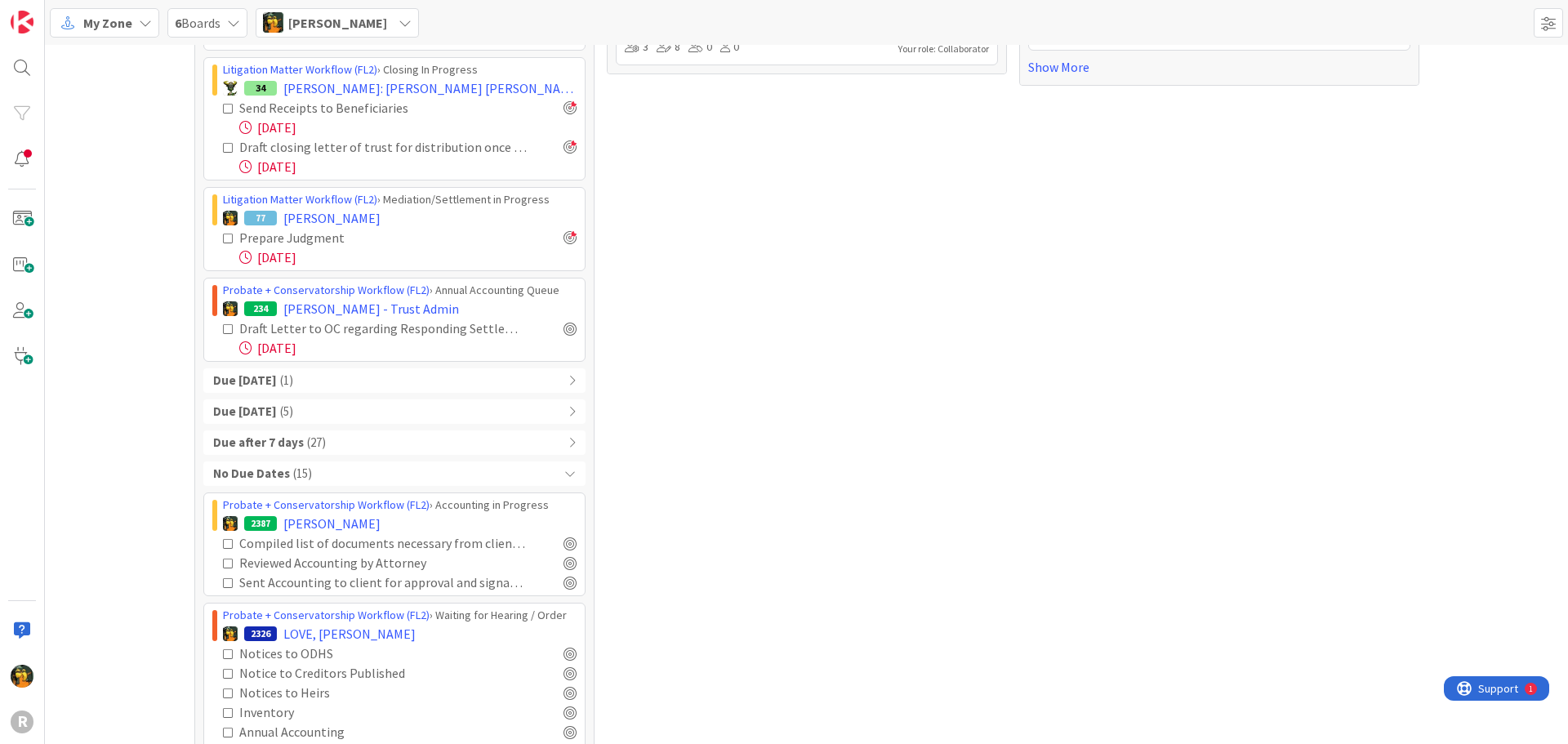
click at [362, 476] on div "No Due Dates ( 15 )" at bounding box center [394, 474] width 382 height 24
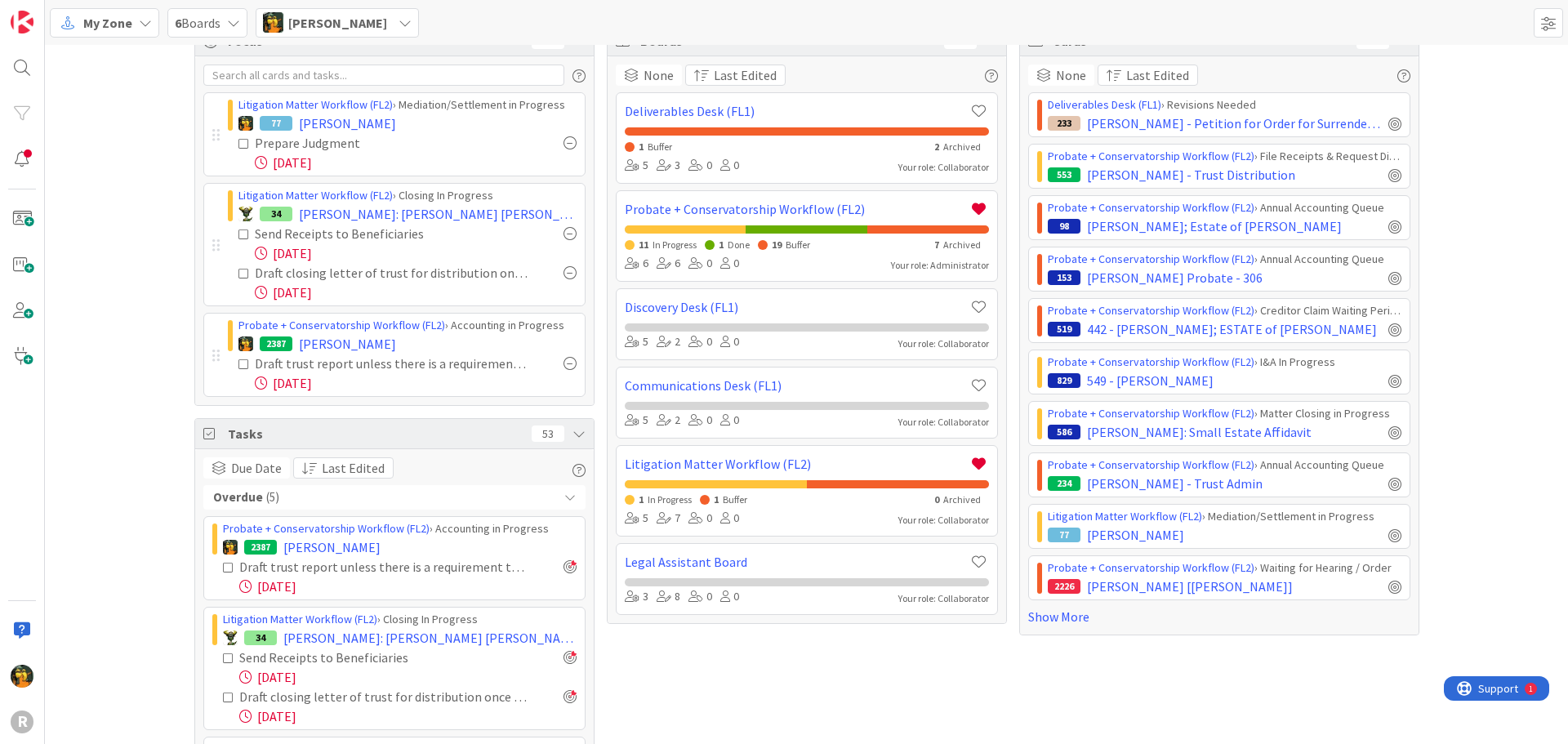
scroll to position [0, 0]
